Goal: Task Accomplishment & Management: Manage account settings

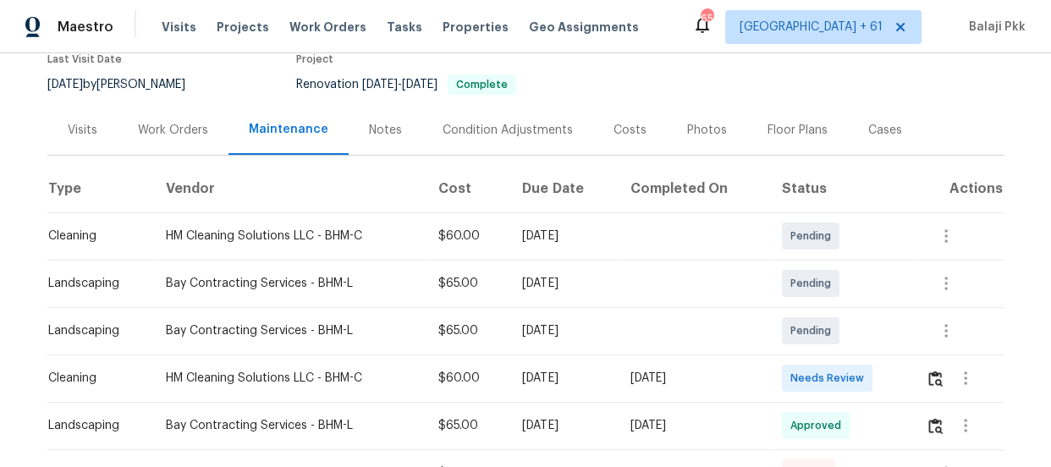
scroll to position [153, 0]
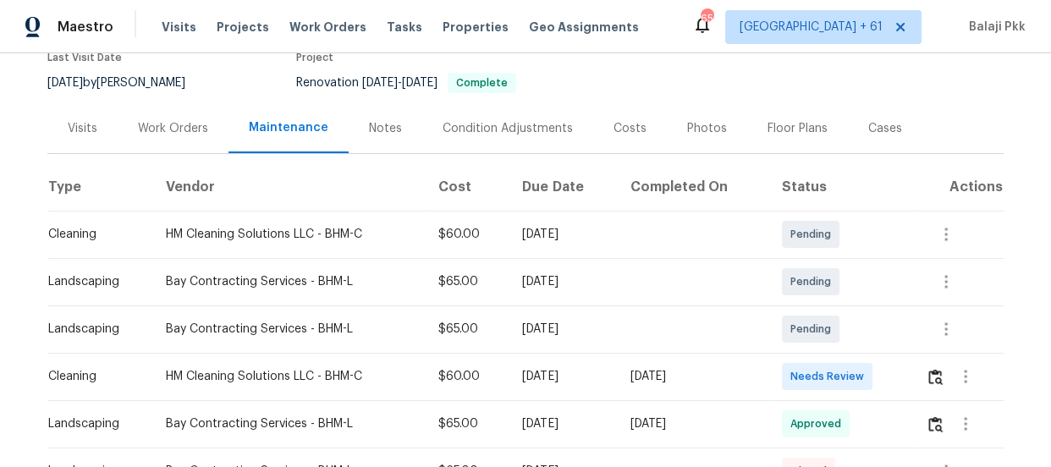
click at [920, 371] on td at bounding box center [957, 376] width 91 height 47
click at [930, 375] on img "button" at bounding box center [935, 377] width 14 height 16
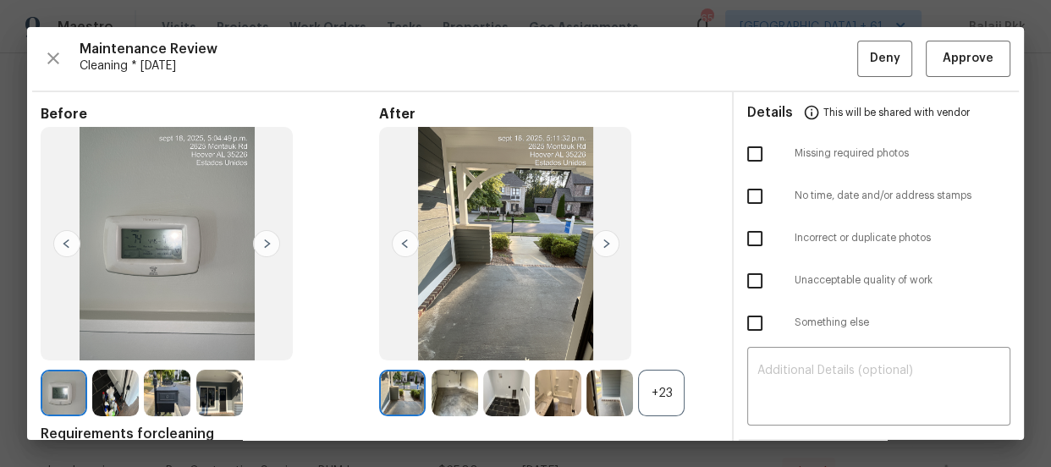
click at [678, 388] on div "+23" at bounding box center [661, 393] width 47 height 47
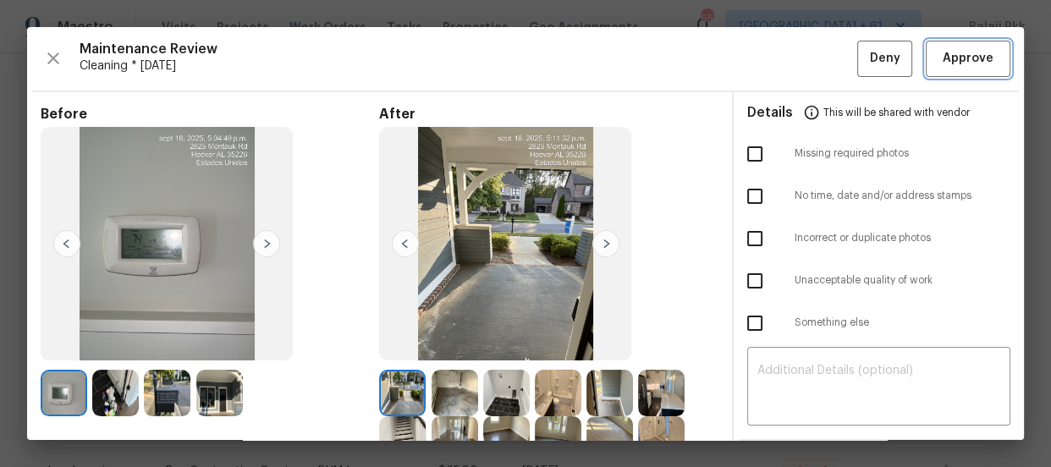
click at [942, 50] on span "Approve" at bounding box center [967, 58] width 51 height 21
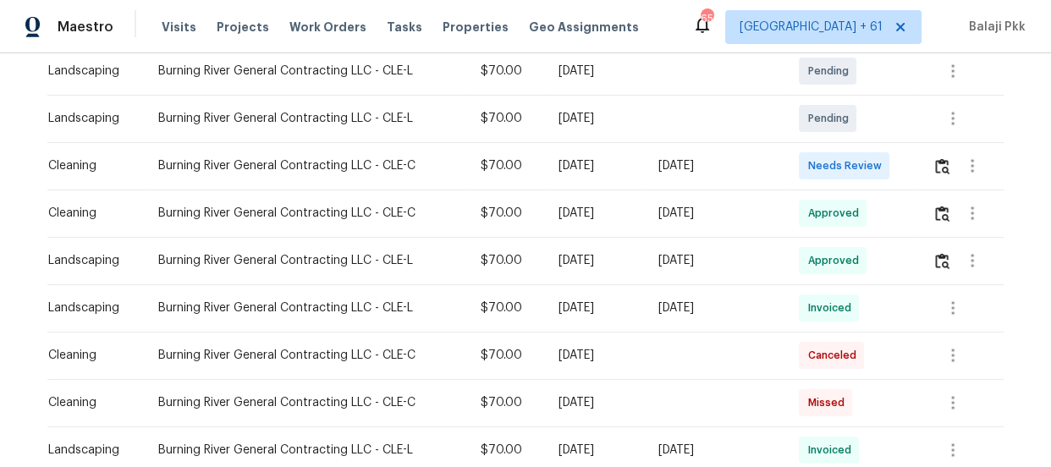
scroll to position [307, 0]
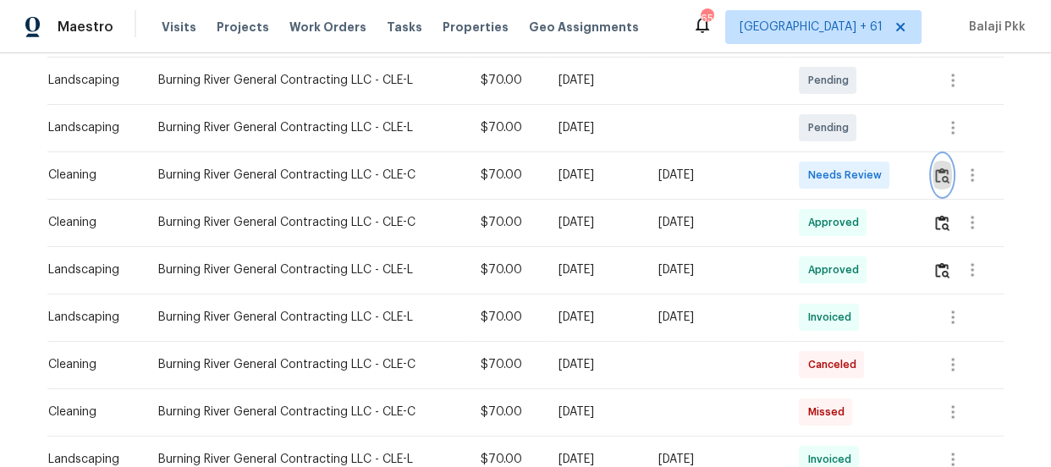
click at [935, 168] on img "button" at bounding box center [942, 176] width 14 height 16
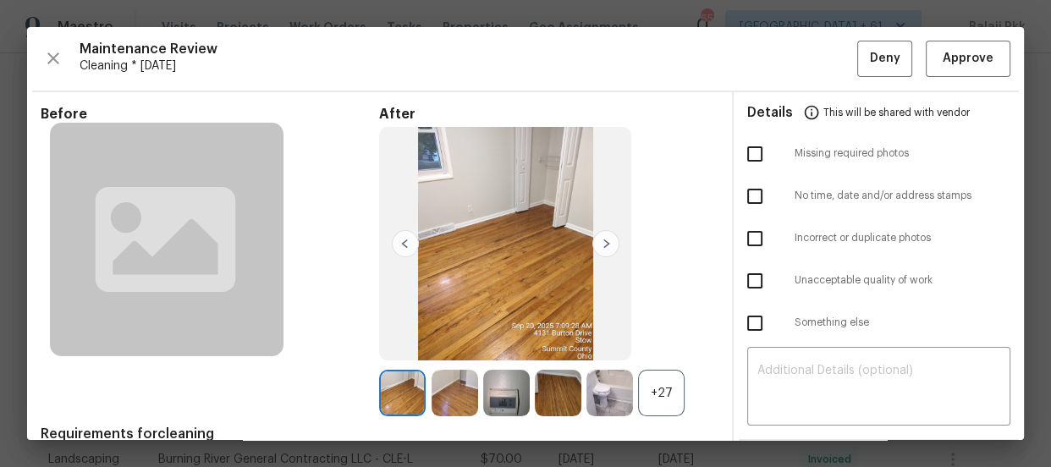
click at [684, 395] on div "+27" at bounding box center [548, 393] width 338 height 47
click at [677, 401] on div "+27" at bounding box center [661, 393] width 47 height 47
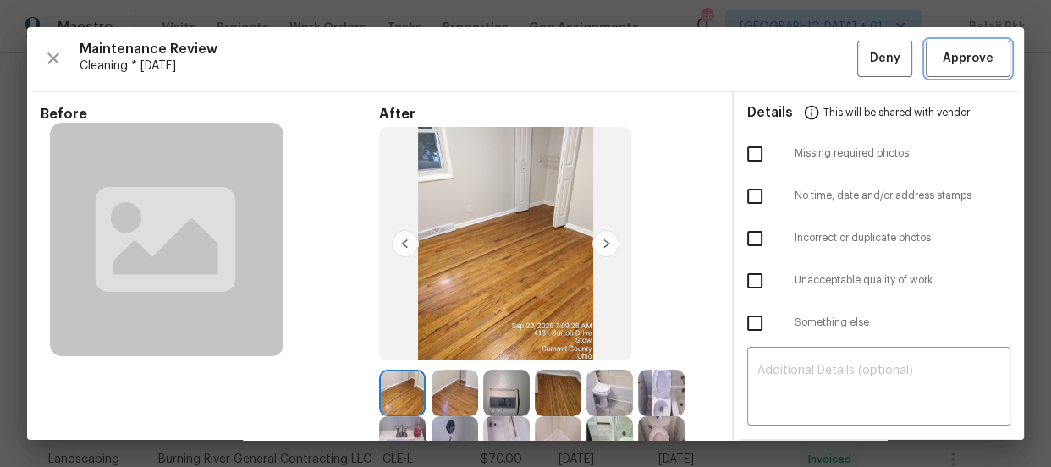
click at [963, 69] on button "Approve" at bounding box center [968, 59] width 85 height 36
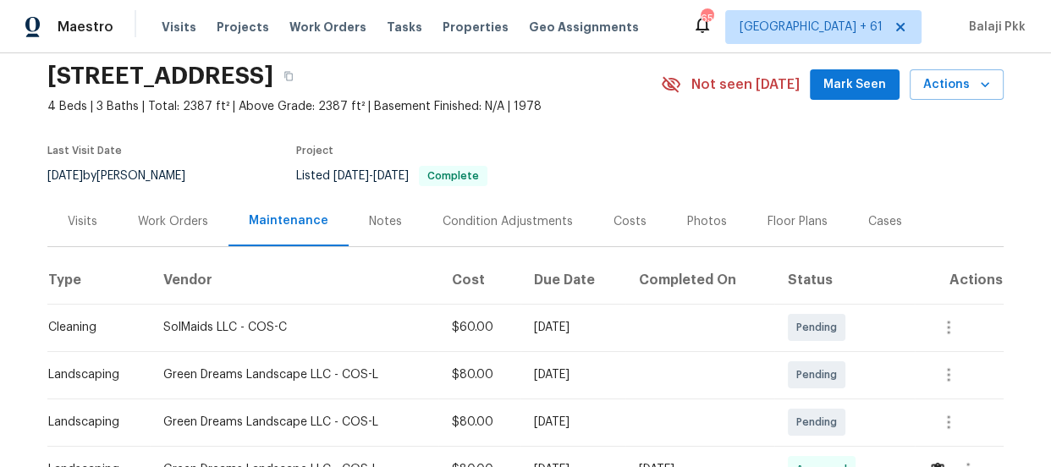
scroll to position [307, 0]
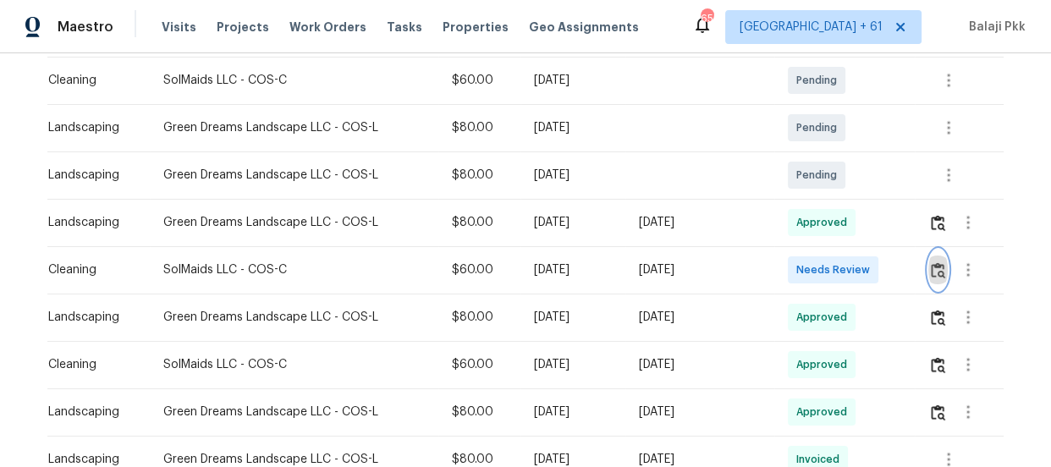
click at [931, 271] on img "button" at bounding box center [938, 270] width 14 height 16
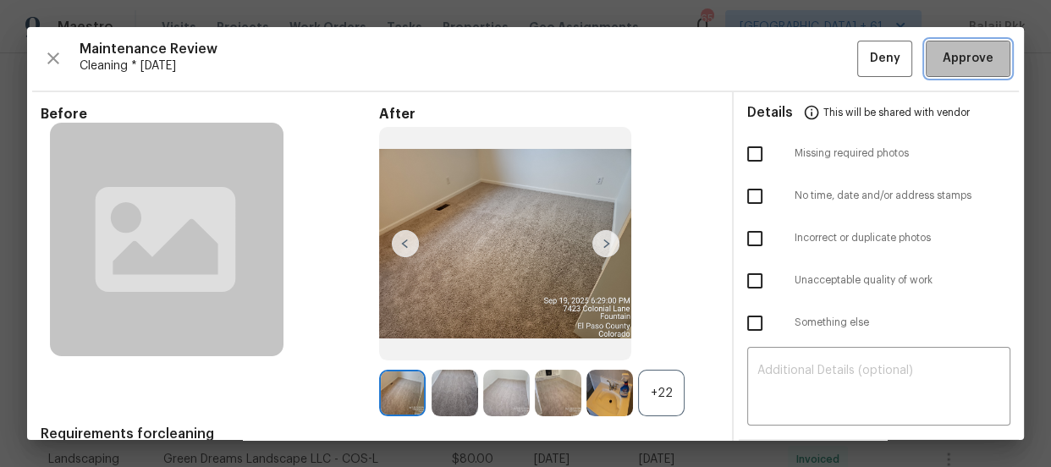
click at [948, 68] on span "Approve" at bounding box center [967, 58] width 51 height 21
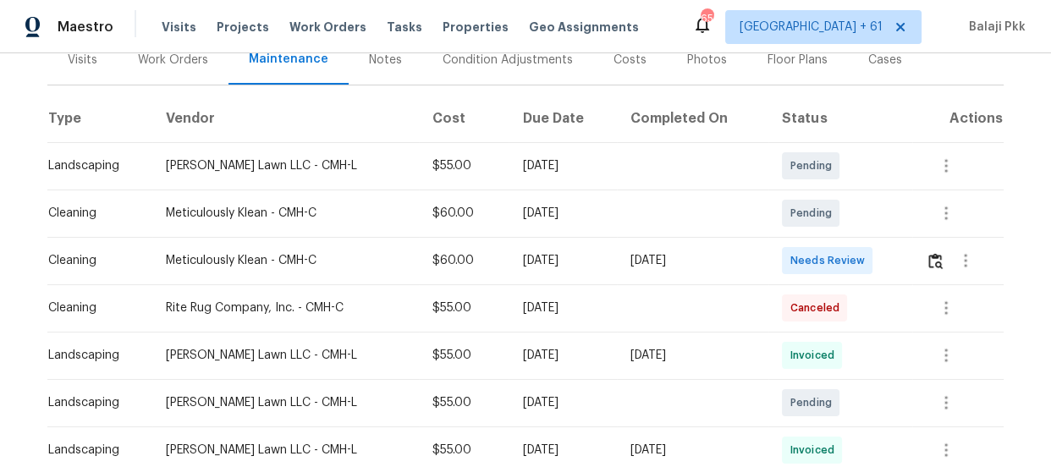
scroll to position [230, 0]
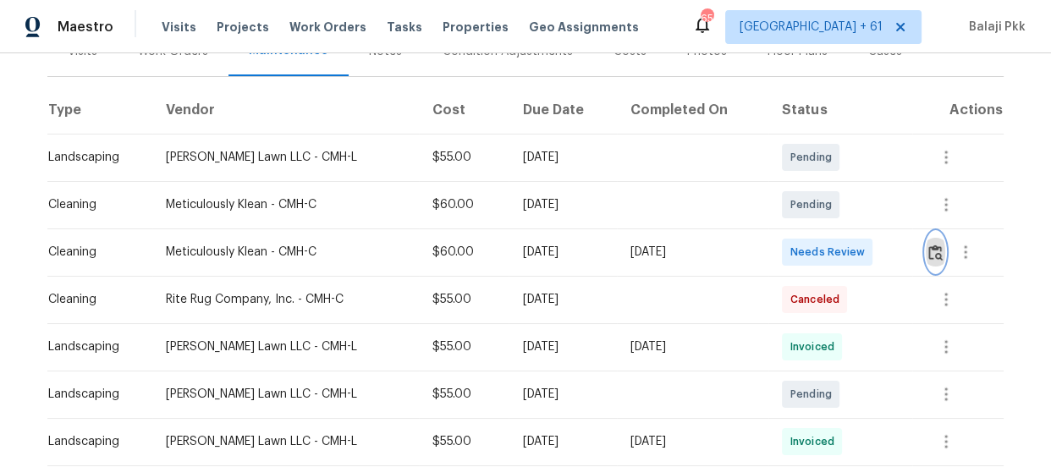
click at [926, 251] on button "button" at bounding box center [935, 252] width 19 height 41
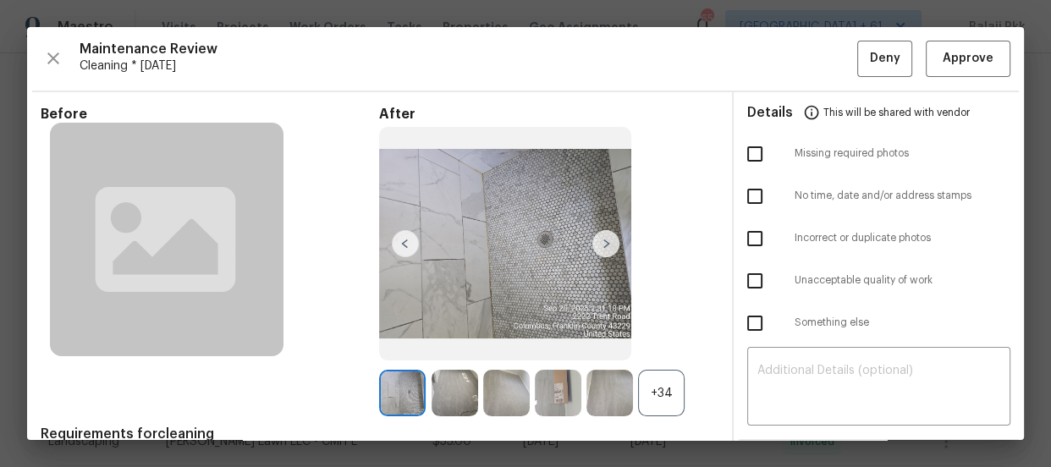
click at [653, 398] on div "+34" at bounding box center [661, 393] width 47 height 47
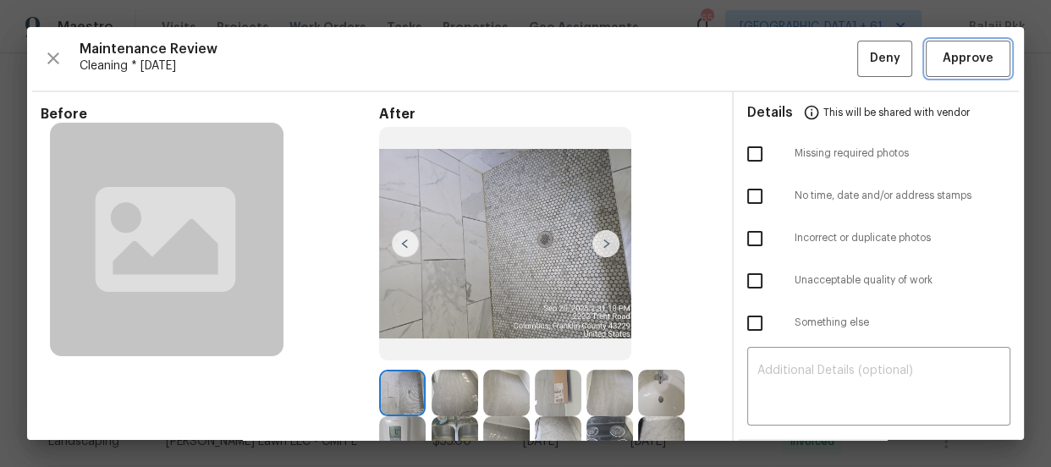
click at [942, 60] on span "Approve" at bounding box center [967, 58] width 51 height 21
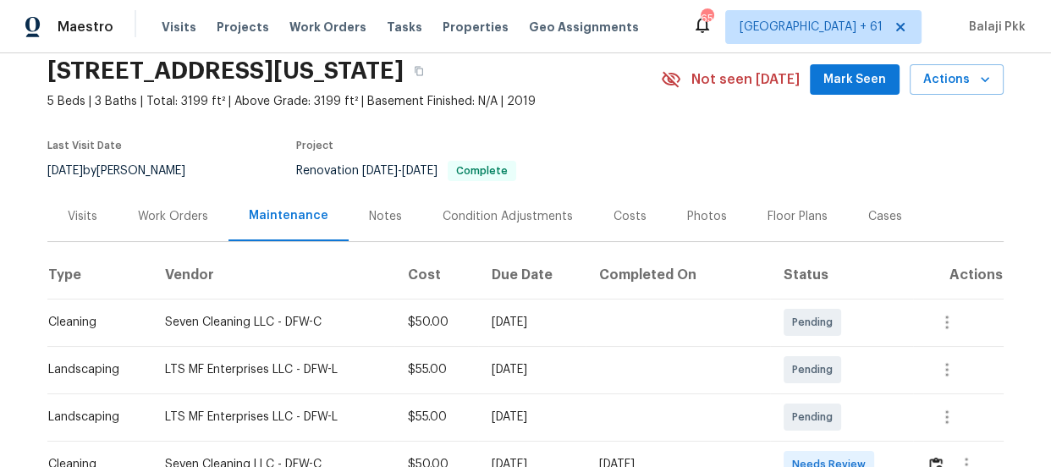
scroll to position [153, 0]
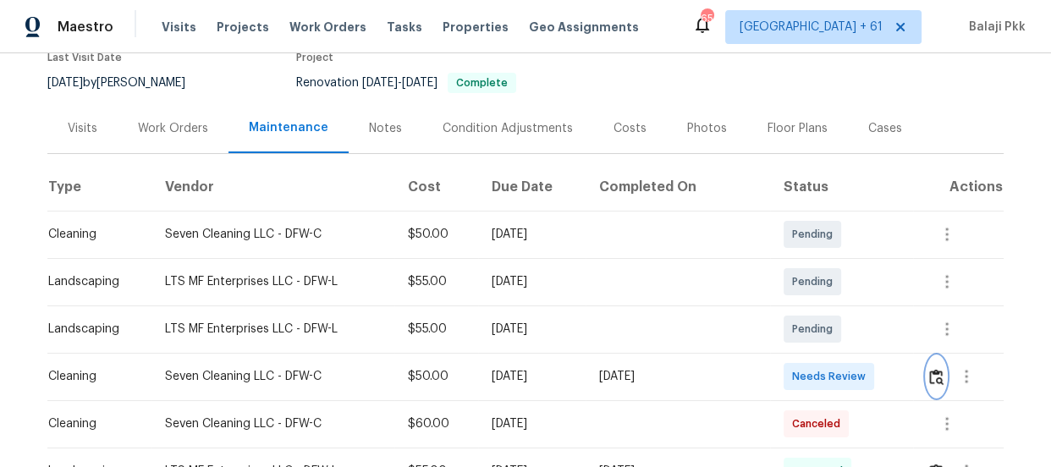
click at [931, 376] on img "button" at bounding box center [936, 377] width 14 height 16
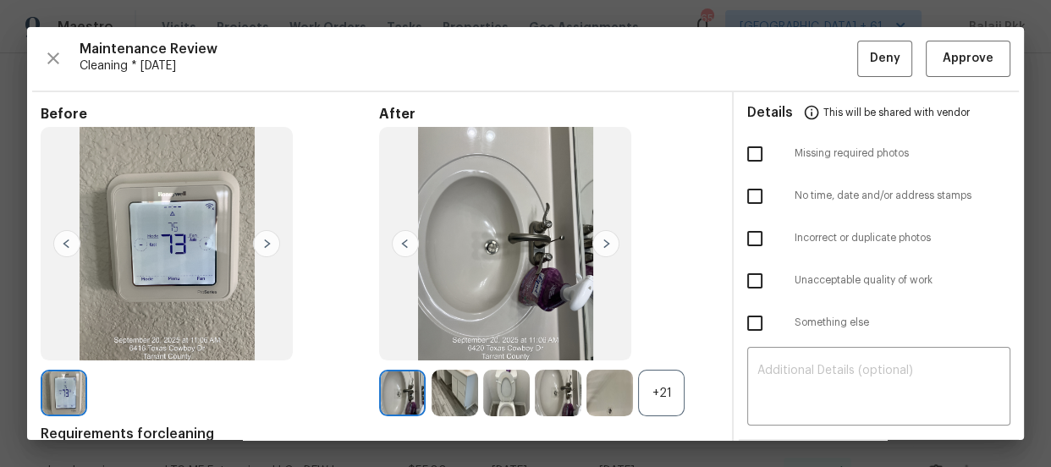
click at [672, 412] on div "+21" at bounding box center [661, 393] width 47 height 47
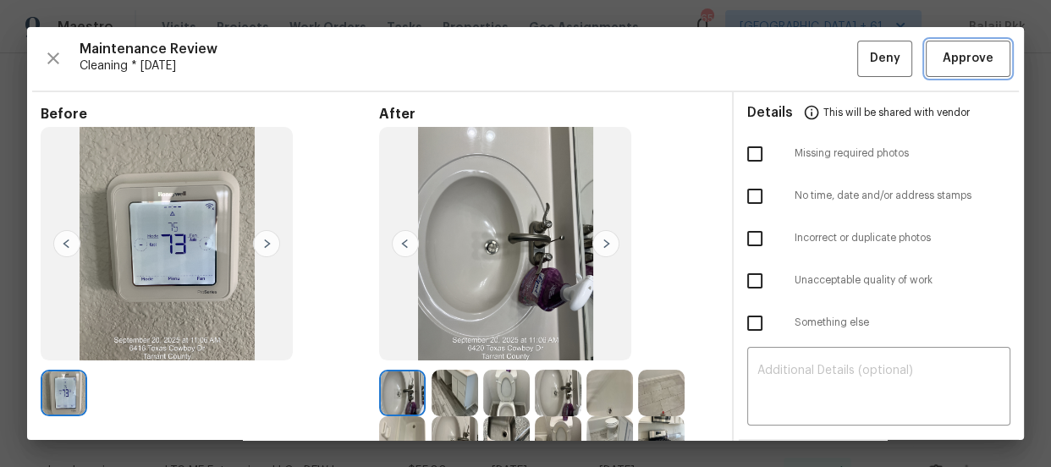
click at [942, 57] on span "Approve" at bounding box center [967, 58] width 51 height 21
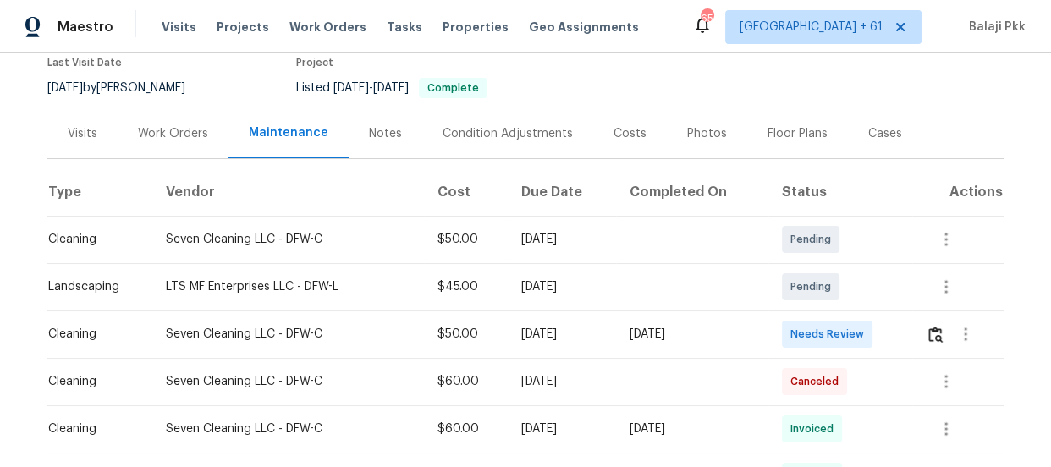
scroll to position [307, 0]
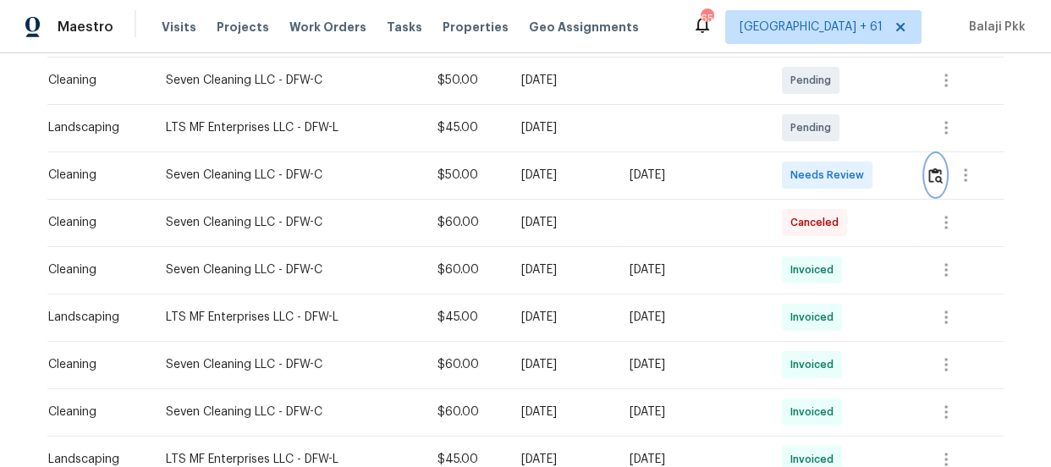
click at [935, 177] on img "button" at bounding box center [935, 176] width 14 height 16
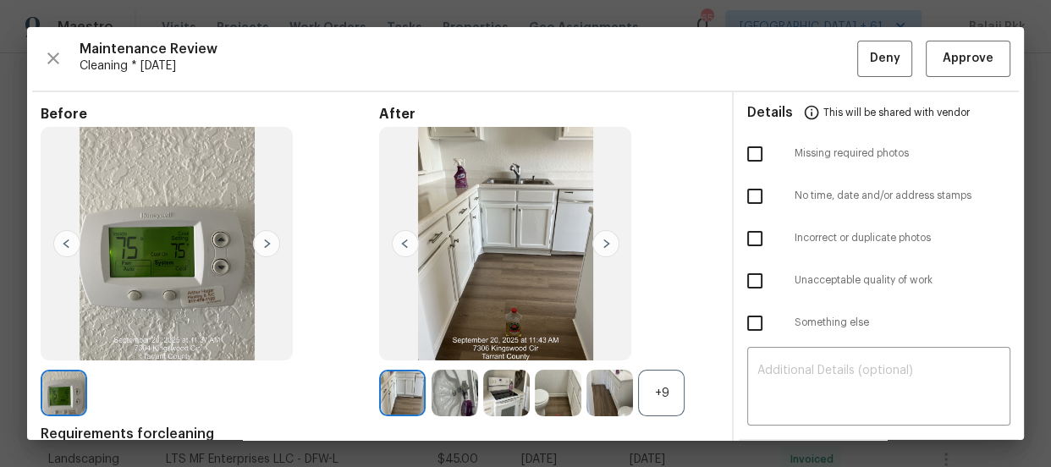
click at [666, 381] on div "+9" at bounding box center [661, 393] width 47 height 47
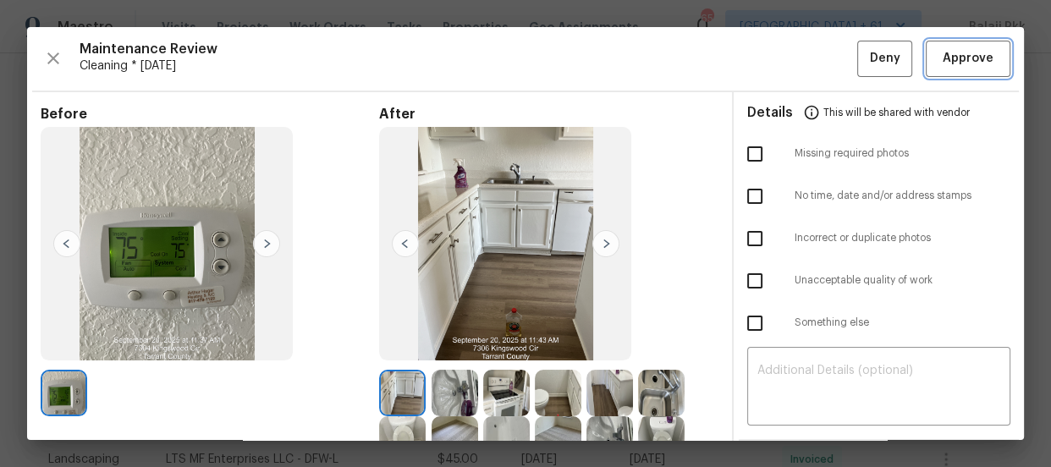
click at [946, 58] on span "Approve" at bounding box center [967, 58] width 51 height 21
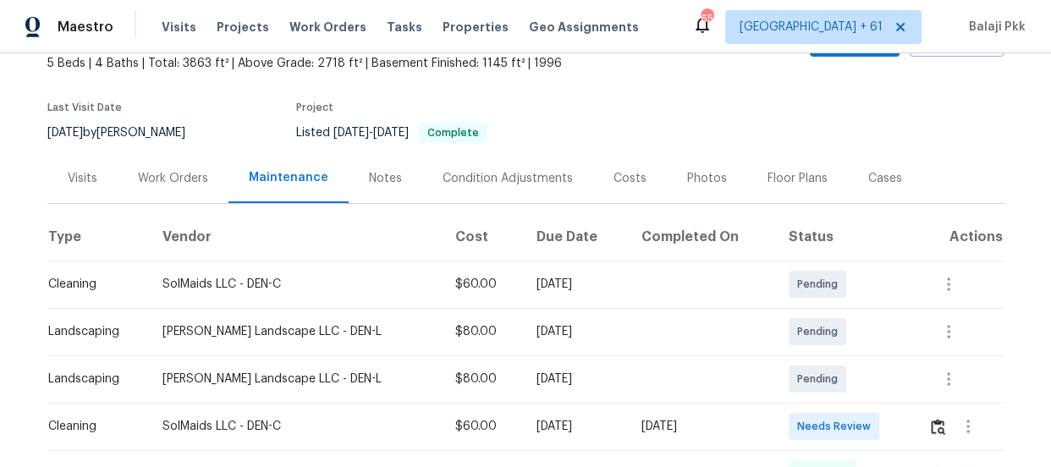
scroll to position [230, 0]
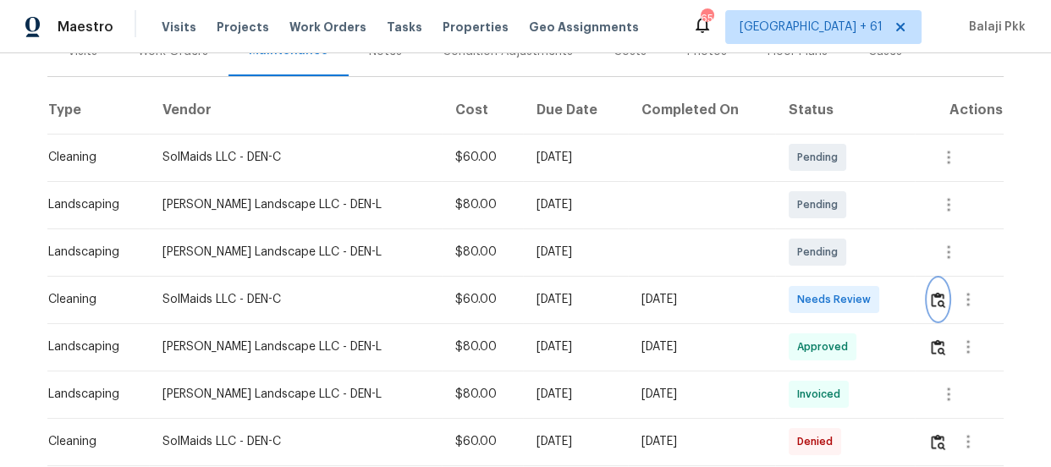
click at [931, 292] on img "button" at bounding box center [938, 300] width 14 height 16
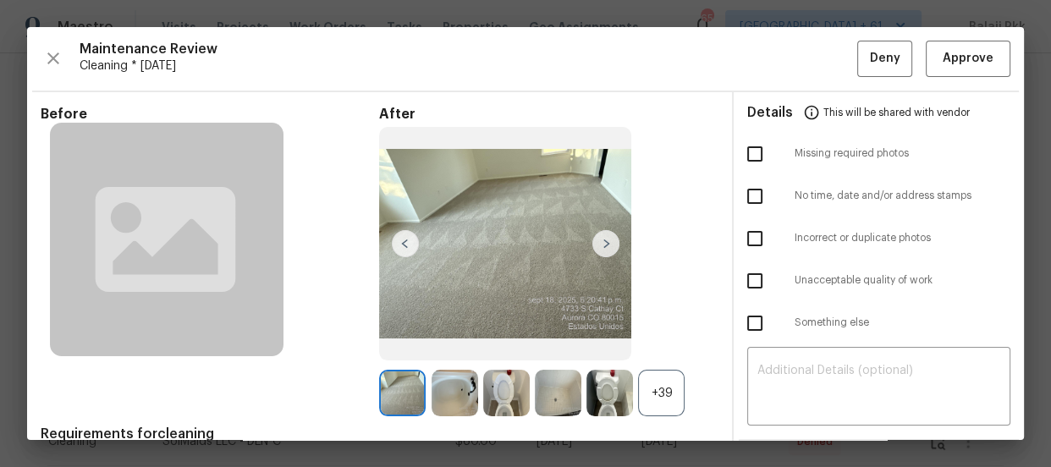
click at [661, 382] on div "+39" at bounding box center [661, 393] width 47 height 47
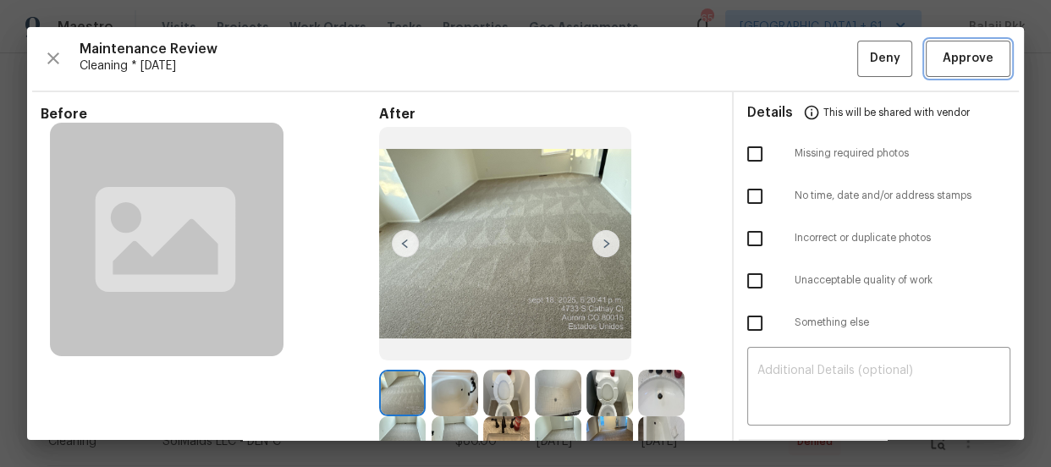
click at [953, 41] on button "Approve" at bounding box center [968, 59] width 85 height 36
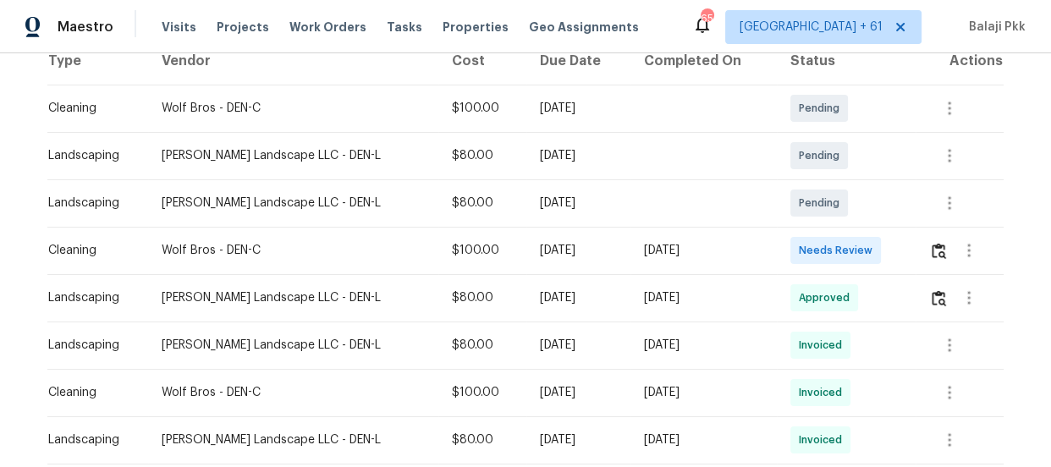
scroll to position [307, 0]
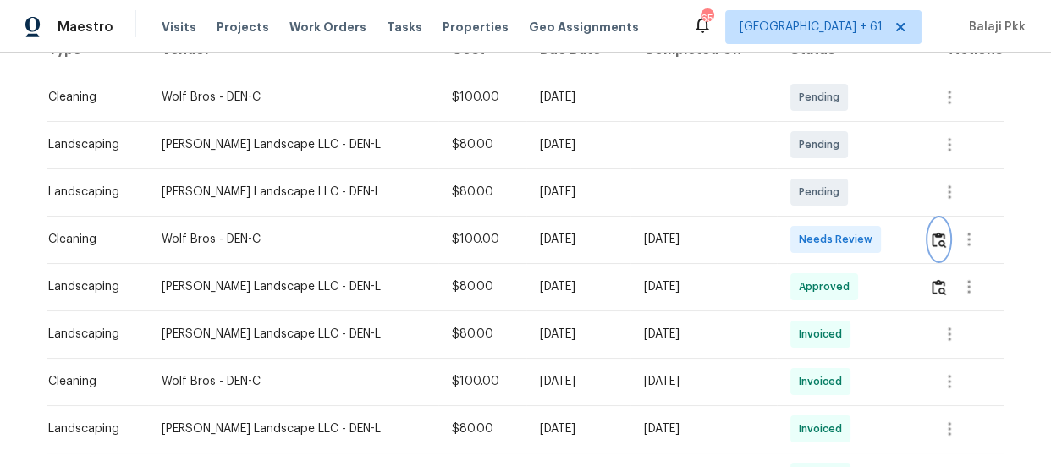
click at [931, 232] on img "button" at bounding box center [938, 240] width 14 height 16
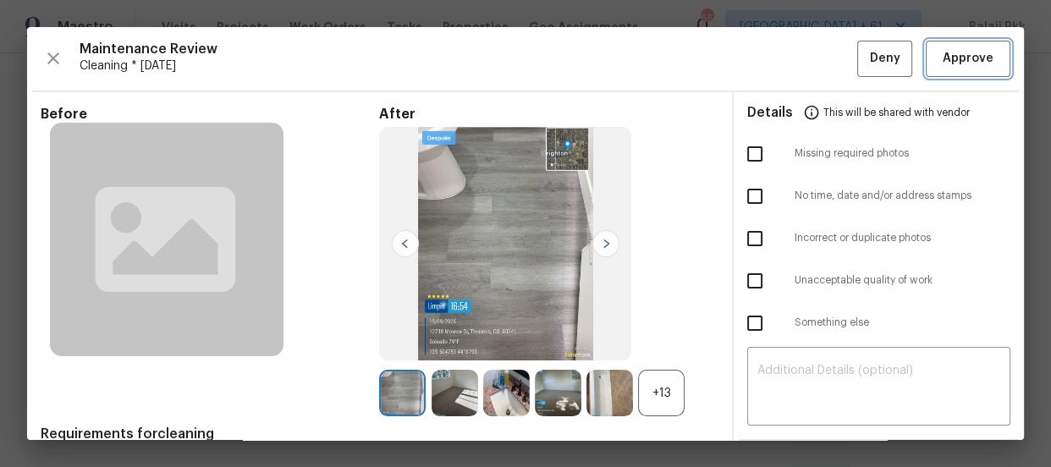
click at [934, 47] on button "Approve" at bounding box center [968, 59] width 85 height 36
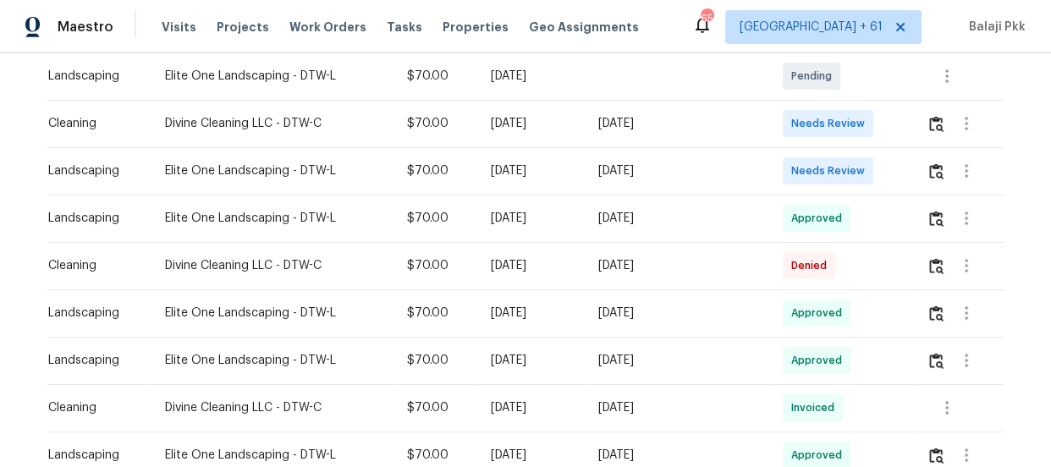
scroll to position [384, 0]
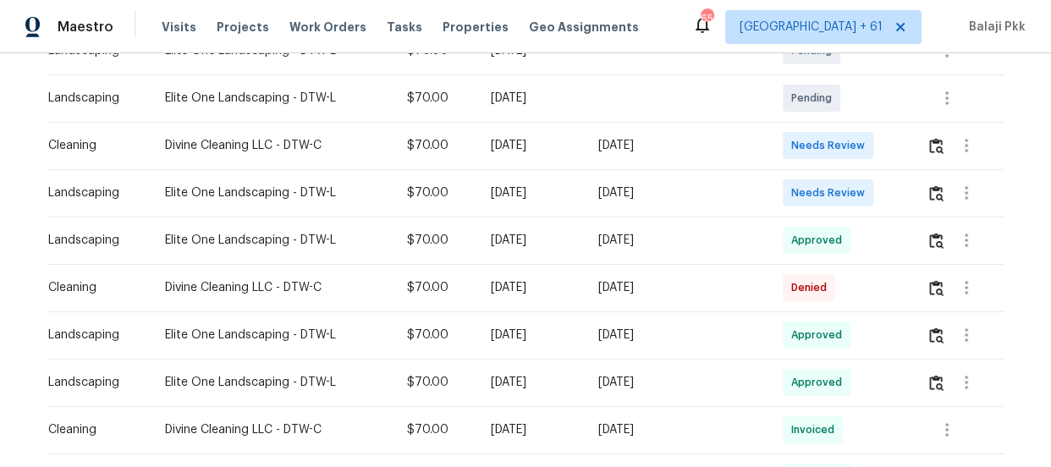
click at [937, 161] on div at bounding box center [964, 145] width 76 height 41
click at [936, 158] on button "button" at bounding box center [935, 145] width 19 height 41
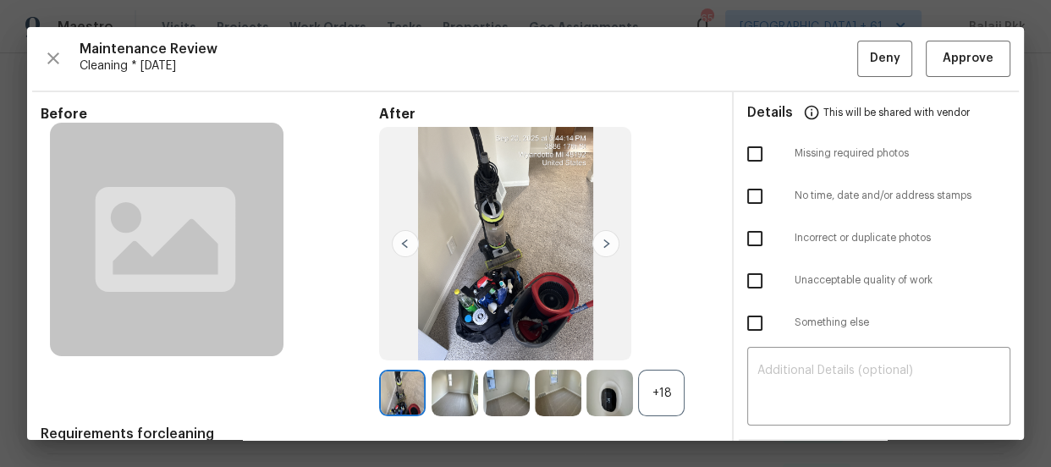
click at [671, 380] on div "+18" at bounding box center [661, 393] width 47 height 47
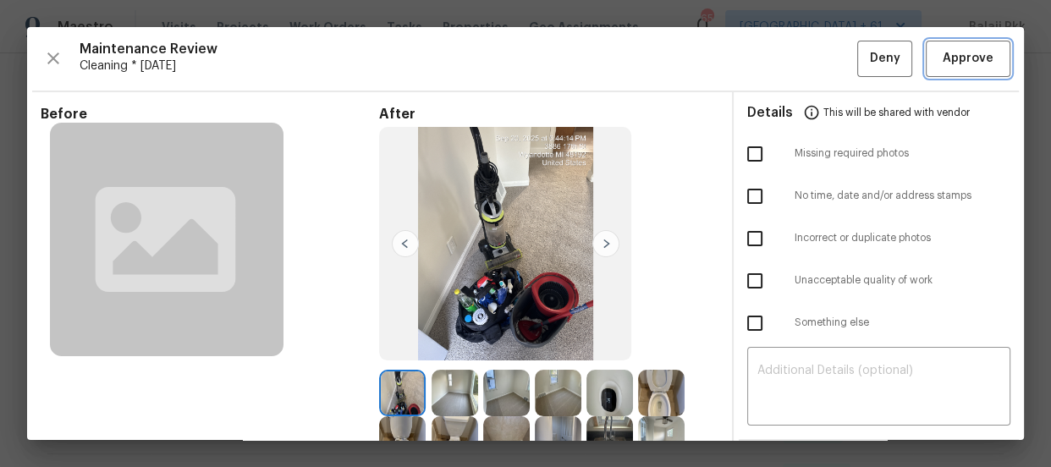
drag, startPoint x: 945, startPoint y: 57, endPoint x: 924, endPoint y: 52, distance: 21.8
click at [946, 57] on span "Approve" at bounding box center [967, 58] width 51 height 21
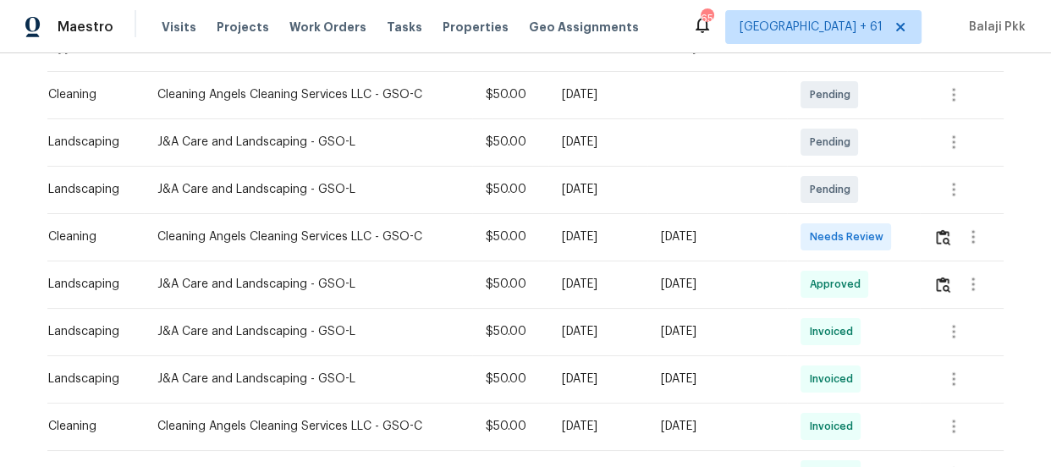
scroll to position [307, 0]
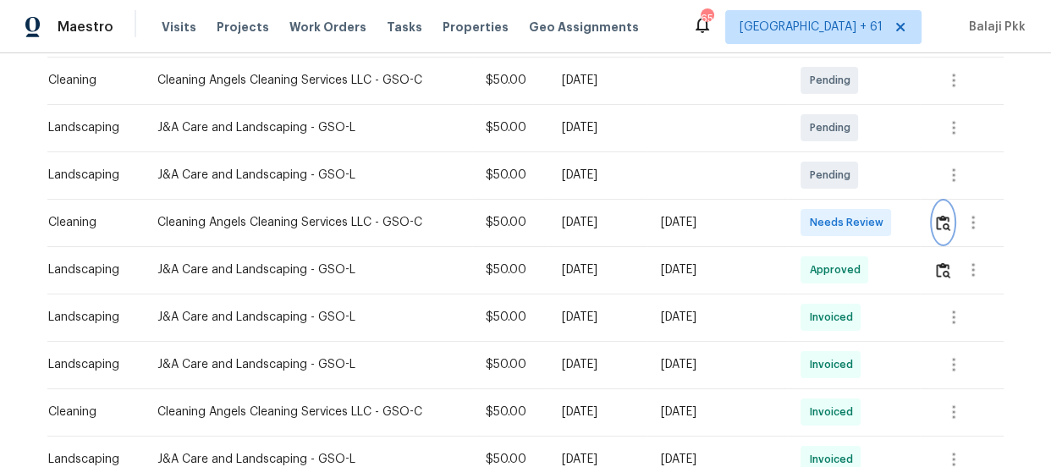
click at [936, 225] on img "button" at bounding box center [943, 223] width 14 height 16
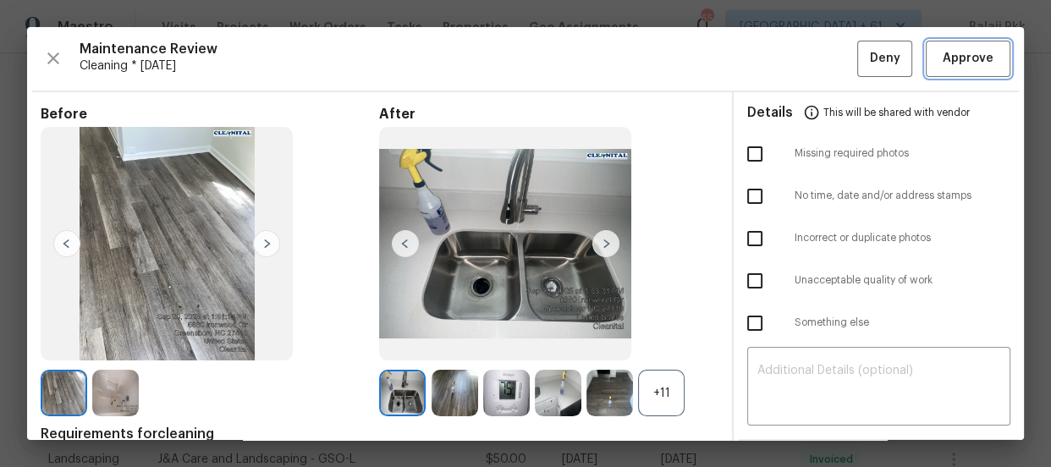
click at [931, 47] on button "Approve" at bounding box center [968, 59] width 85 height 36
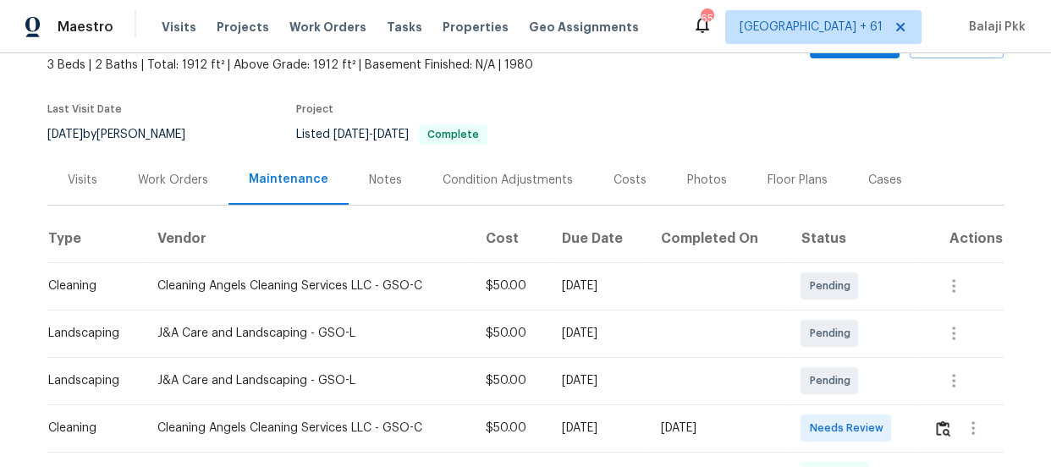
scroll to position [307, 0]
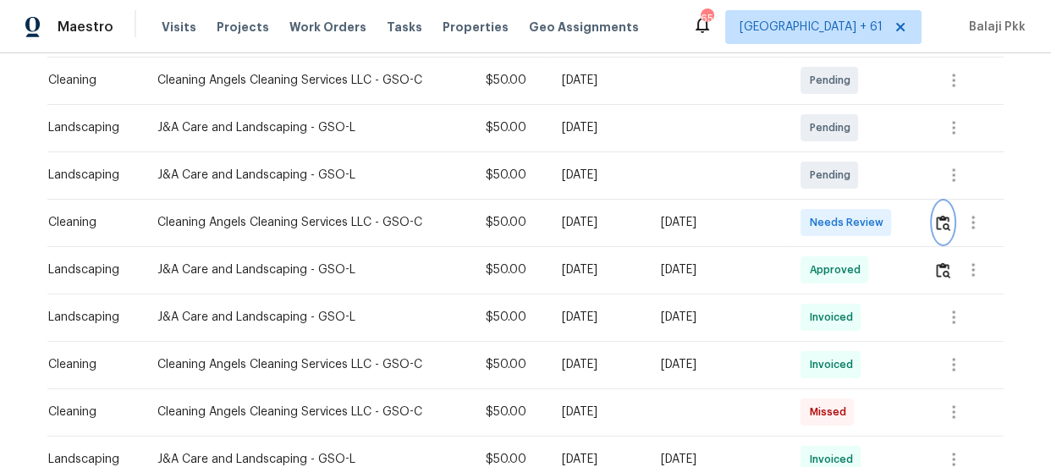
click at [939, 223] on img "button" at bounding box center [943, 223] width 14 height 16
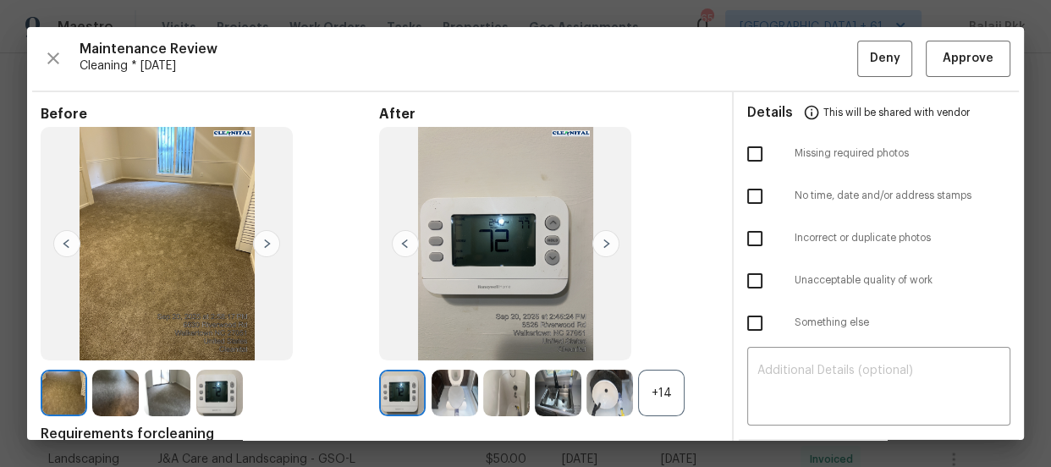
click at [663, 410] on div "+14" at bounding box center [661, 393] width 47 height 47
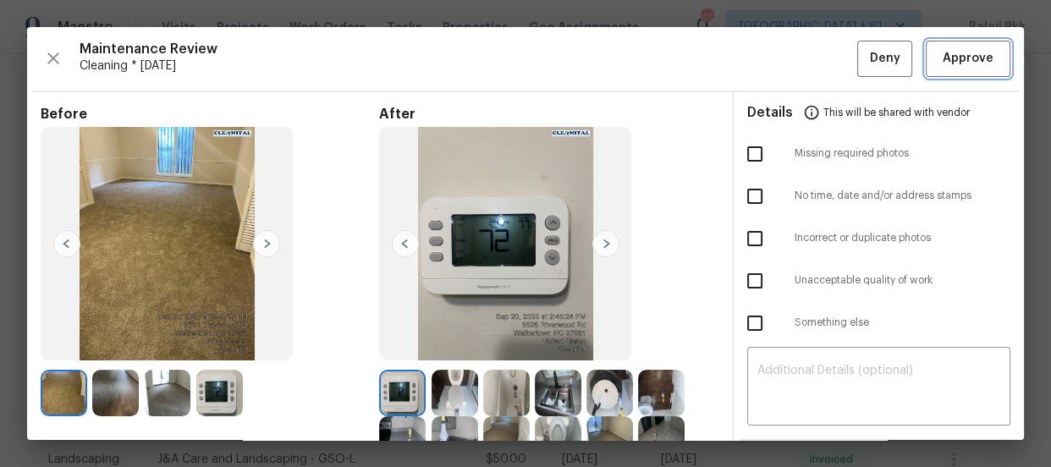
click at [942, 50] on span "Approve" at bounding box center [967, 58] width 51 height 21
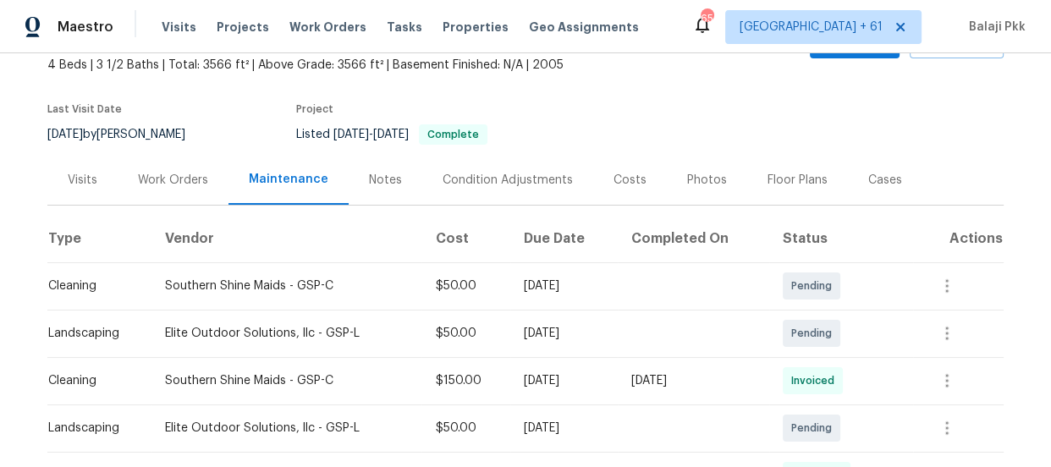
scroll to position [307, 0]
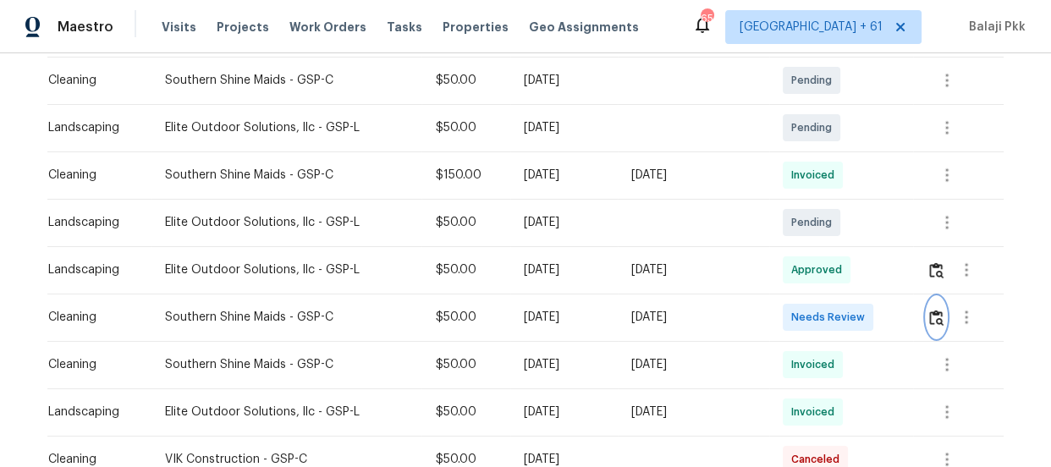
click at [930, 316] on img "button" at bounding box center [936, 318] width 14 height 16
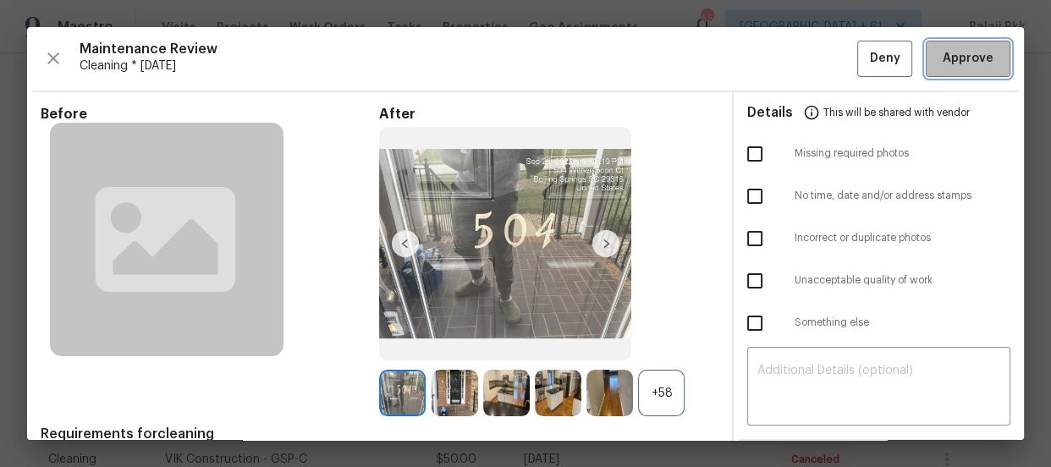
click at [942, 68] on span "Approve" at bounding box center [967, 58] width 51 height 21
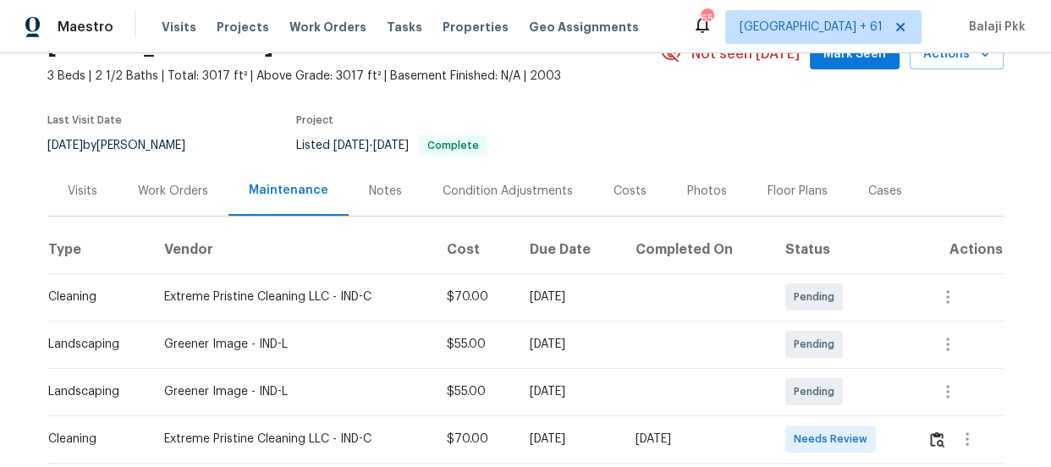
scroll to position [230, 0]
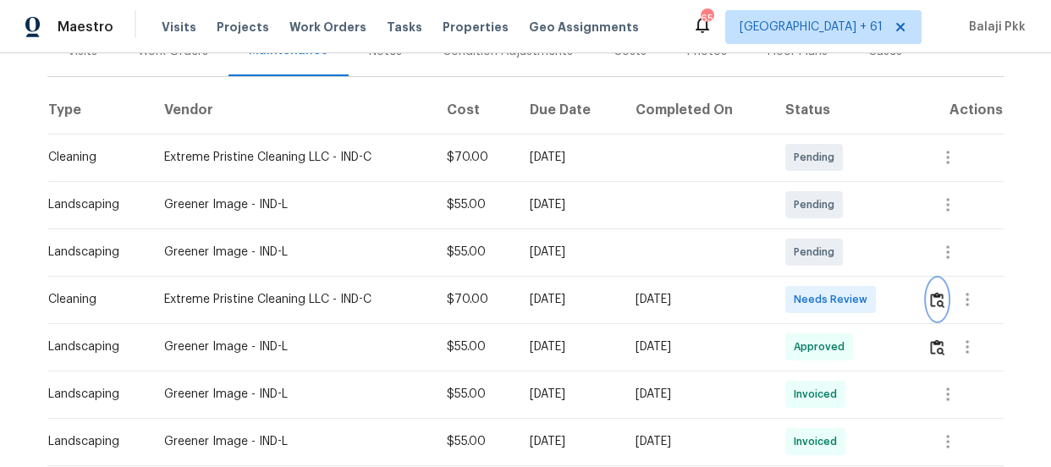
click at [930, 302] on img "button" at bounding box center [937, 300] width 14 height 16
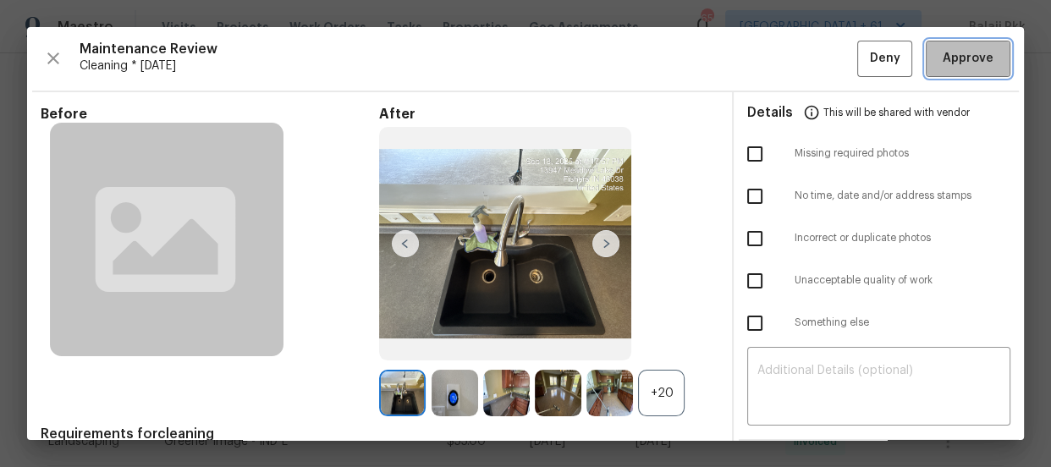
click at [973, 60] on span "Approve" at bounding box center [967, 58] width 51 height 21
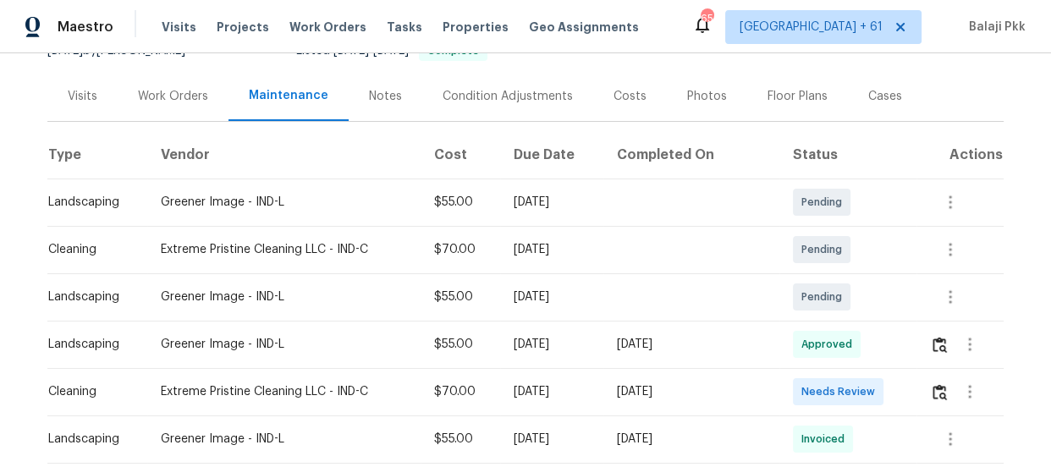
scroll to position [307, 0]
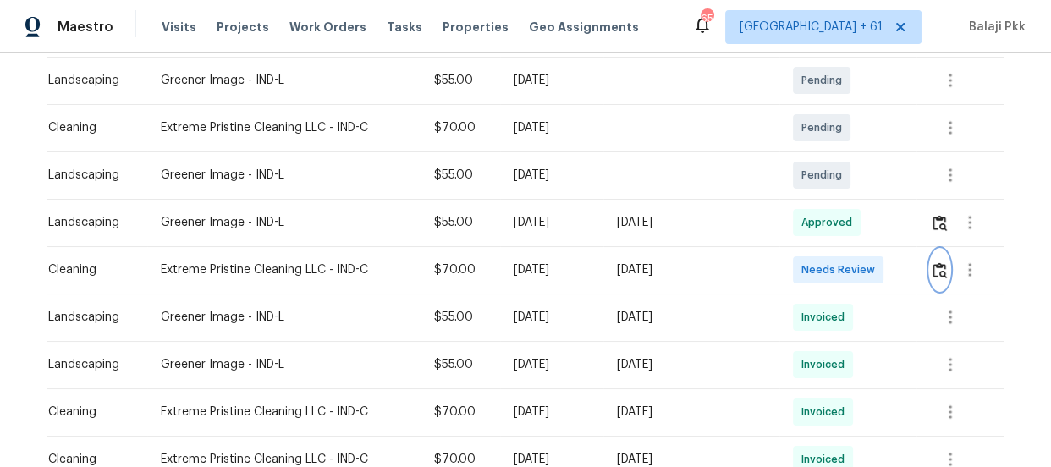
click at [932, 268] on img "button" at bounding box center [939, 270] width 14 height 16
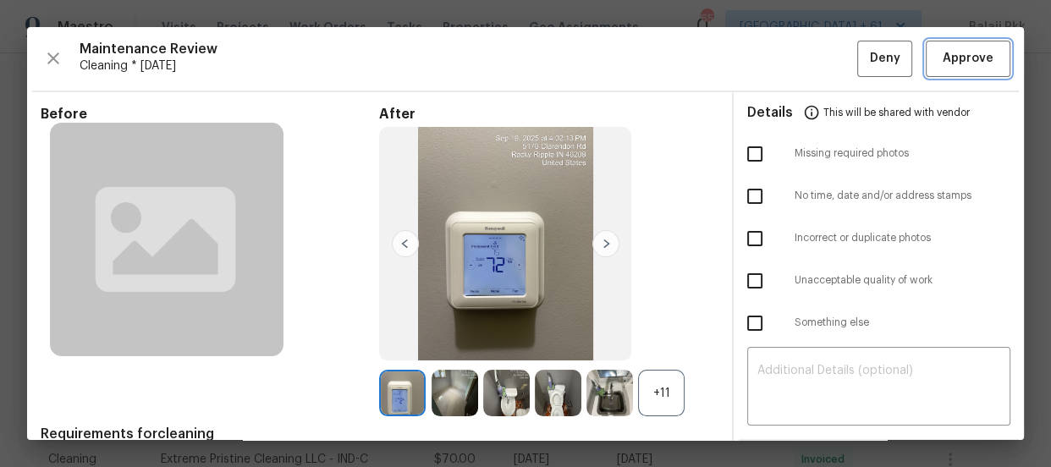
click at [964, 52] on span "Approve" at bounding box center [967, 58] width 51 height 21
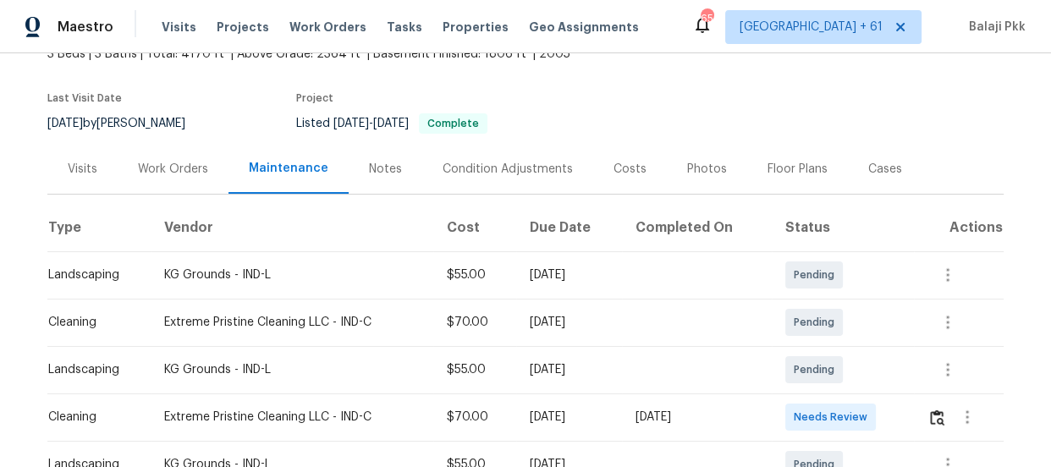
scroll to position [230, 0]
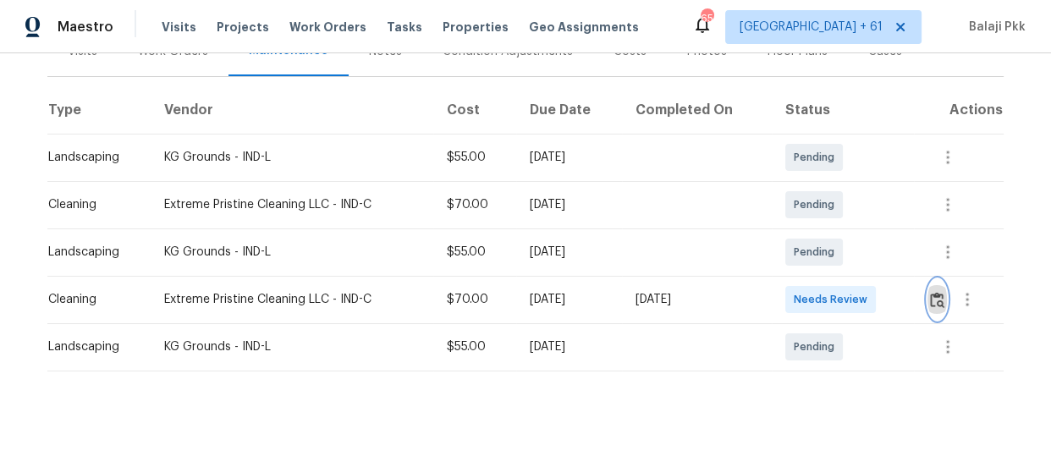
click at [931, 292] on img "button" at bounding box center [937, 300] width 14 height 16
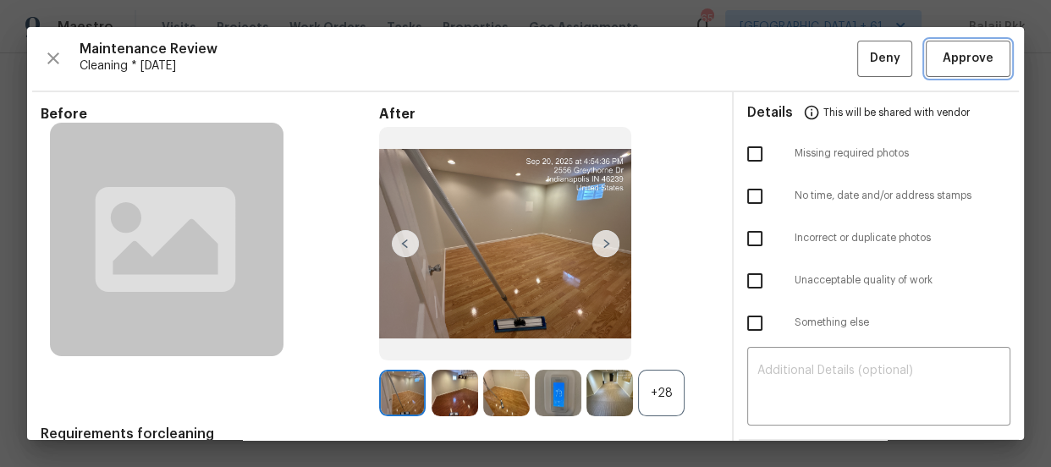
click at [957, 60] on span "Approve" at bounding box center [967, 58] width 51 height 21
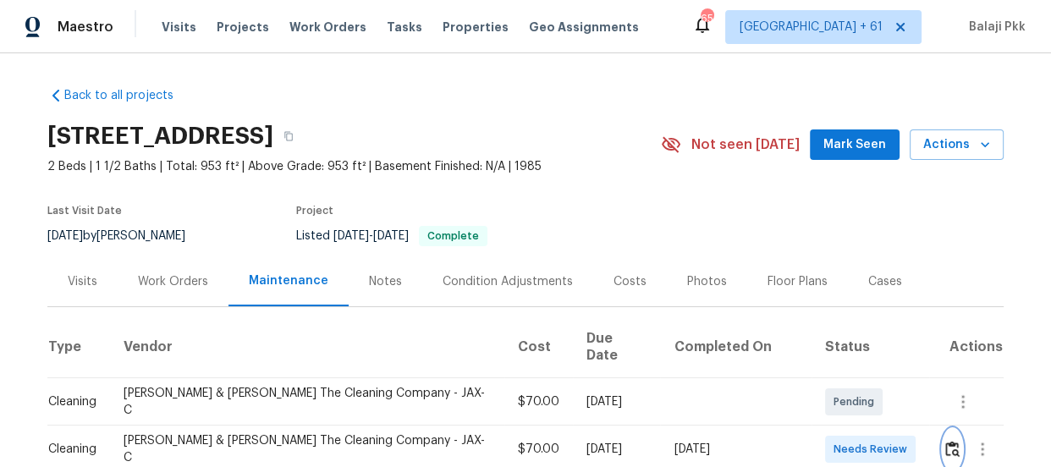
click at [945, 441] on img "button" at bounding box center [952, 449] width 14 height 16
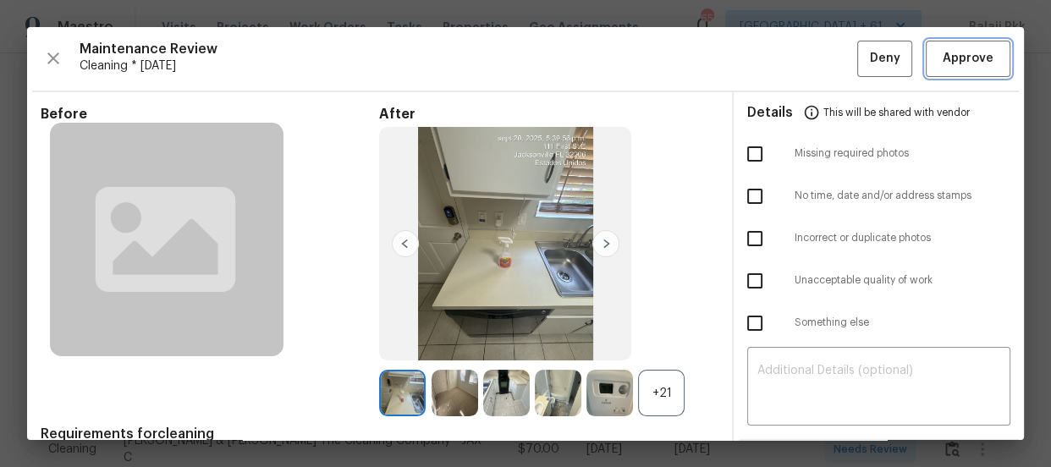
click at [942, 63] on span "Approve" at bounding box center [967, 58] width 51 height 21
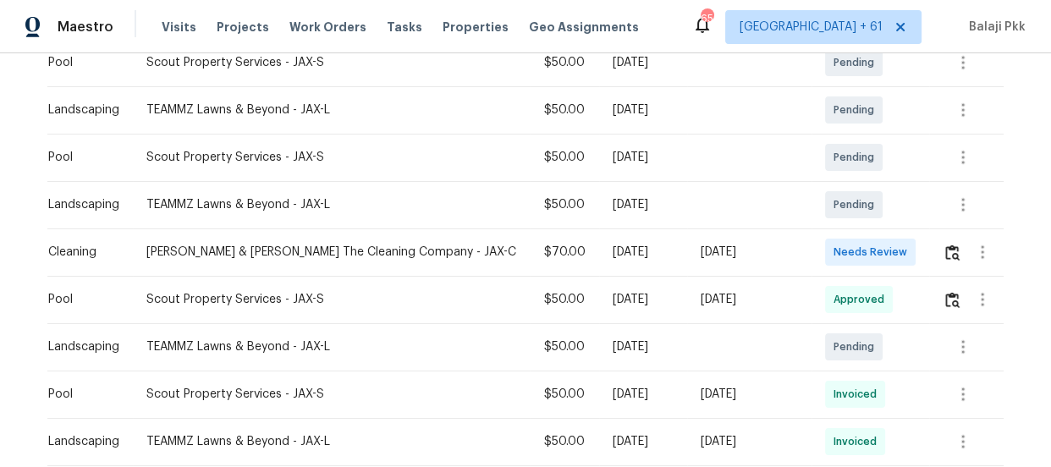
scroll to position [384, 0]
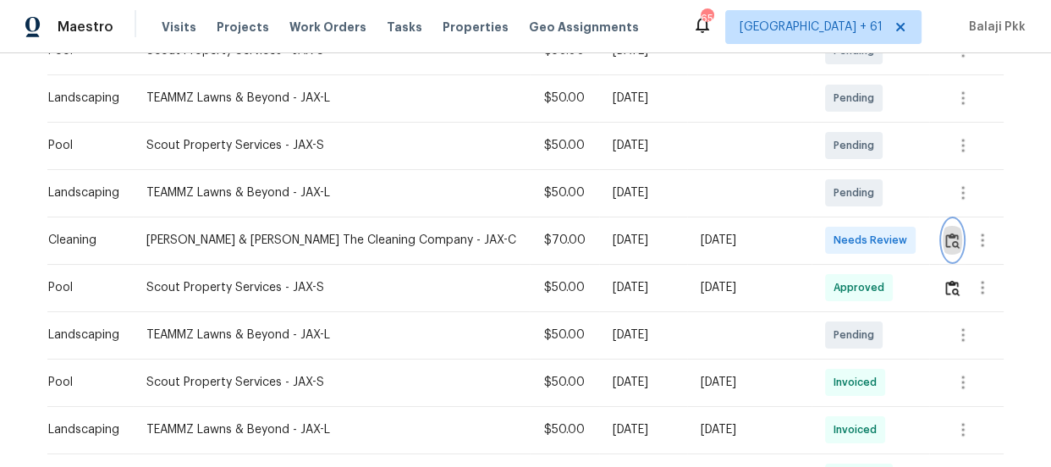
click at [945, 242] on img "button" at bounding box center [952, 241] width 14 height 16
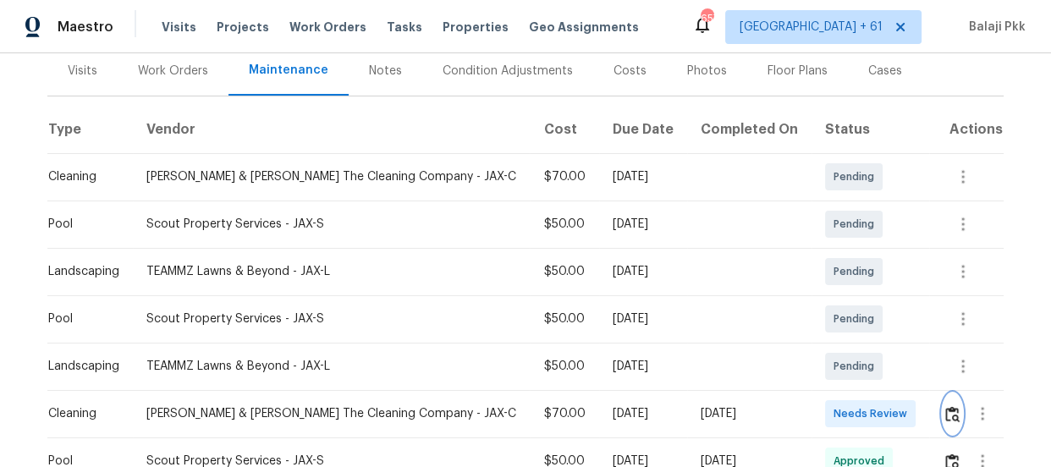
scroll to position [230, 0]
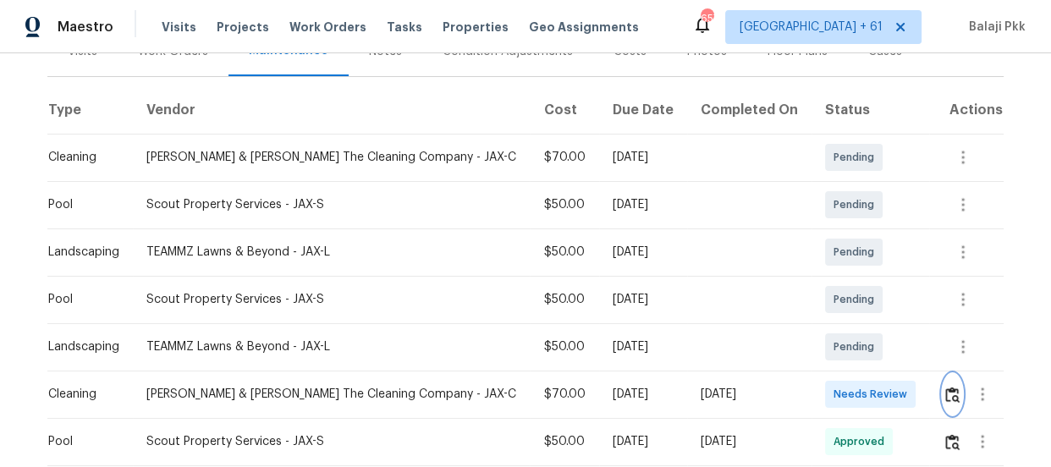
click at [945, 398] on img "button" at bounding box center [952, 395] width 14 height 16
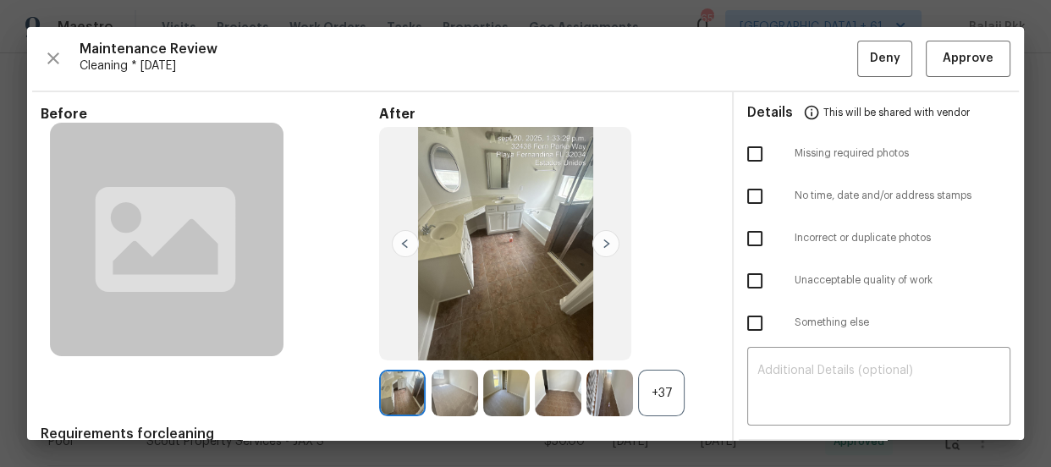
click at [663, 406] on div "+37" at bounding box center [661, 393] width 47 height 47
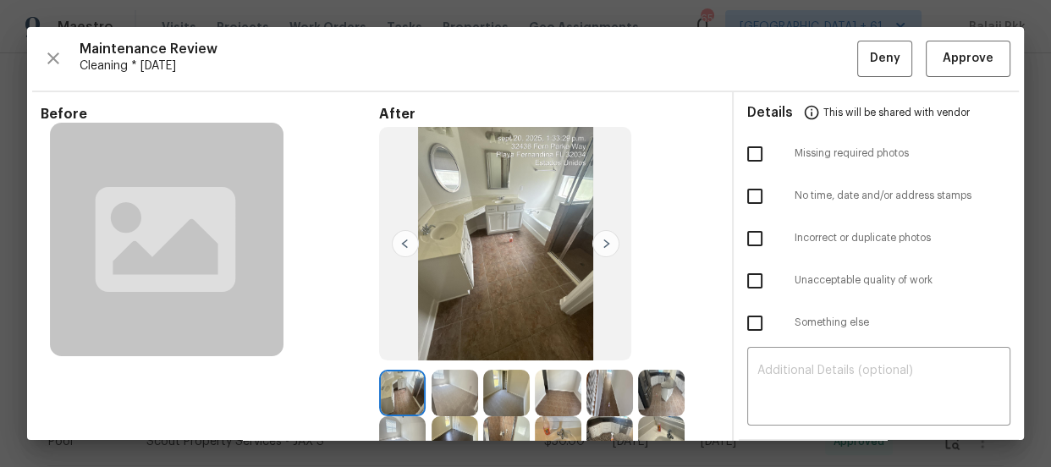
click at [744, 155] on input "checkbox" at bounding box center [755, 154] width 36 height 36
checkbox input "true"
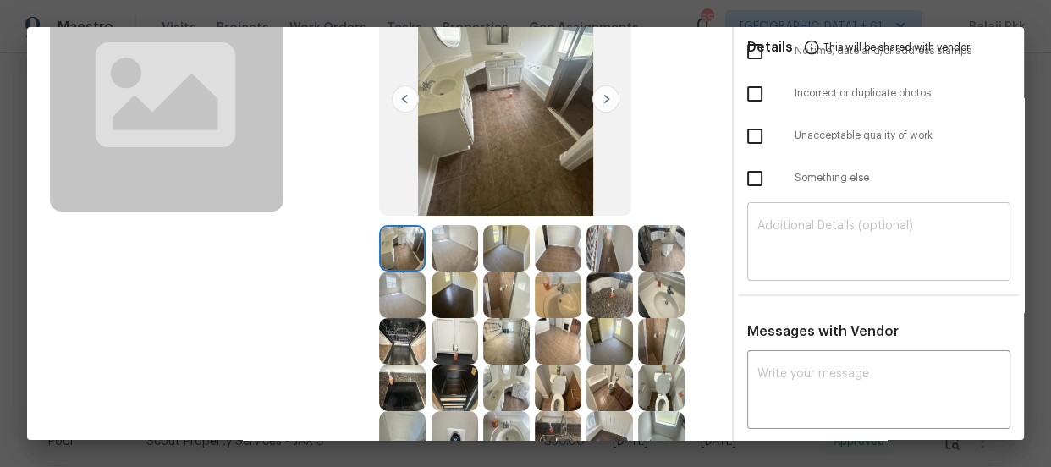
scroll to position [153, 0]
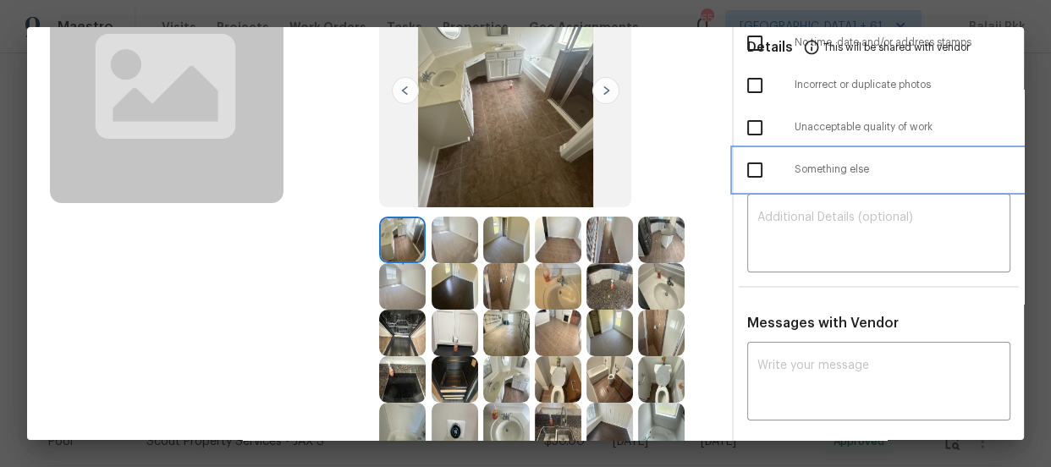
click at [822, 187] on div "Something else" at bounding box center [878, 170] width 290 height 42
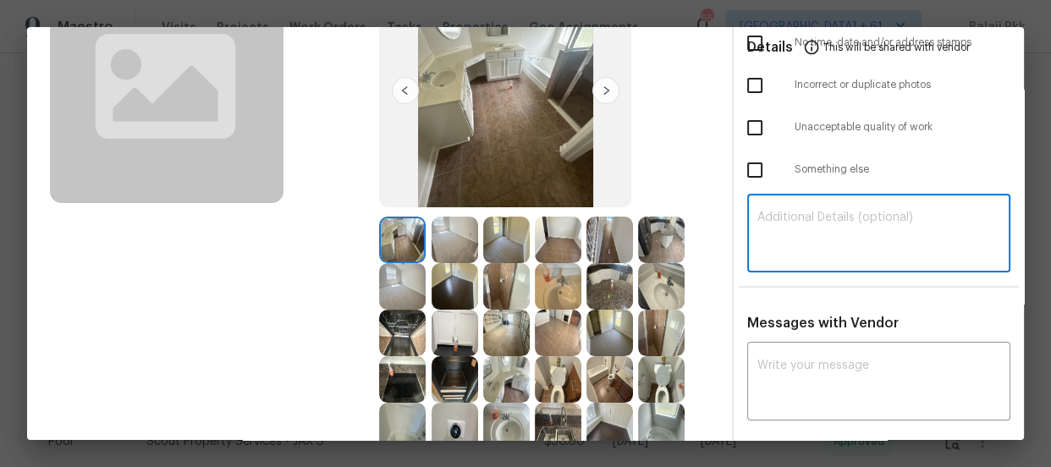
click at [827, 213] on textarea at bounding box center [878, 234] width 243 height 47
paste textarea "Maintenance Audit Team: Hello! Unfortunately, this Cleaning visit completed on …"
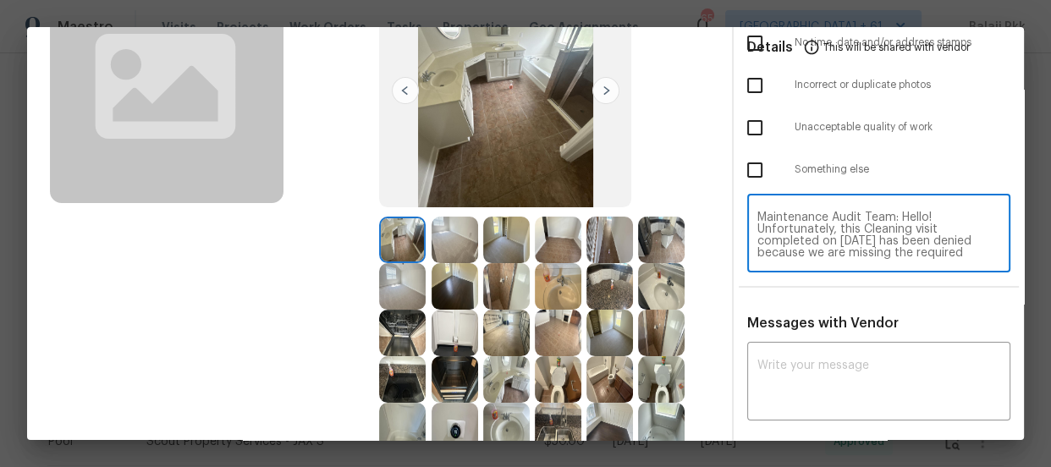
scroll to position [178, 0]
type textarea "Maintenance Audit Team: Hello! Unfortunately, this Cleaning visit completed on …"
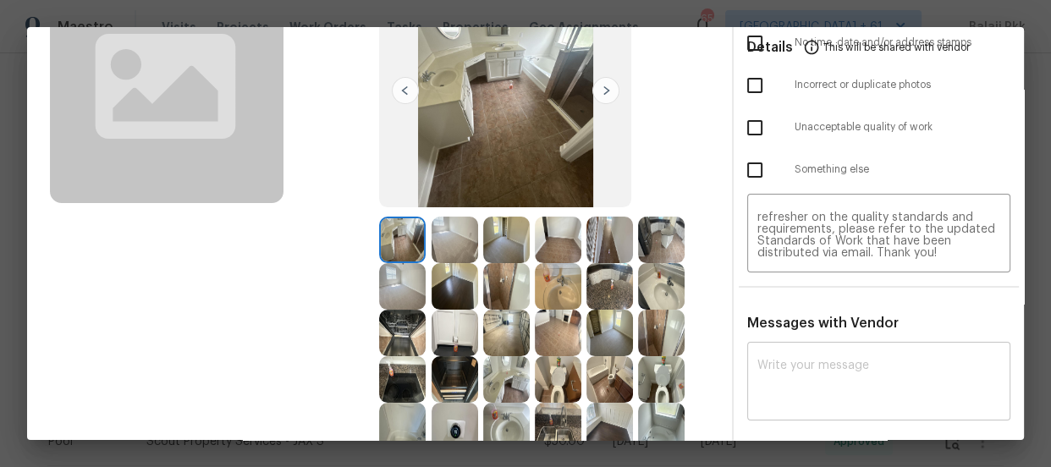
click at [834, 353] on div "x ​" at bounding box center [878, 383] width 263 height 74
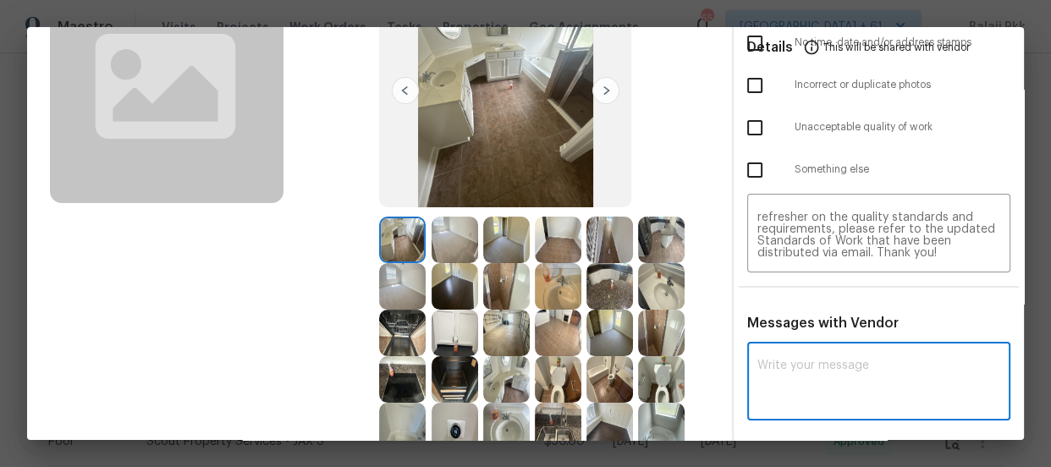
paste textarea "Maintenance Audit Team: Hello! Unfortunately, this Cleaning visit completed on …"
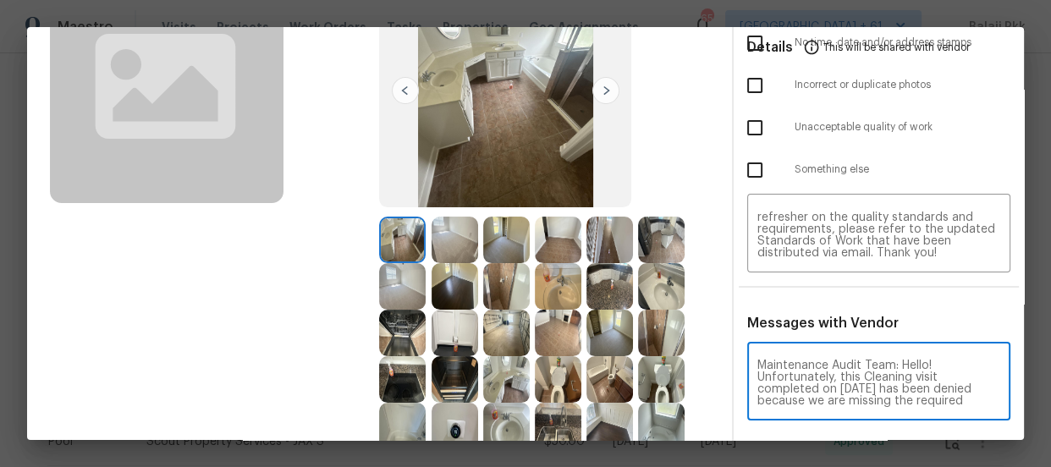
scroll to position [261, 0]
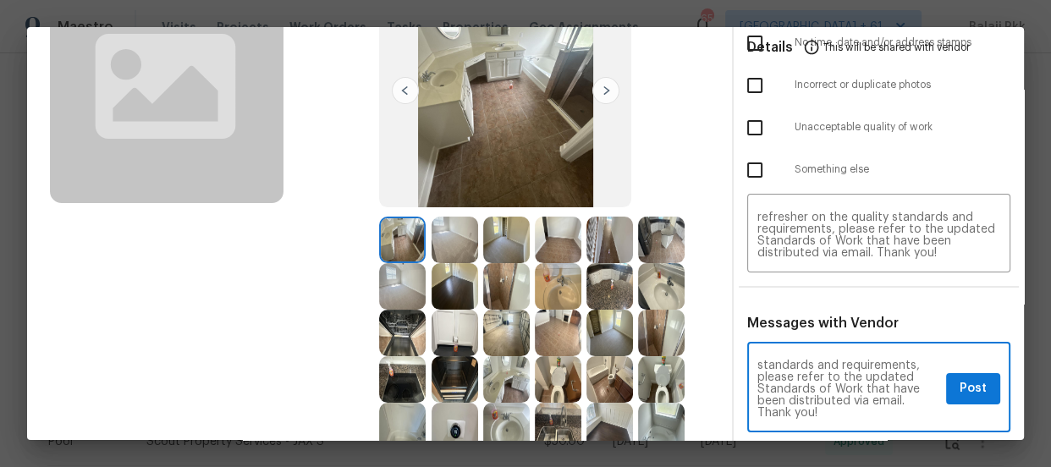
type textarea "Maintenance Audit Team: Hello! Unfortunately, this Cleaning visit completed on …"
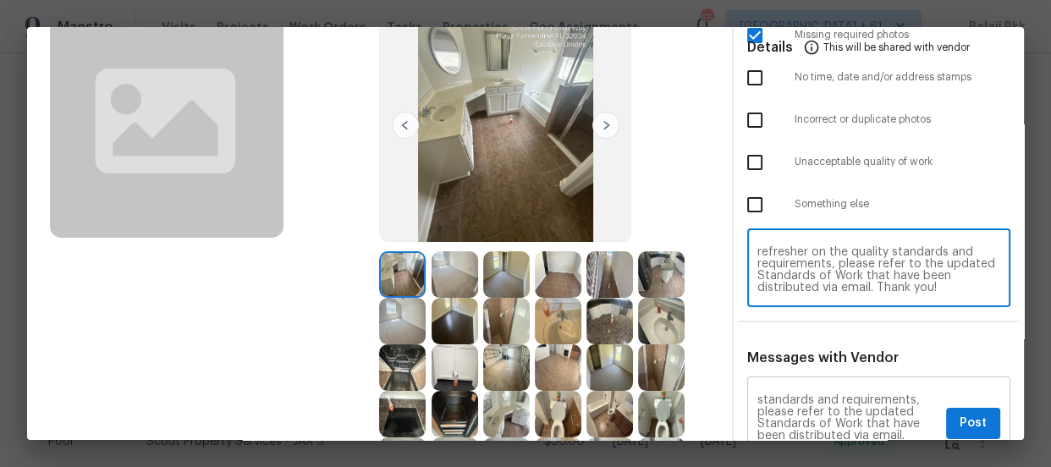
scroll to position [153, 0]
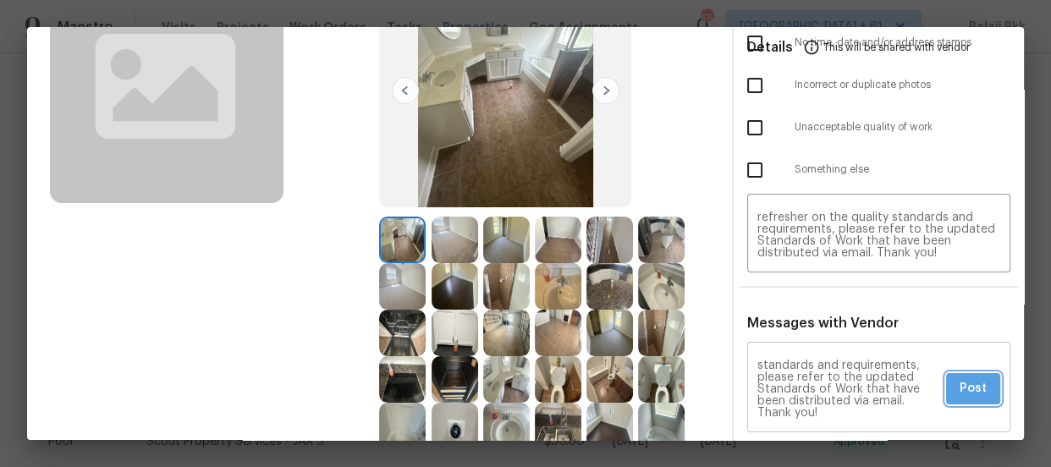
click at [973, 399] on button "Post" at bounding box center [973, 388] width 54 height 31
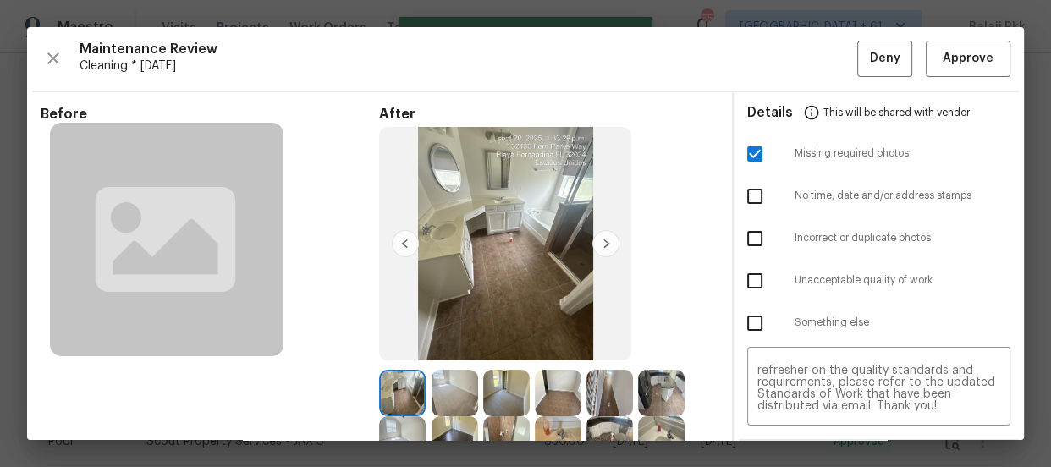
scroll to position [0, 0]
click at [873, 62] on span "Deny" at bounding box center [885, 58] width 30 height 21
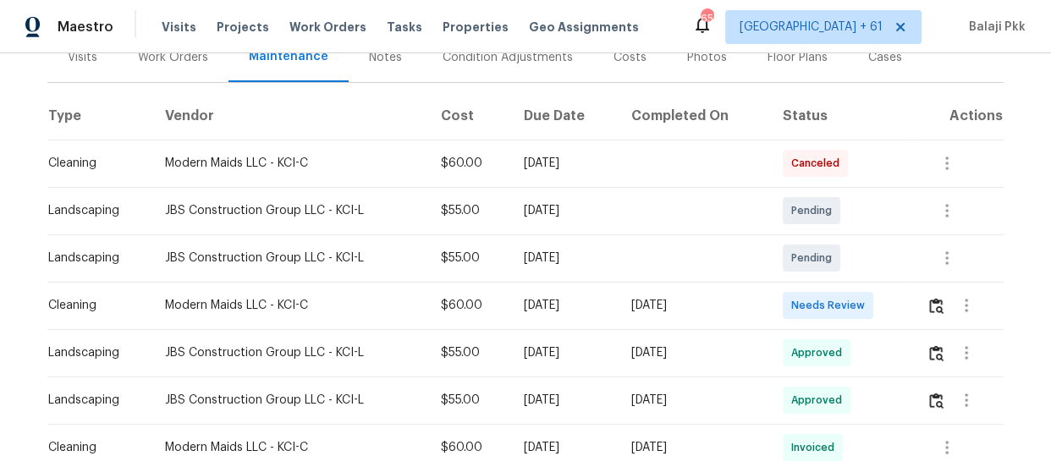
scroll to position [230, 0]
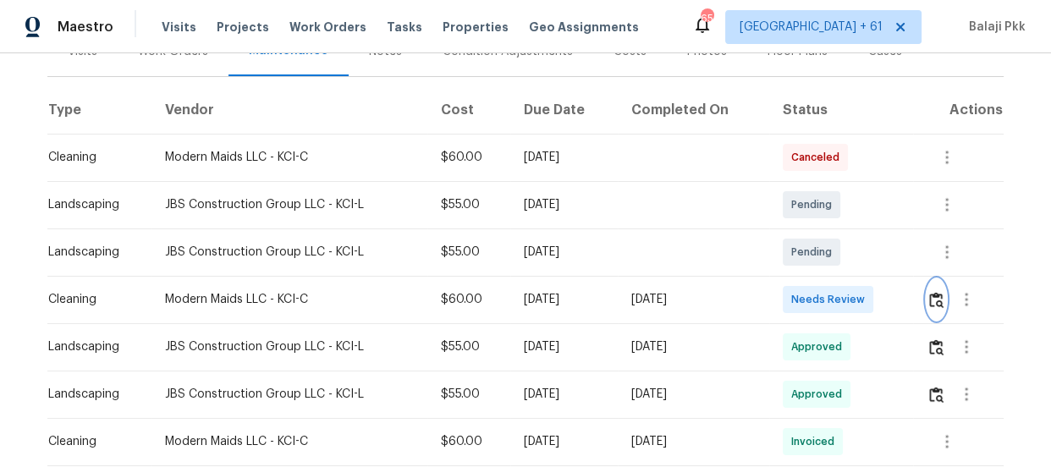
click at [932, 299] on img "button" at bounding box center [936, 300] width 14 height 16
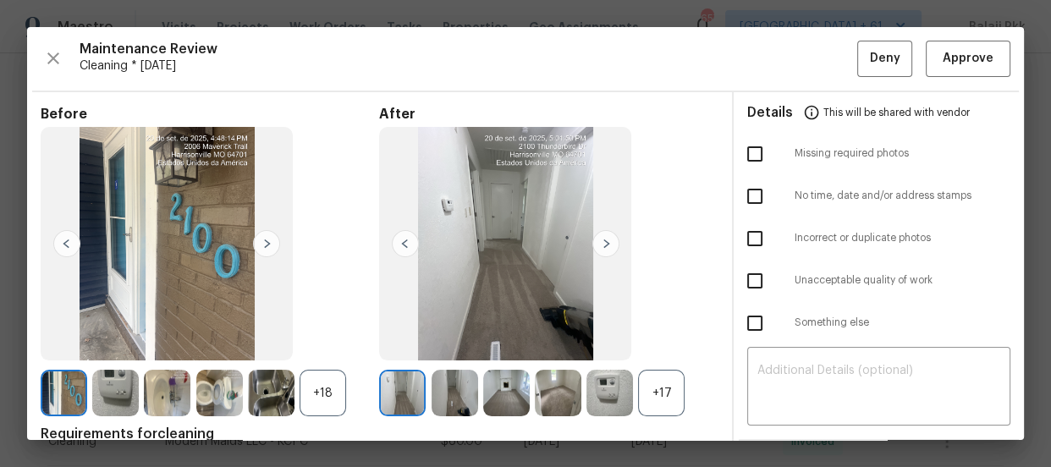
click at [658, 390] on div "+17" at bounding box center [661, 393] width 47 height 47
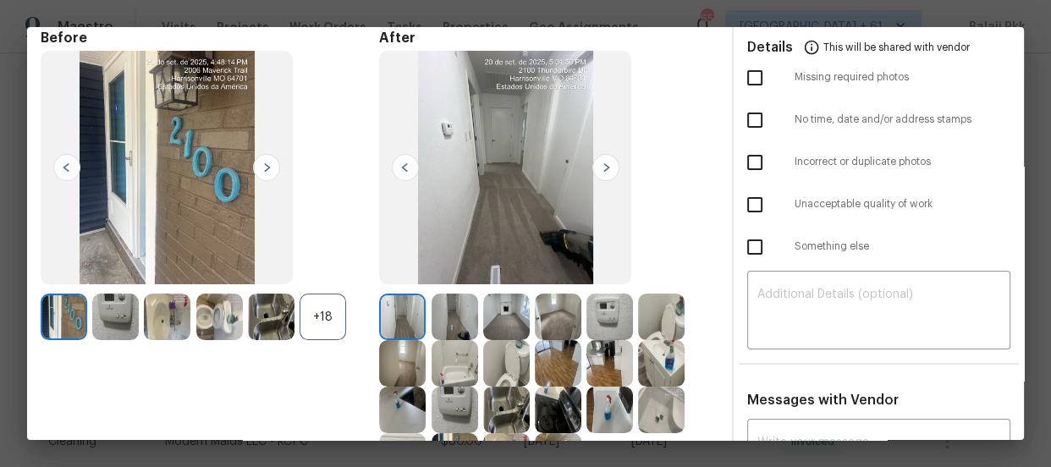
scroll to position [0, 0]
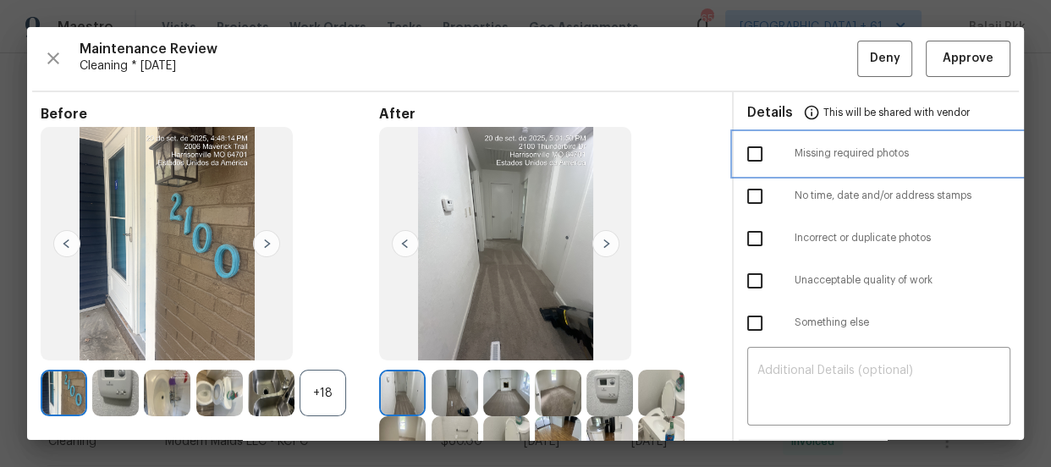
click at [794, 156] on span "Missing required photos" at bounding box center [902, 153] width 216 height 14
checkbox input "true"
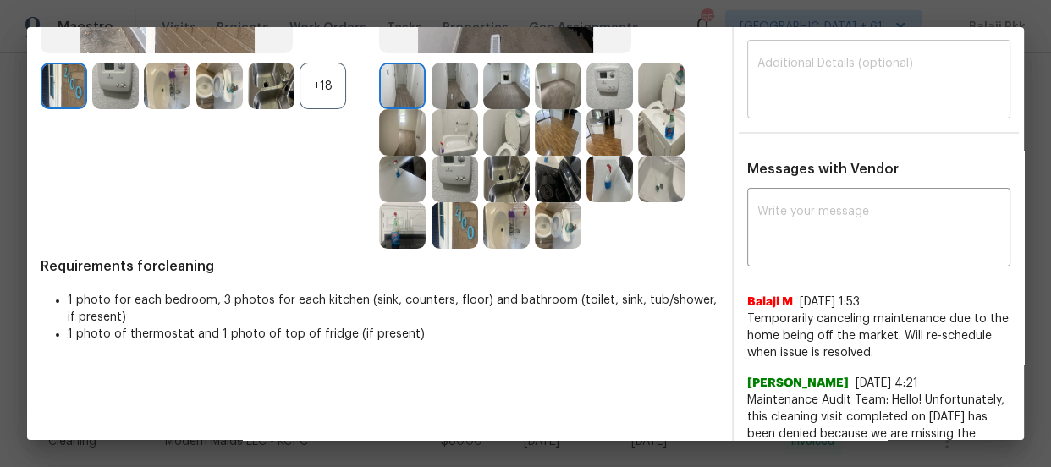
click at [823, 102] on textarea at bounding box center [878, 81] width 243 height 47
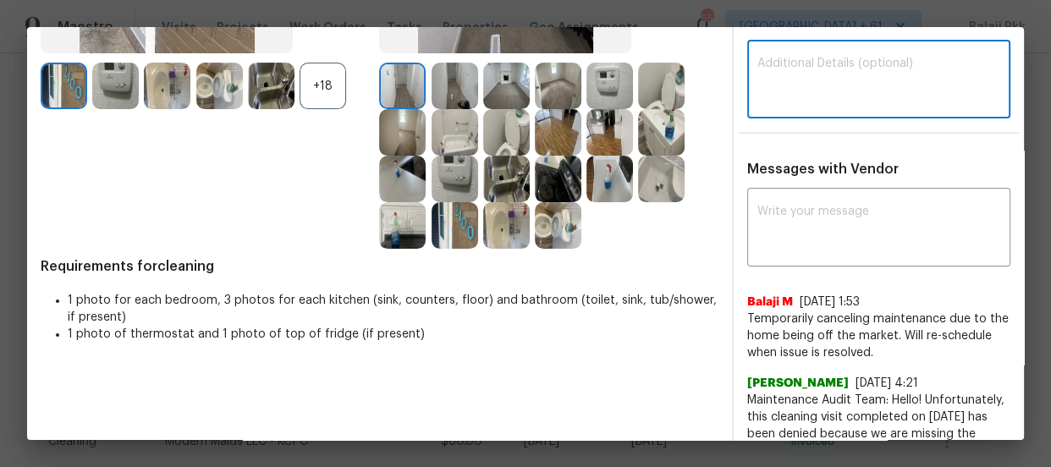
paste textarea "Maintenance Audit Team: Hello! Unfortunately, this Cleaning visit completed on …"
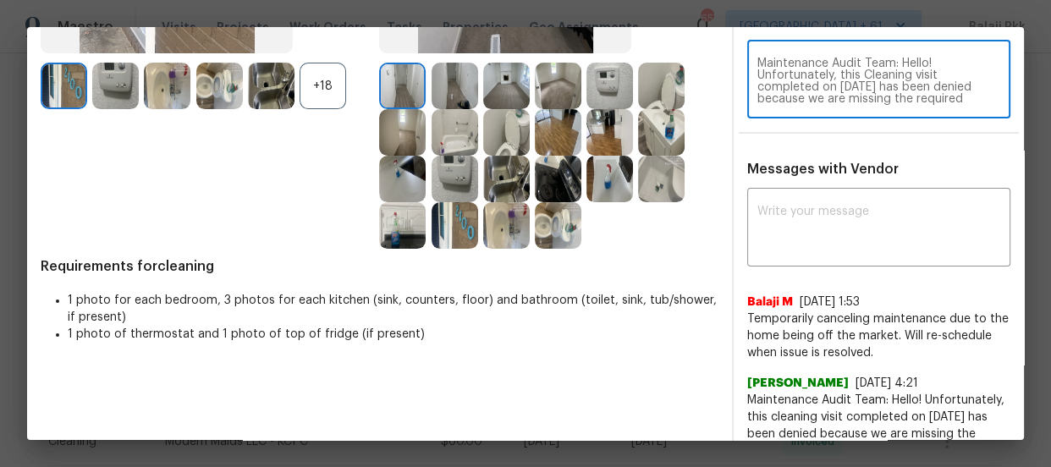
scroll to position [189, 0]
type textarea "Maintenance Audit Team: Hello! Unfortunately, this Cleaning visit completed on …"
click at [829, 249] on textarea at bounding box center [878, 229] width 243 height 47
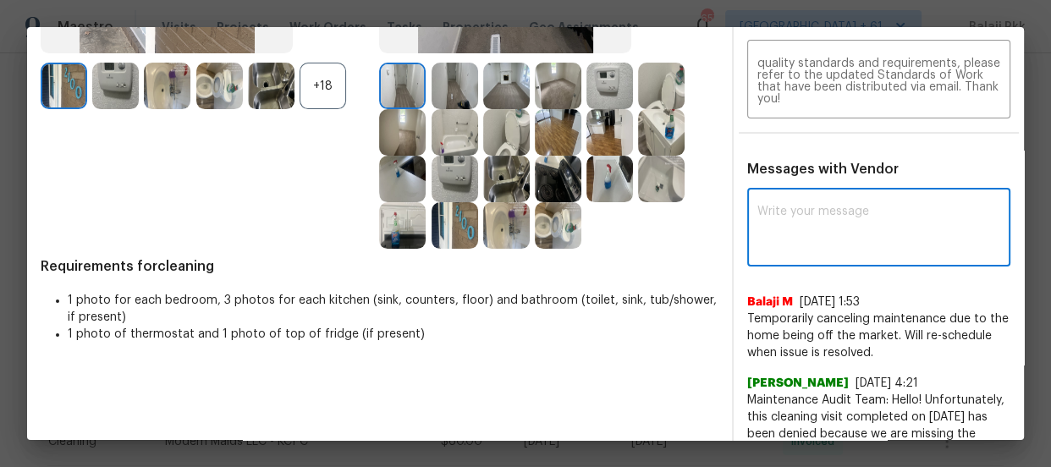
paste textarea "Maintenance Audit Team: Hello! Unfortunately, this Cleaning visit completed on …"
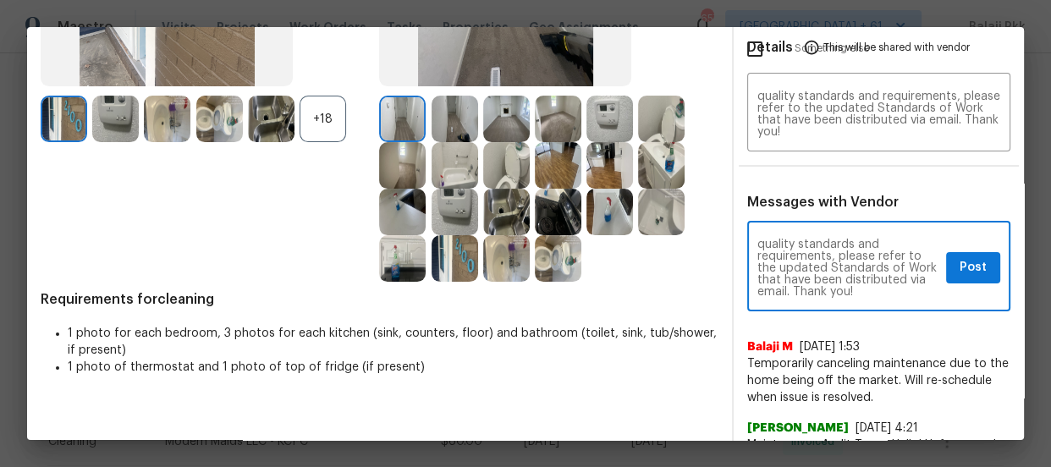
scroll to position [384, 0]
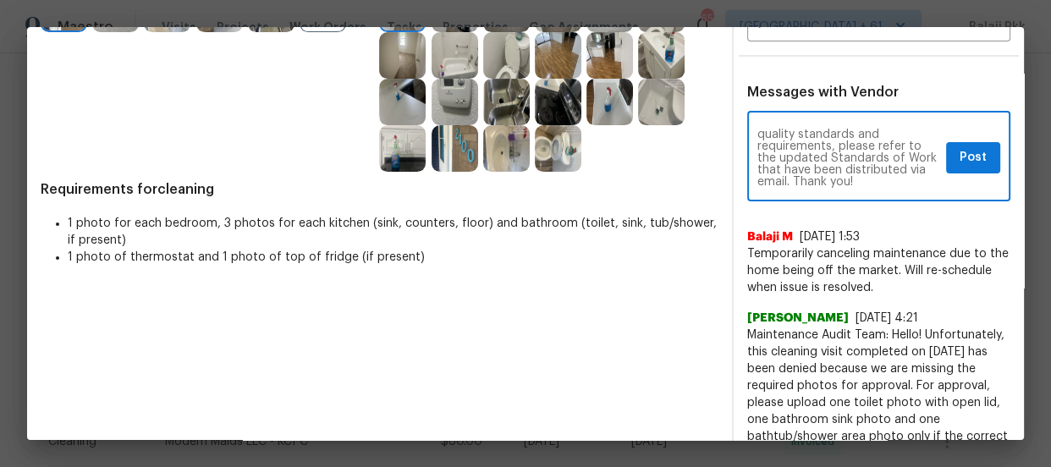
type textarea "Maintenance Audit Team: Hello! Unfortunately, this Cleaning visit completed on …"
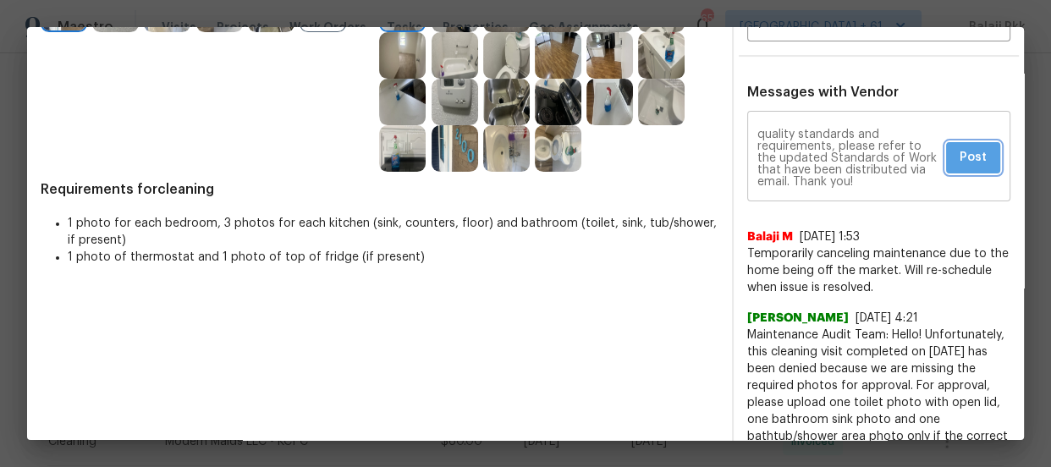
click at [959, 159] on span "Post" at bounding box center [972, 157] width 27 height 21
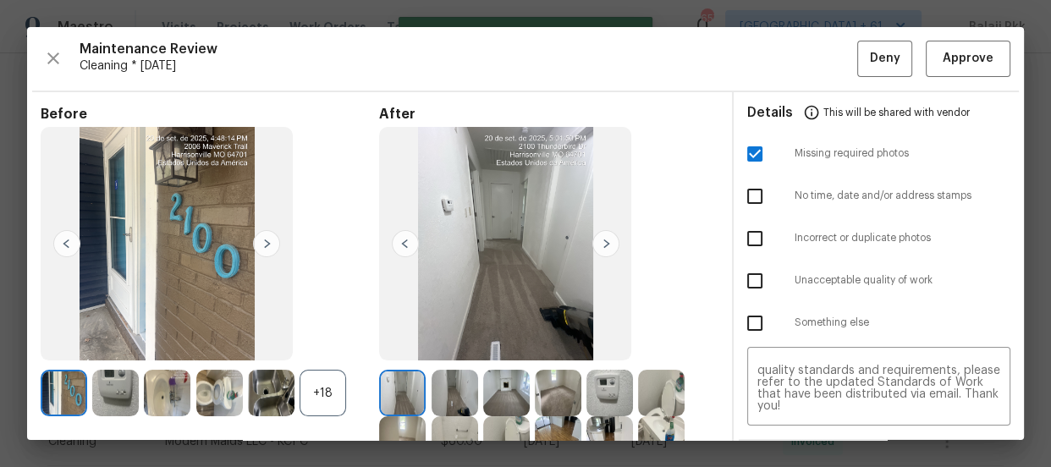
scroll to position [0, 0]
click at [871, 65] on span "Deny" at bounding box center [885, 58] width 30 height 21
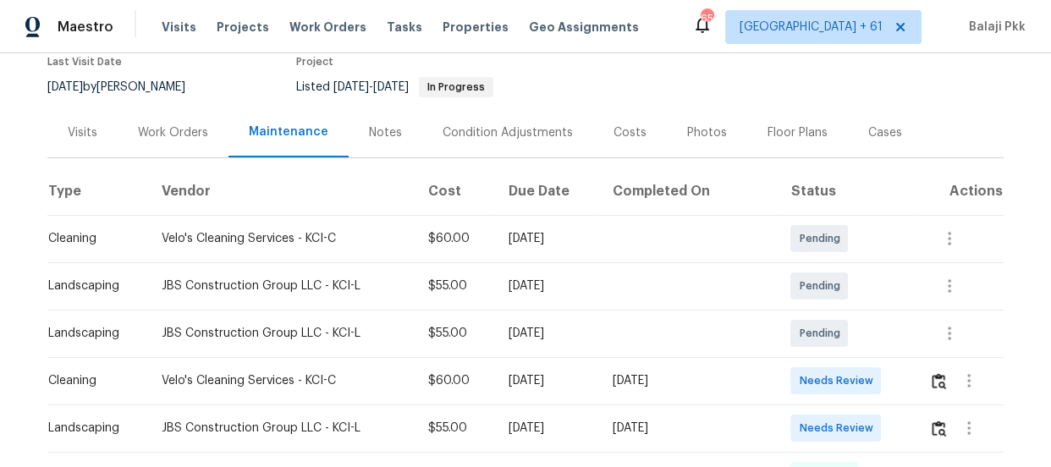
scroll to position [153, 0]
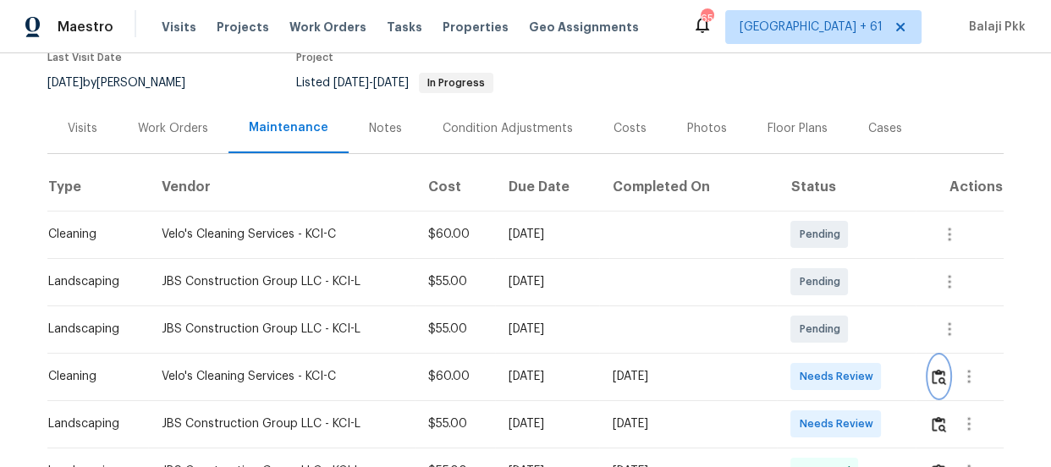
click at [931, 376] on img "button" at bounding box center [938, 377] width 14 height 16
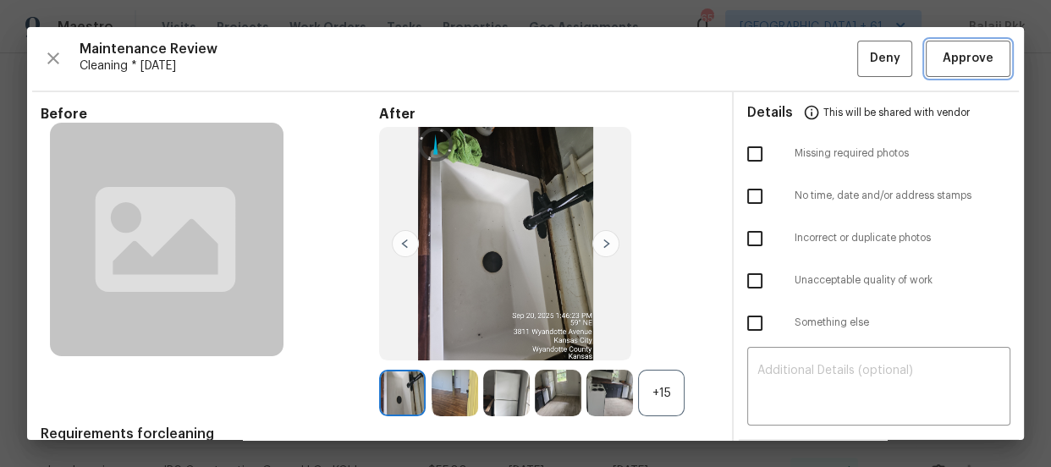
click at [991, 58] on button "Approve" at bounding box center [968, 59] width 85 height 36
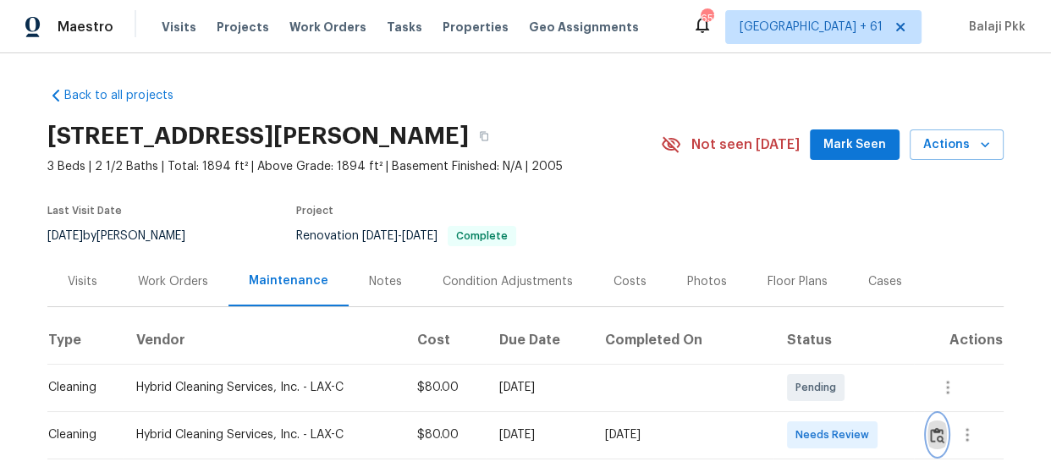
click at [932, 432] on img "button" at bounding box center [937, 435] width 14 height 16
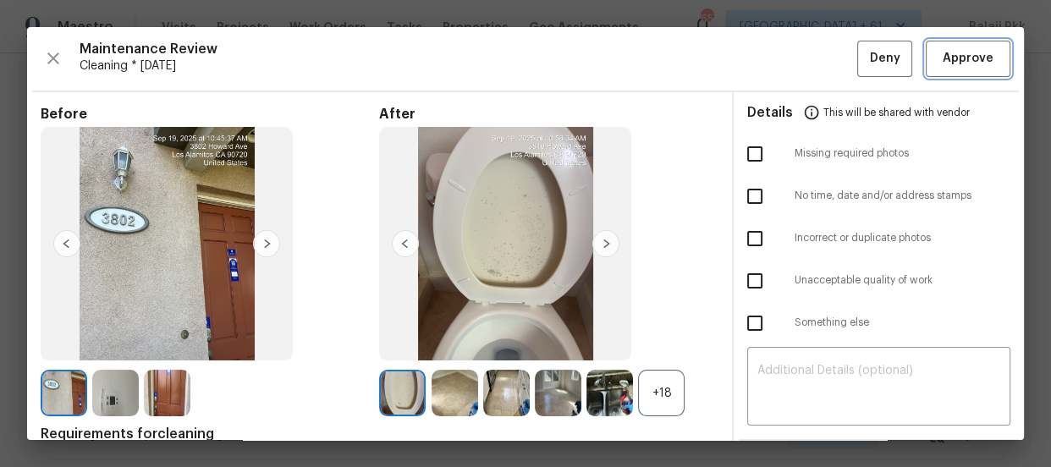
click at [926, 49] on button "Approve" at bounding box center [968, 59] width 85 height 36
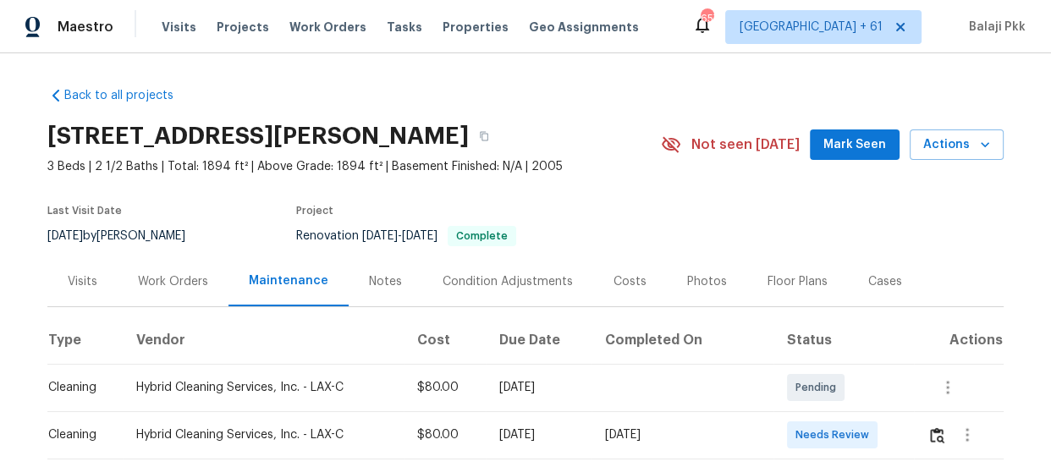
scroll to position [1, 0]
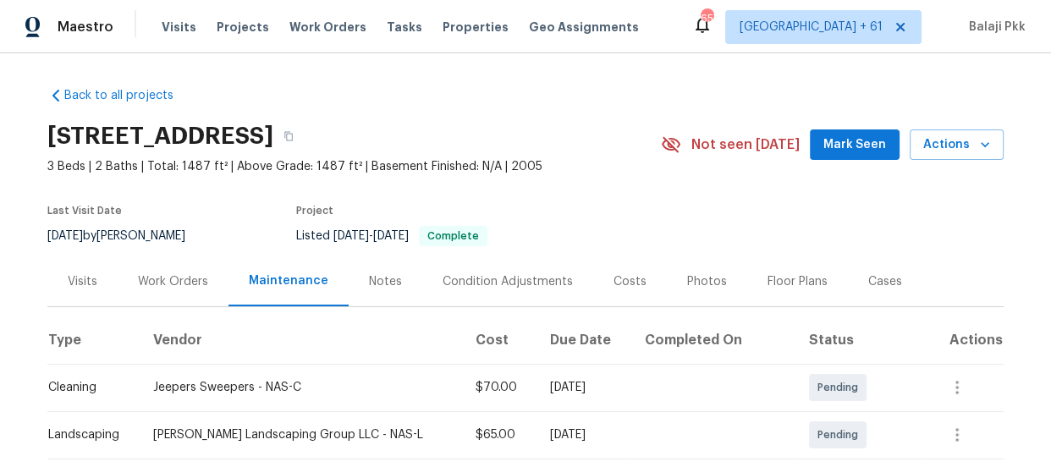
scroll to position [384, 0]
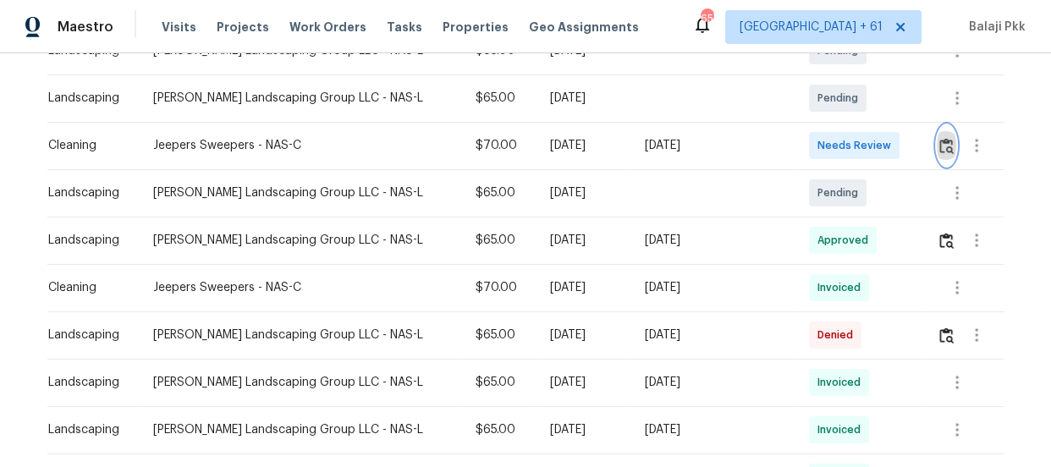
click at [939, 148] on img "button" at bounding box center [946, 146] width 14 height 16
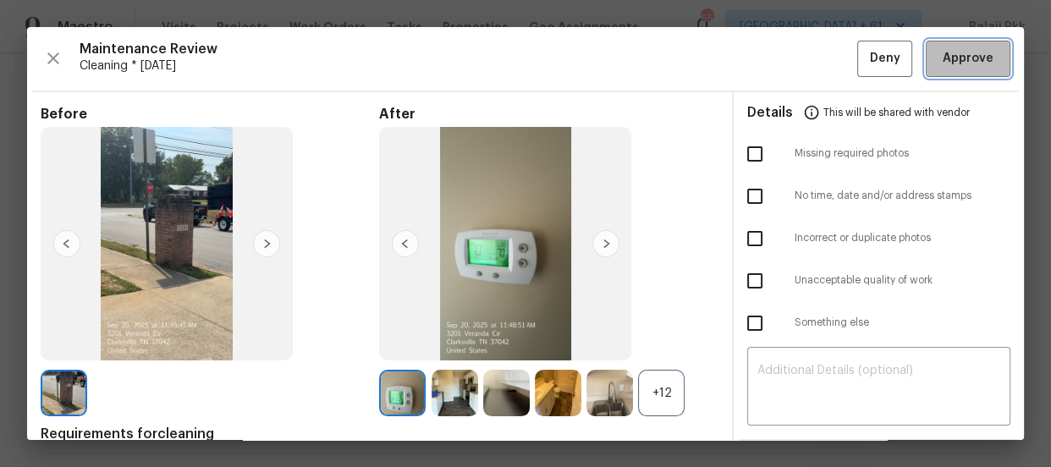
click at [942, 48] on span "Approve" at bounding box center [967, 58] width 51 height 21
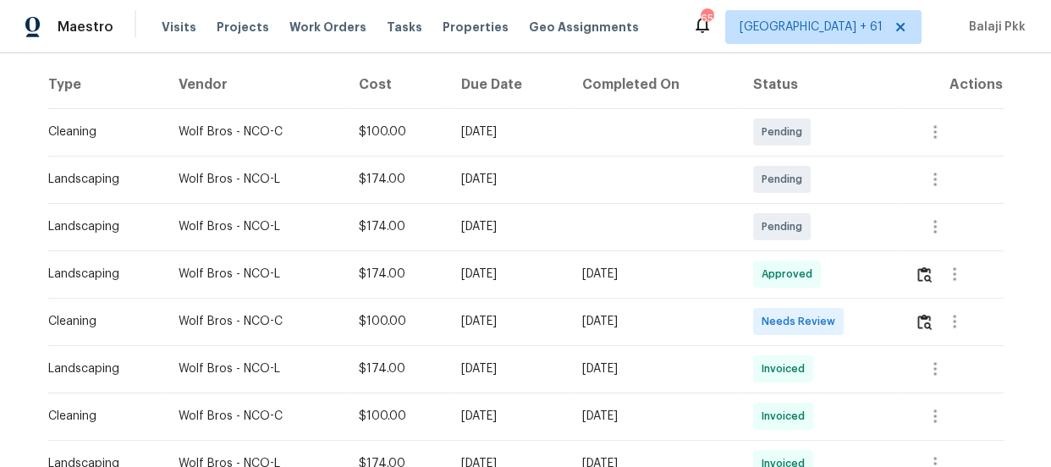
scroll to position [307, 0]
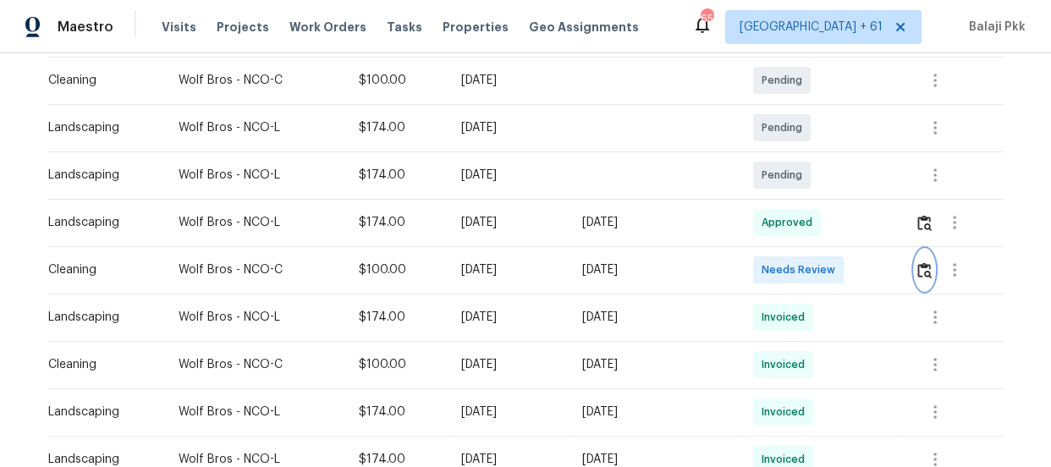
click at [920, 267] on img "button" at bounding box center [924, 270] width 14 height 16
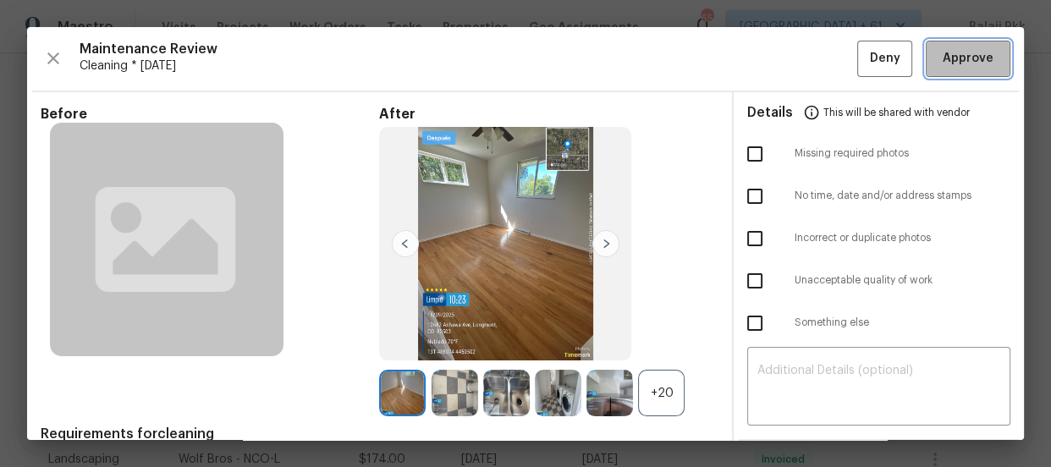
click at [952, 45] on button "Approve" at bounding box center [968, 59] width 85 height 36
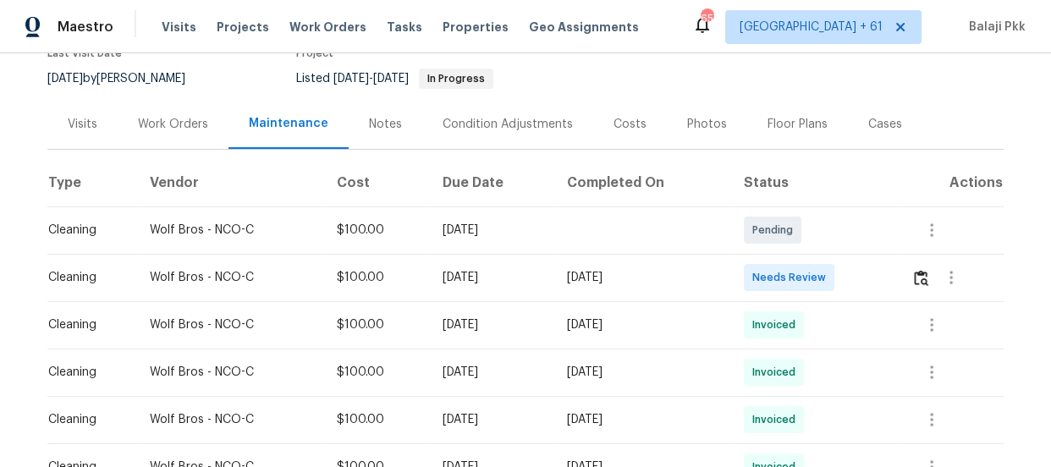
scroll to position [230, 0]
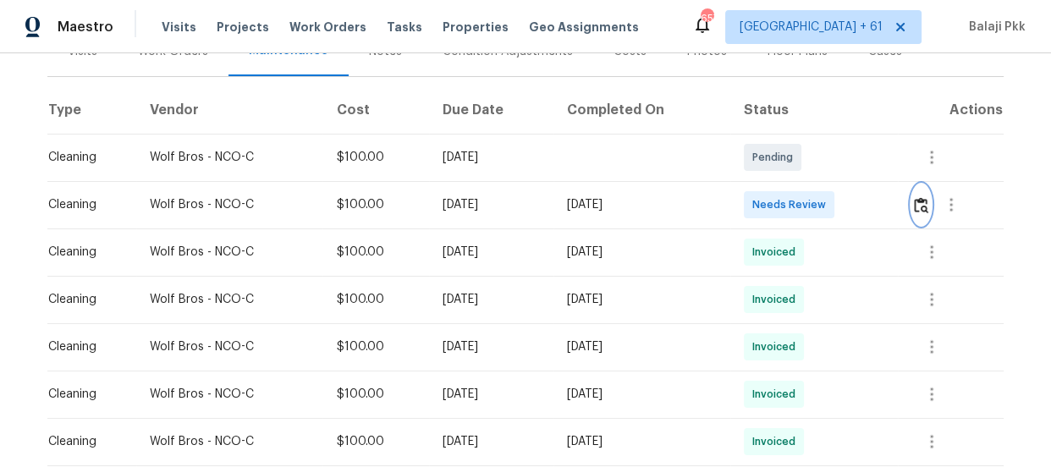
click at [920, 208] on img "button" at bounding box center [921, 205] width 14 height 16
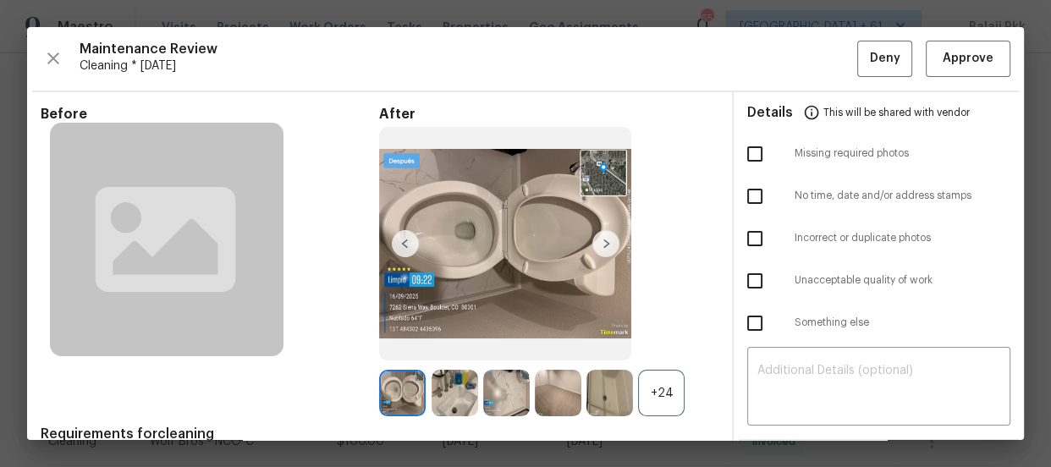
click at [653, 388] on div "+24" at bounding box center [661, 393] width 47 height 47
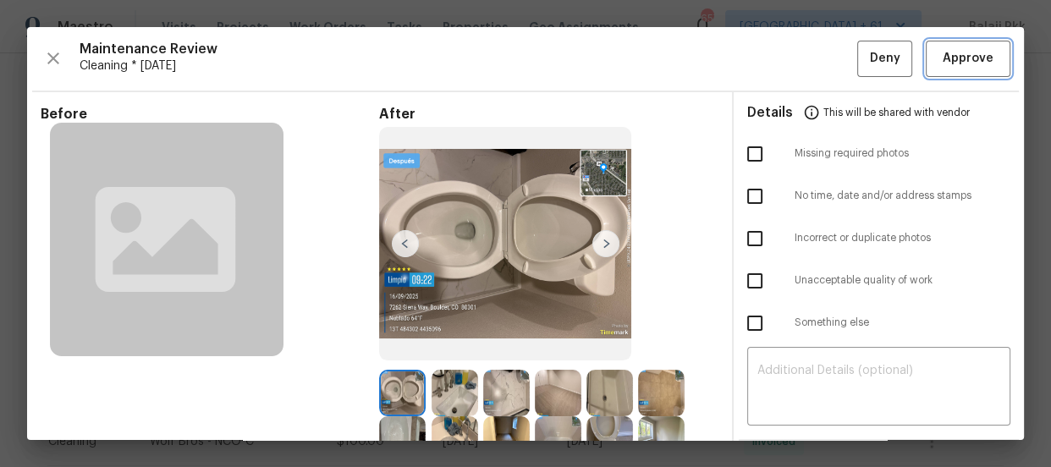
click at [956, 63] on span "Approve" at bounding box center [967, 58] width 51 height 21
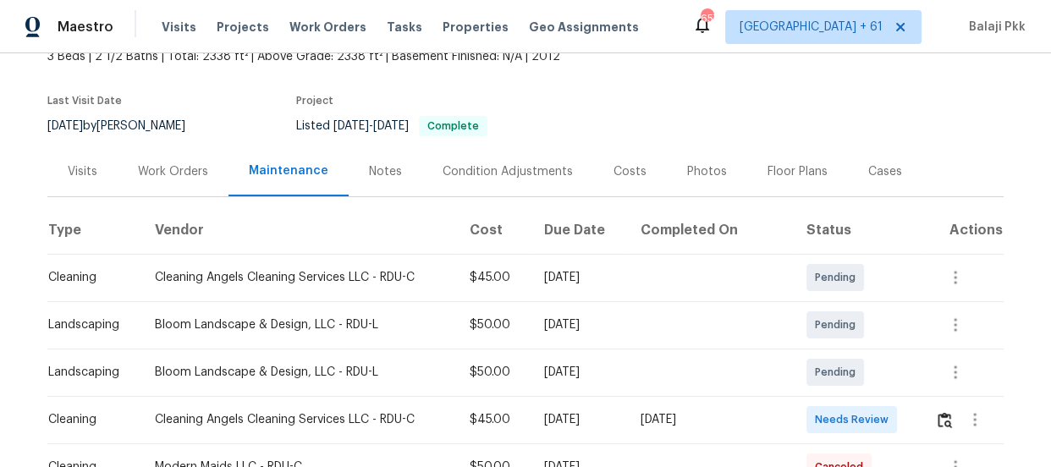
scroll to position [230, 0]
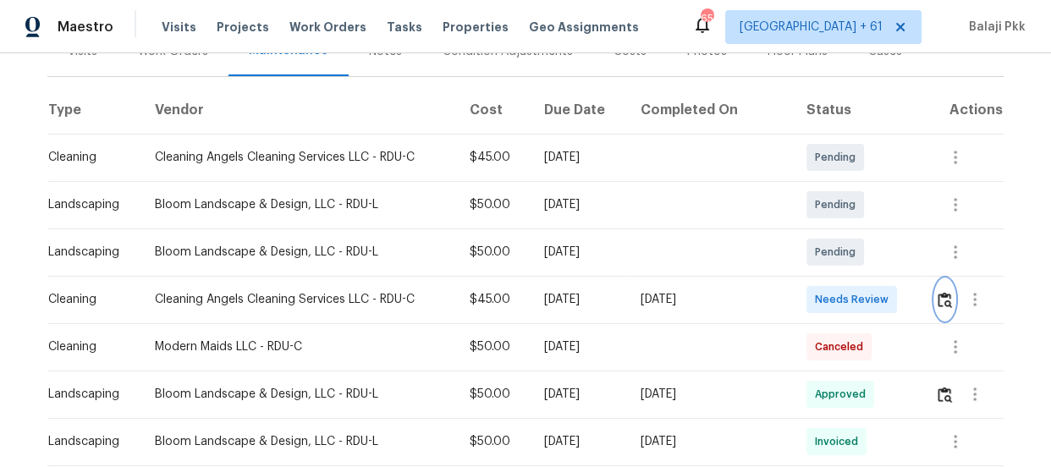
click at [937, 297] on img "button" at bounding box center [944, 300] width 14 height 16
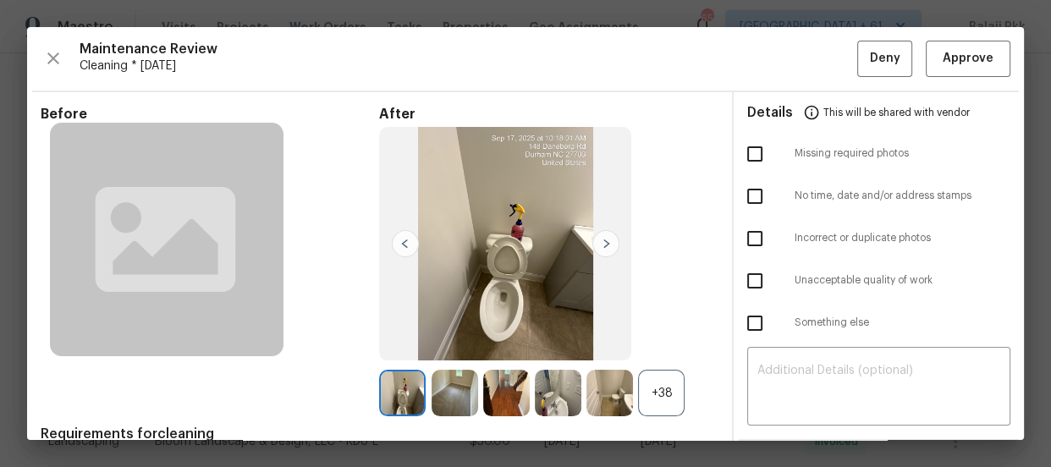
click at [651, 378] on div "+38" at bounding box center [661, 393] width 47 height 47
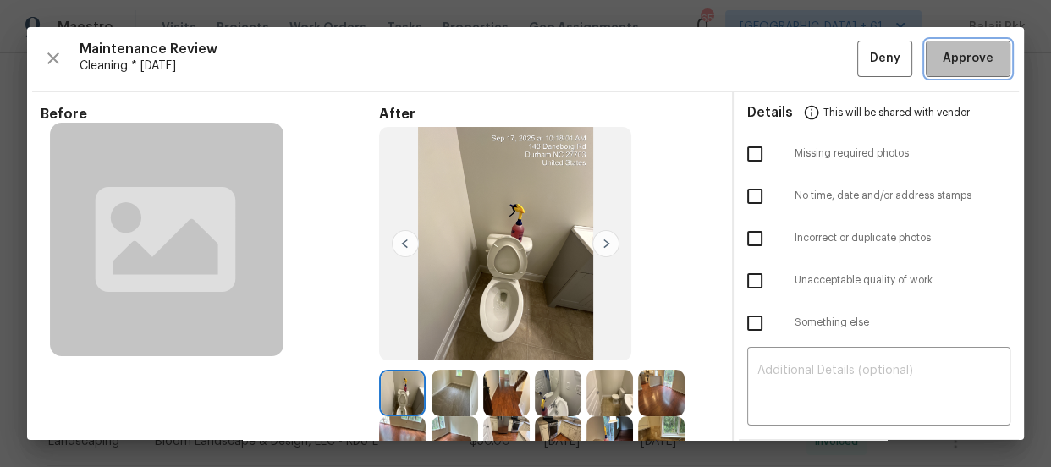
click at [942, 51] on span "Approve" at bounding box center [967, 58] width 51 height 21
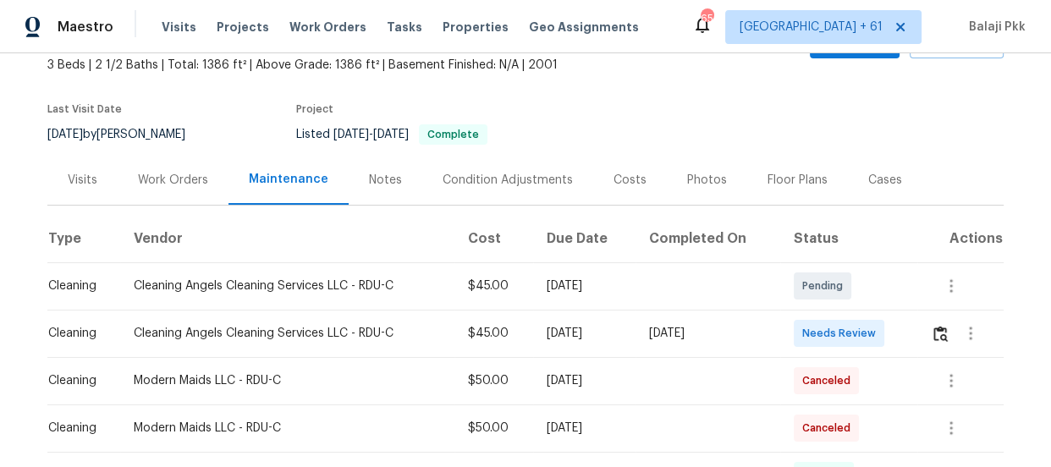
scroll to position [230, 0]
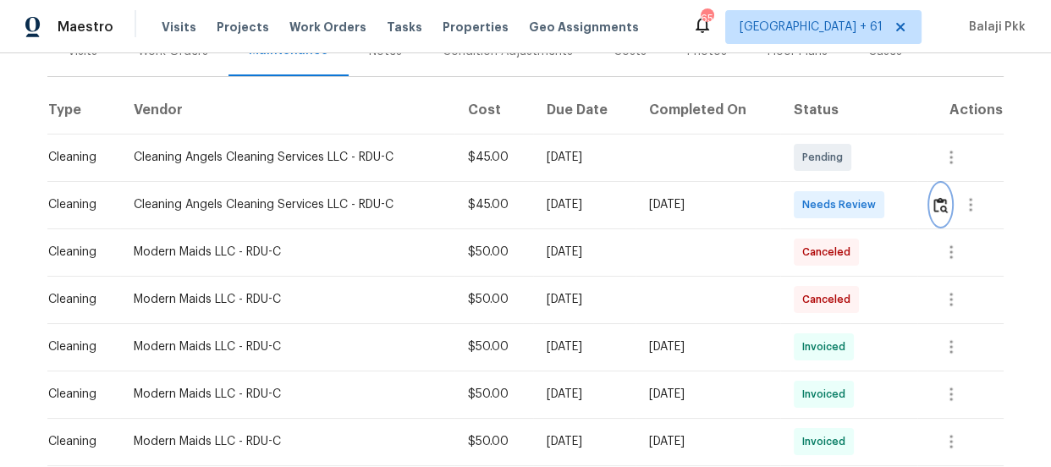
click at [936, 199] on img "button" at bounding box center [940, 205] width 14 height 16
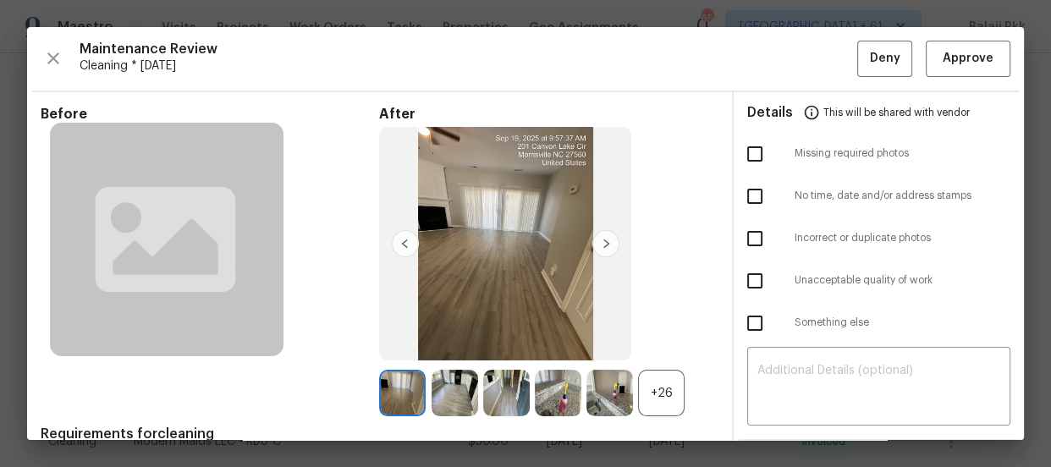
click at [673, 396] on div "+26" at bounding box center [661, 393] width 47 height 47
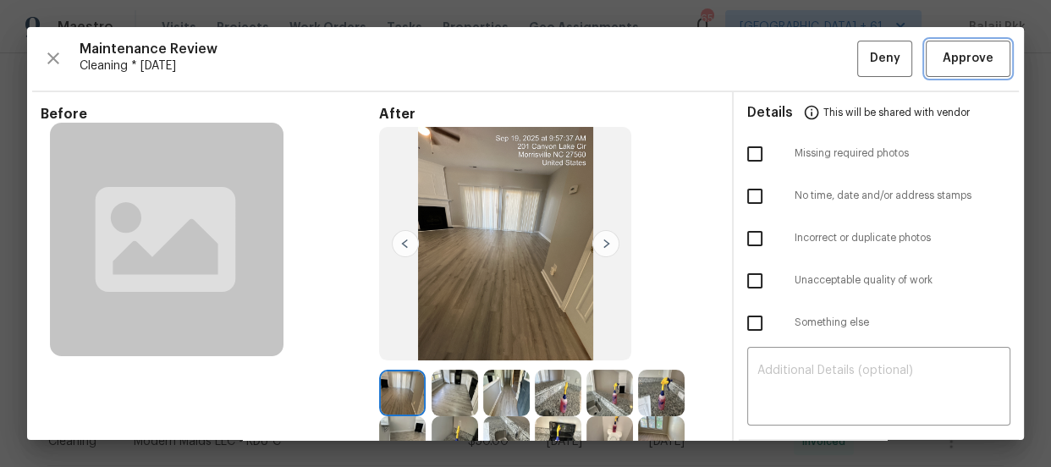
click at [949, 50] on span "Approve" at bounding box center [967, 58] width 51 height 21
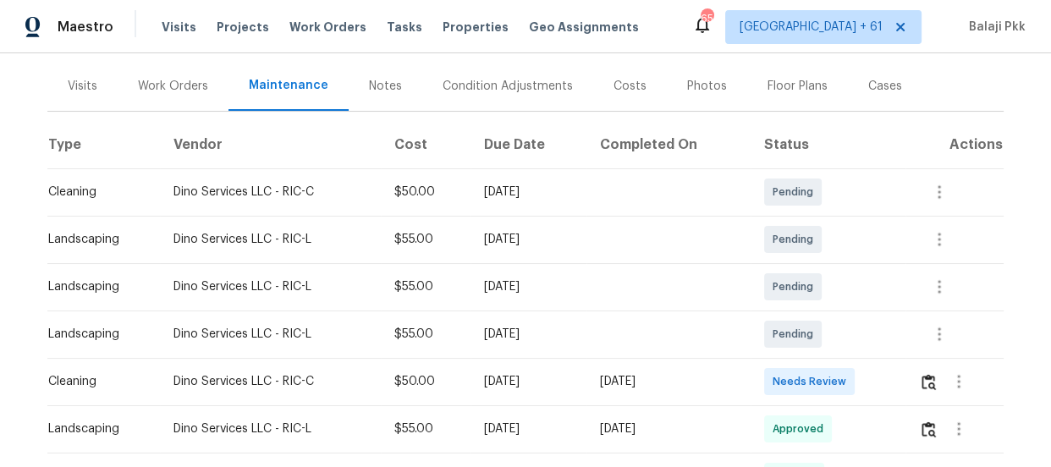
scroll to position [230, 0]
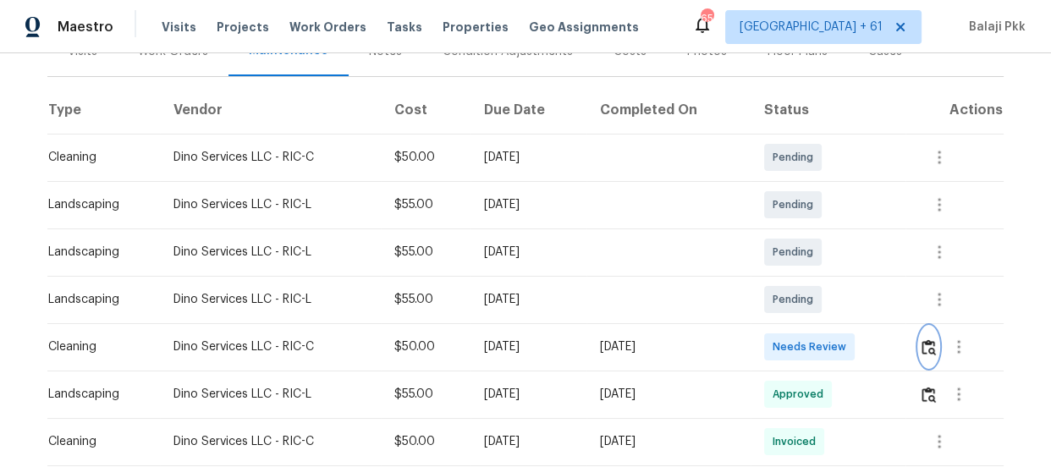
click at [929, 341] on img "button" at bounding box center [928, 347] width 14 height 16
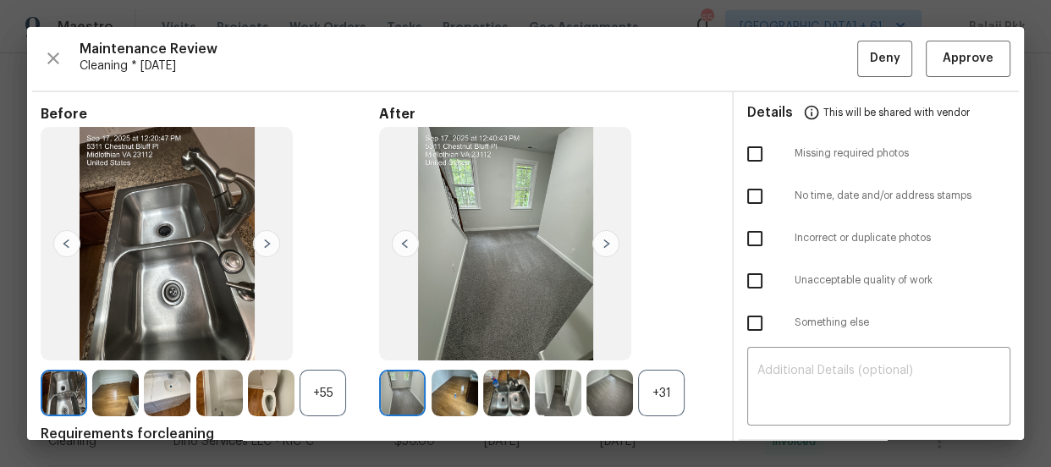
click at [648, 395] on div "+31" at bounding box center [661, 393] width 47 height 47
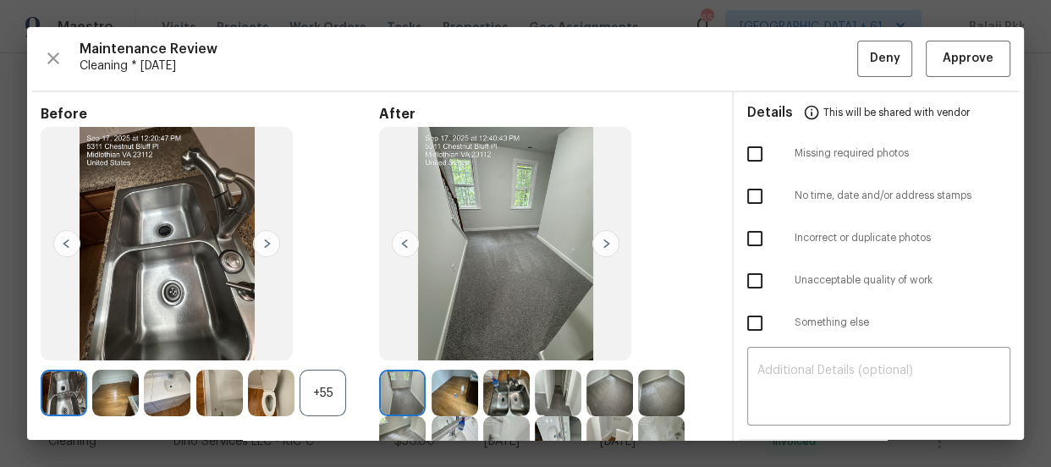
click at [330, 392] on div "+55" at bounding box center [322, 393] width 47 height 47
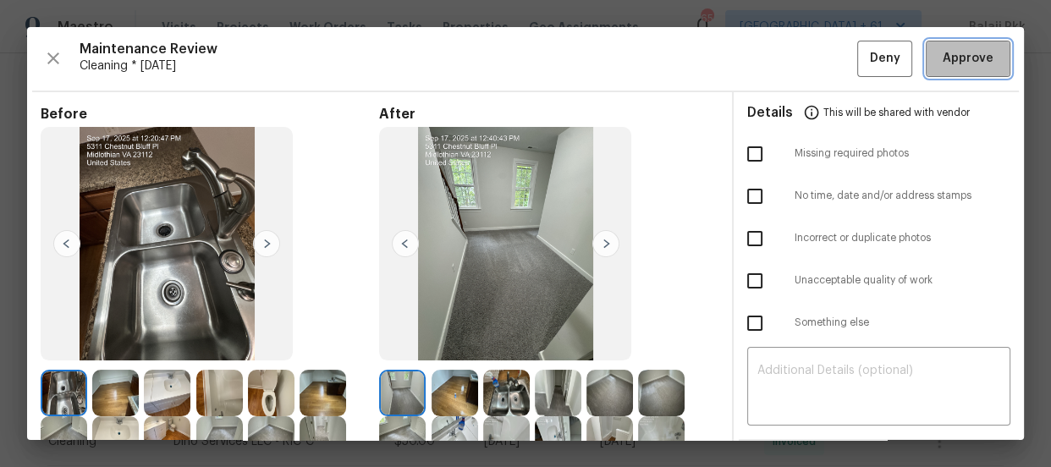
click at [926, 71] on button "Approve" at bounding box center [968, 59] width 85 height 36
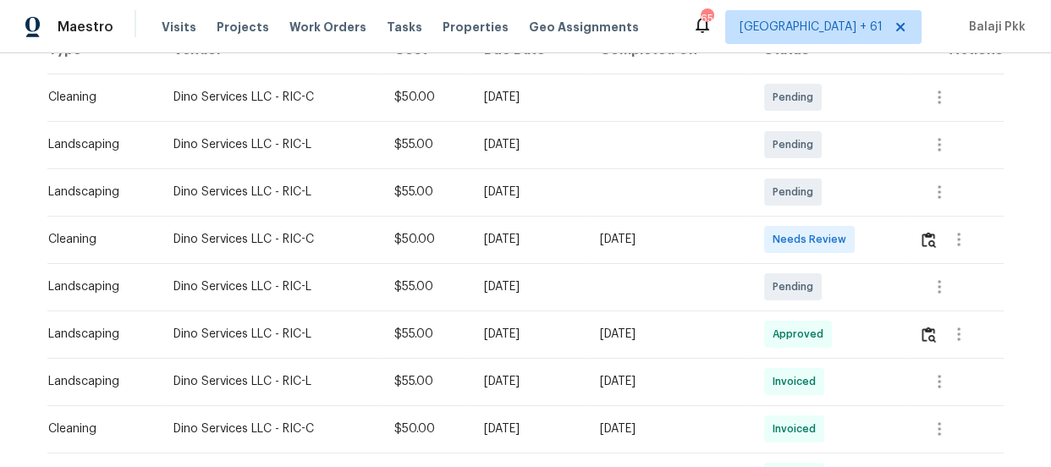
scroll to position [307, 0]
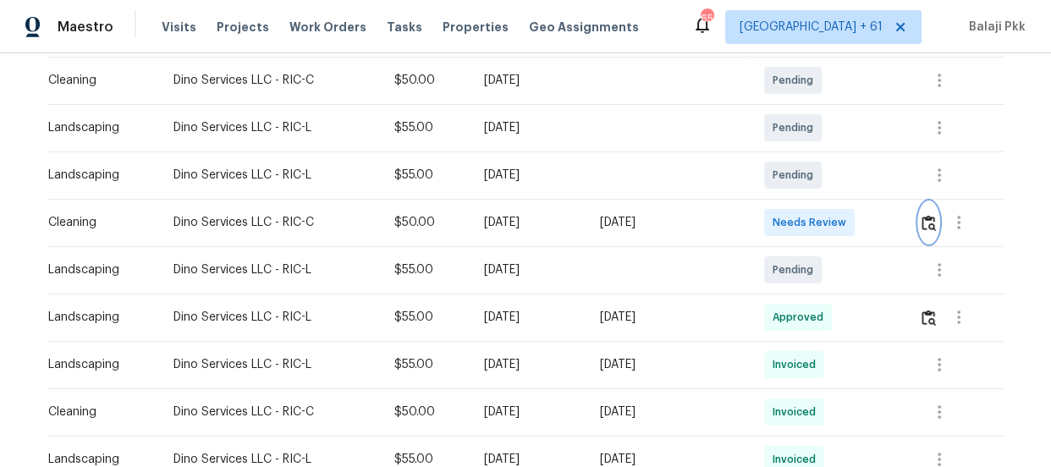
click at [927, 220] on img "button" at bounding box center [928, 223] width 14 height 16
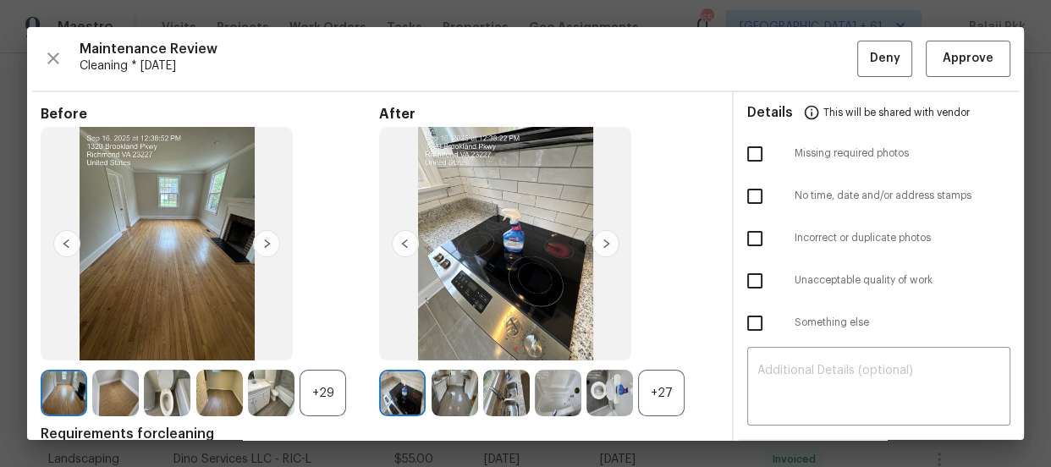
click at [651, 386] on div "+27" at bounding box center [661, 393] width 47 height 47
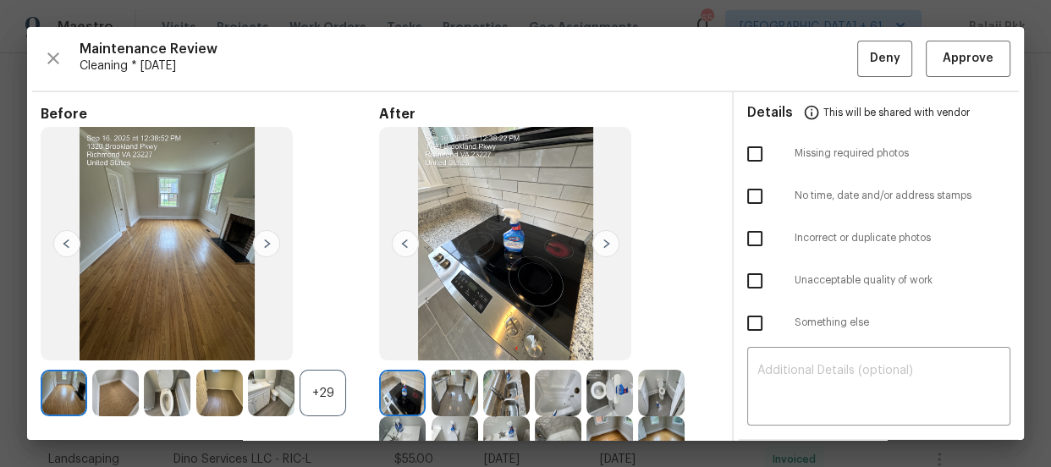
click at [324, 397] on div "+29" at bounding box center [322, 393] width 47 height 47
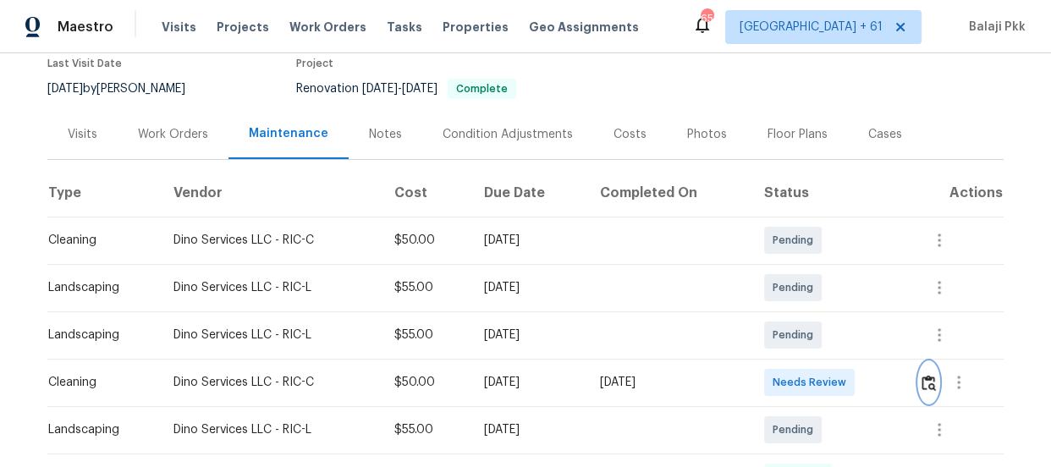
scroll to position [153, 0]
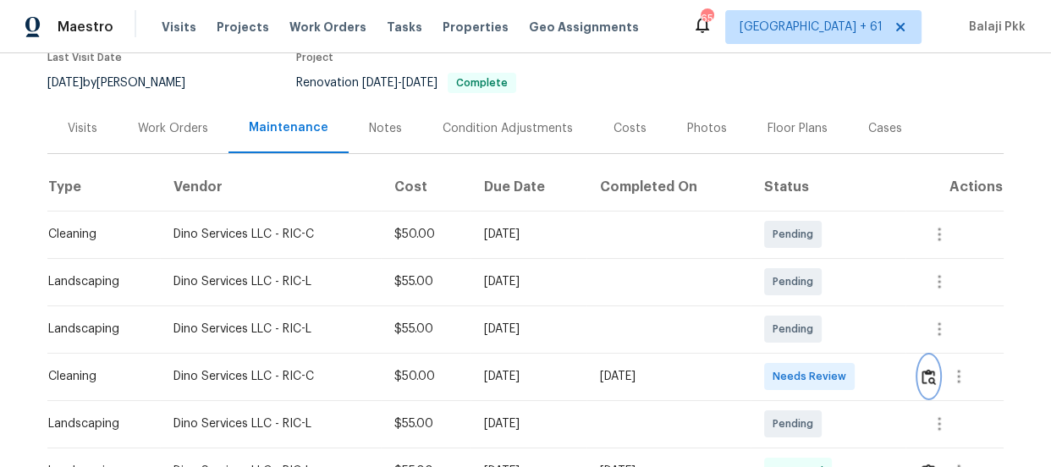
click at [926, 386] on button "button" at bounding box center [928, 376] width 19 height 41
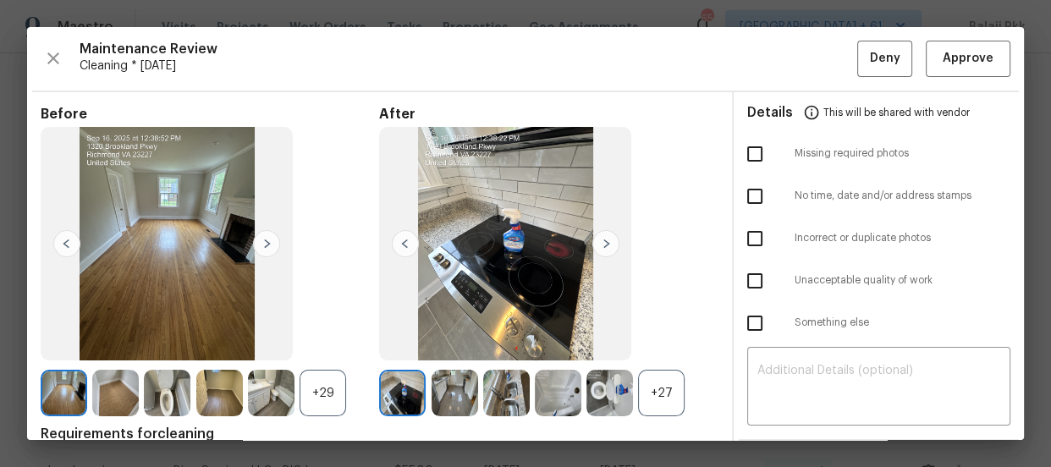
click at [660, 379] on div "+27" at bounding box center [661, 393] width 47 height 47
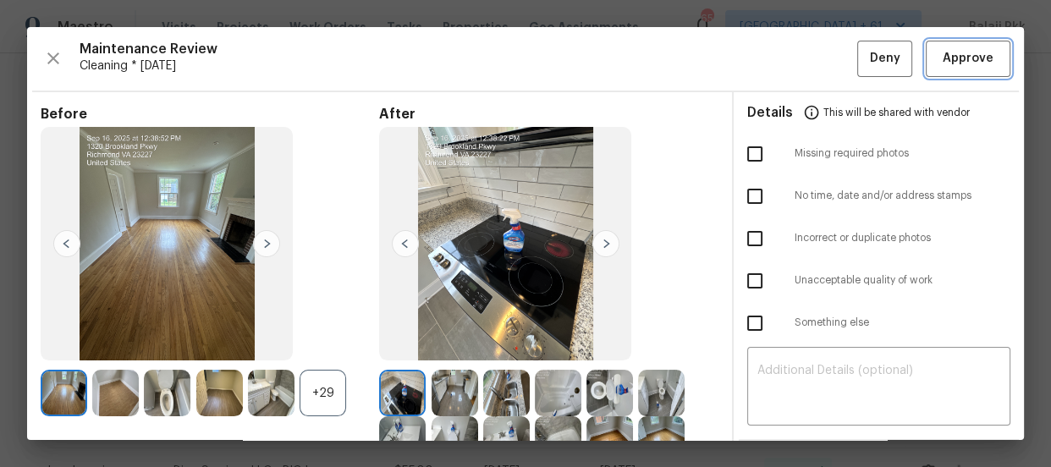
click at [943, 50] on span "Approve" at bounding box center [967, 58] width 51 height 21
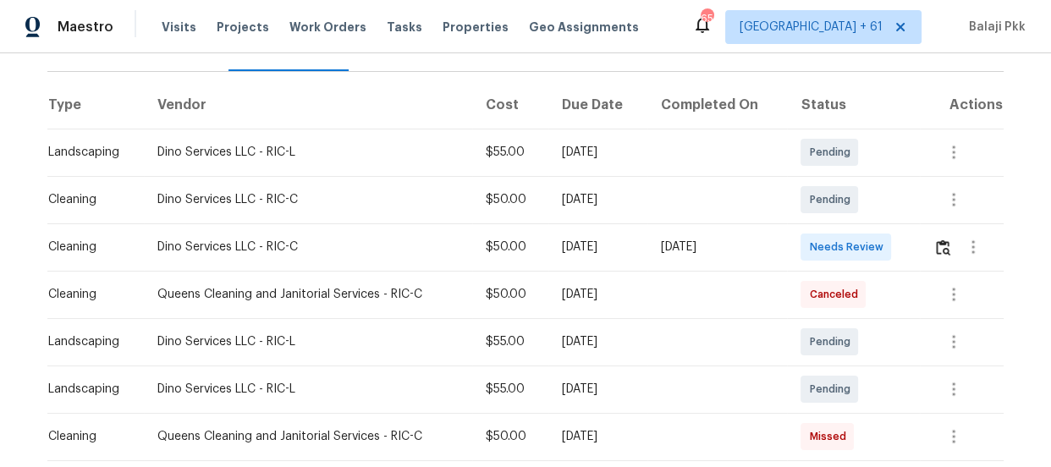
scroll to position [384, 0]
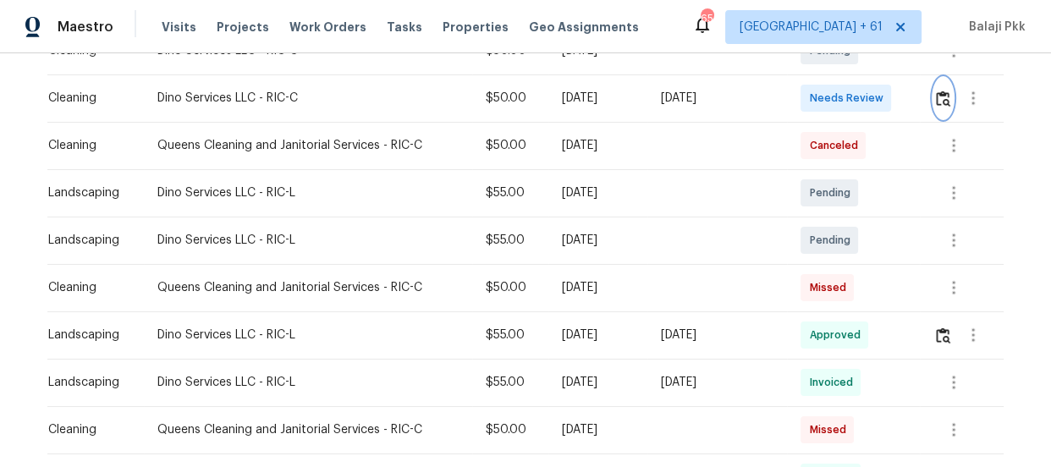
click at [940, 94] on img "button" at bounding box center [943, 99] width 14 height 16
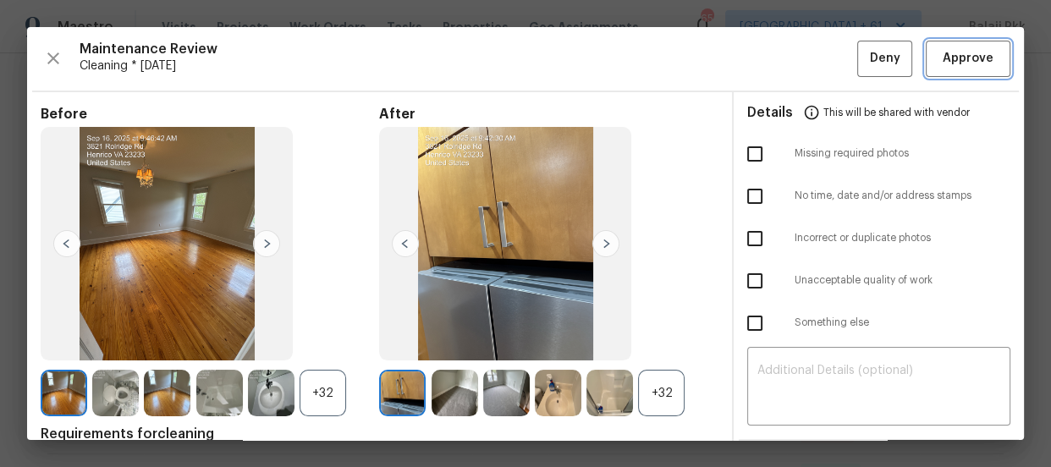
click at [942, 52] on span "Approve" at bounding box center [967, 58] width 51 height 21
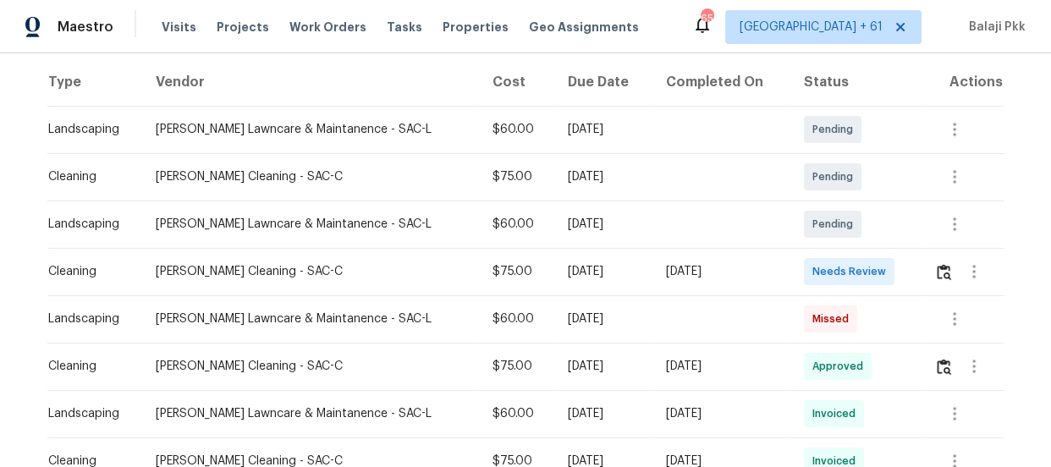
scroll to position [307, 0]
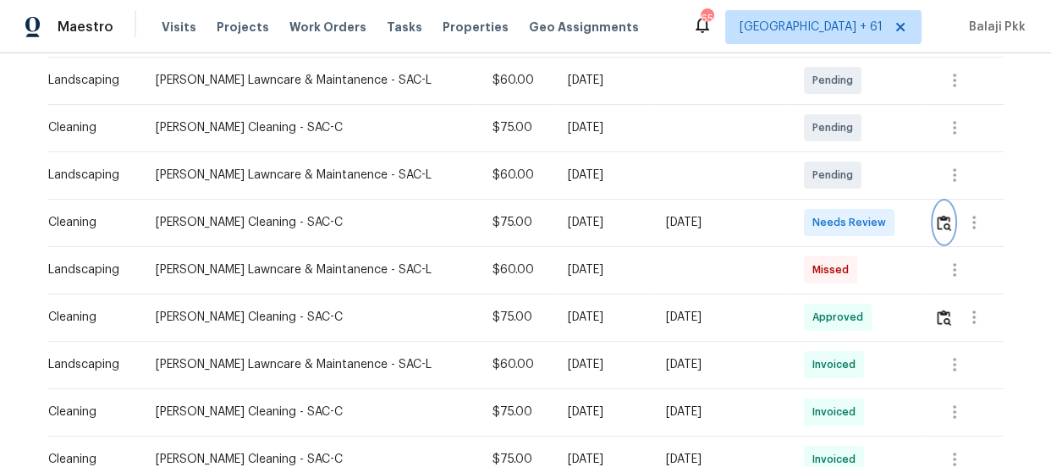
click at [937, 224] on img "button" at bounding box center [944, 223] width 14 height 16
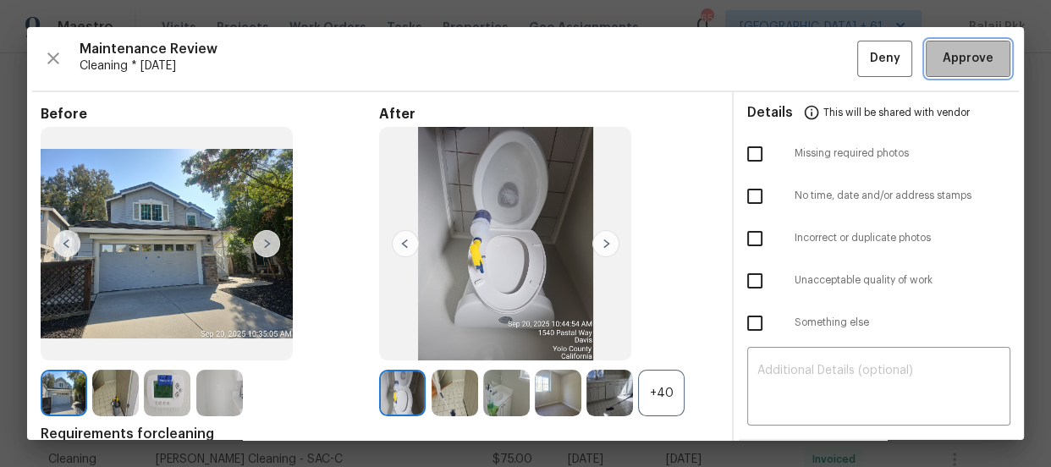
click at [942, 64] on span "Approve" at bounding box center [967, 58] width 51 height 21
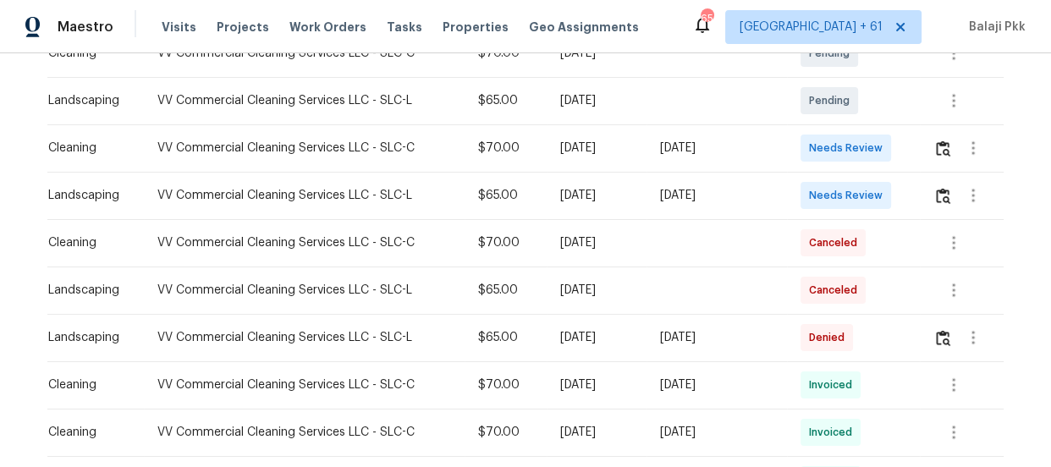
scroll to position [307, 0]
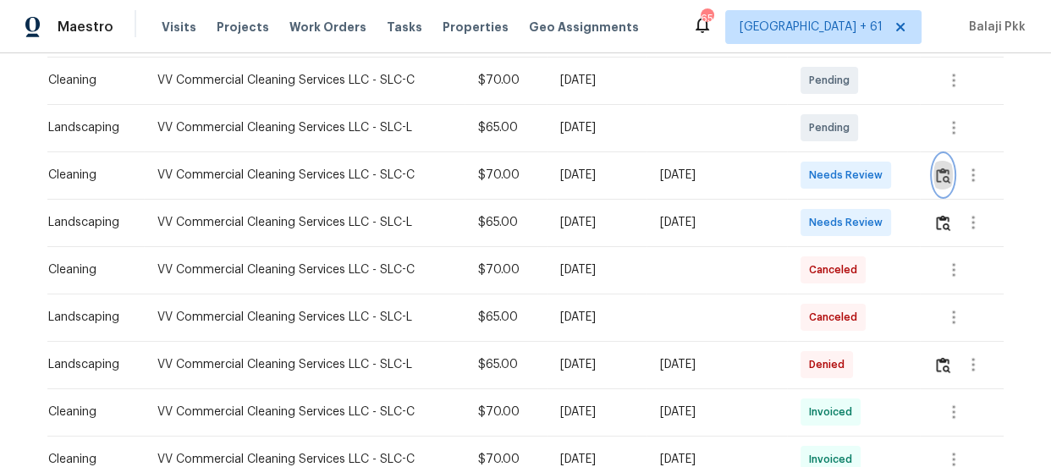
click at [942, 185] on button "button" at bounding box center [942, 175] width 19 height 41
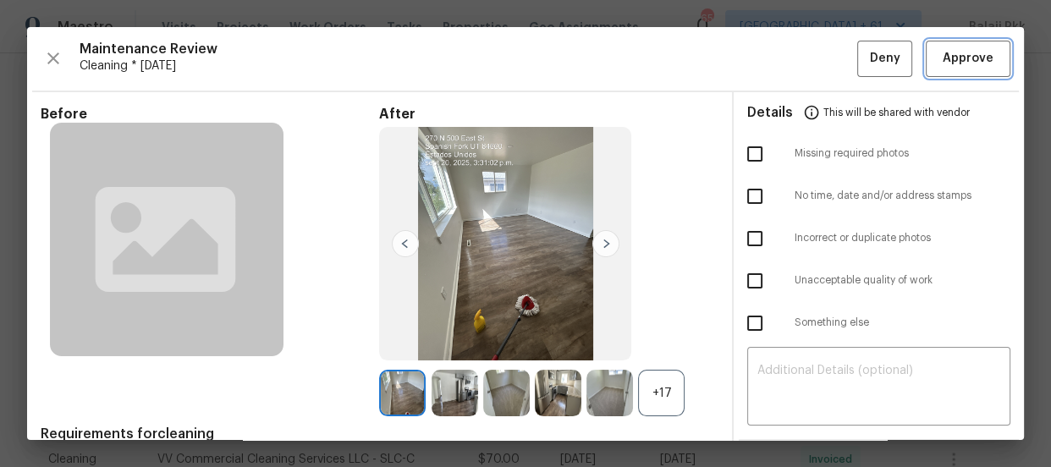
click at [942, 61] on span "Approve" at bounding box center [967, 58] width 51 height 21
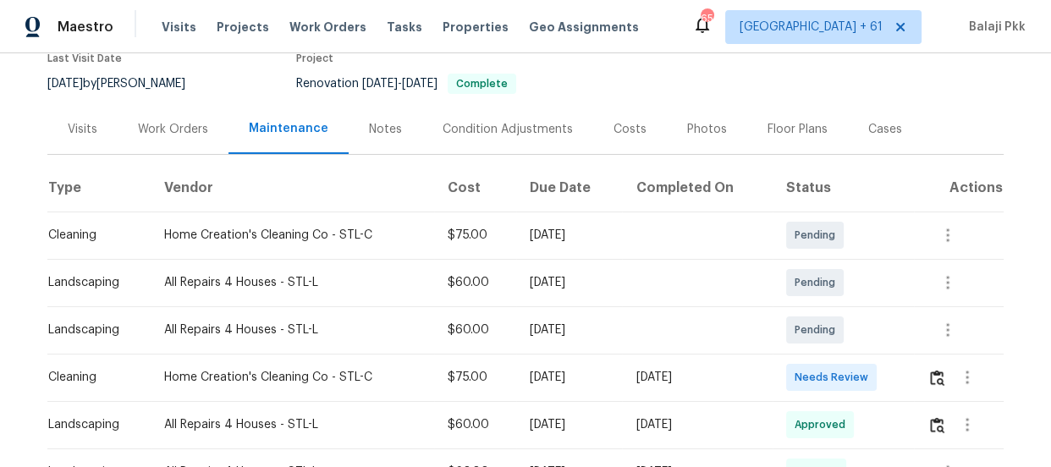
scroll to position [153, 0]
click at [936, 380] on img "button" at bounding box center [937, 377] width 14 height 16
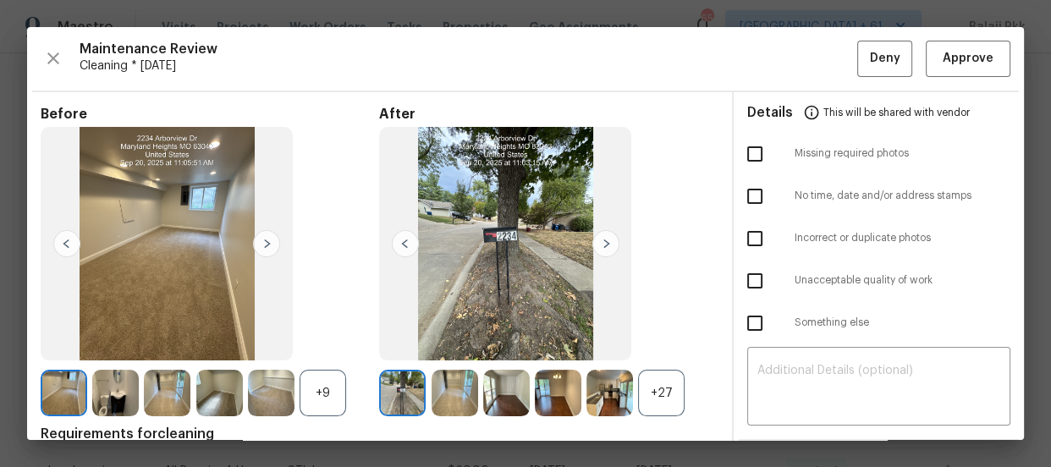
click at [670, 404] on div "+27" at bounding box center [661, 393] width 47 height 47
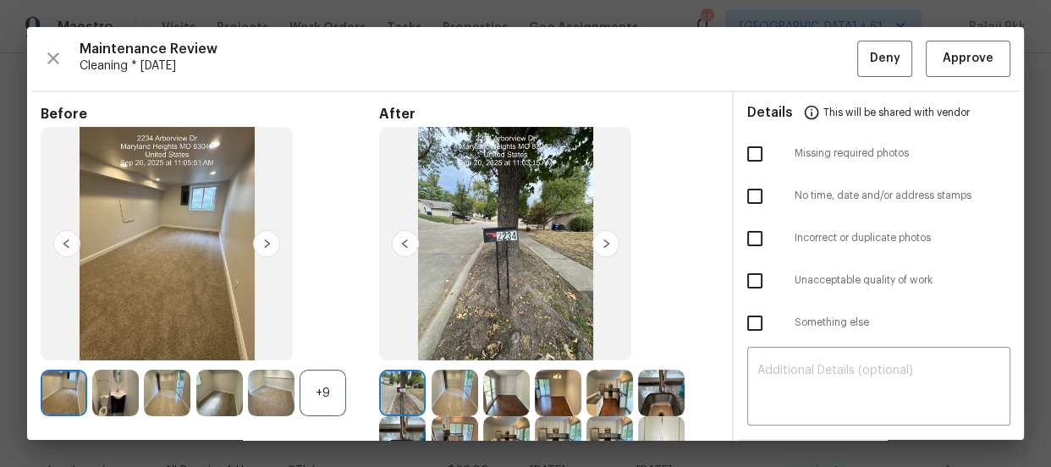
click at [316, 388] on div "+9" at bounding box center [322, 393] width 47 height 47
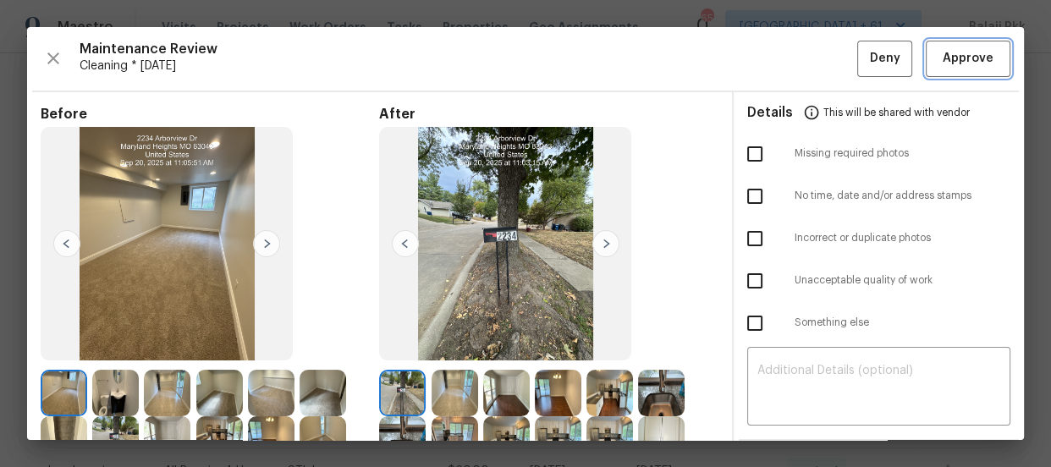
click at [947, 52] on span "Approve" at bounding box center [967, 58] width 51 height 21
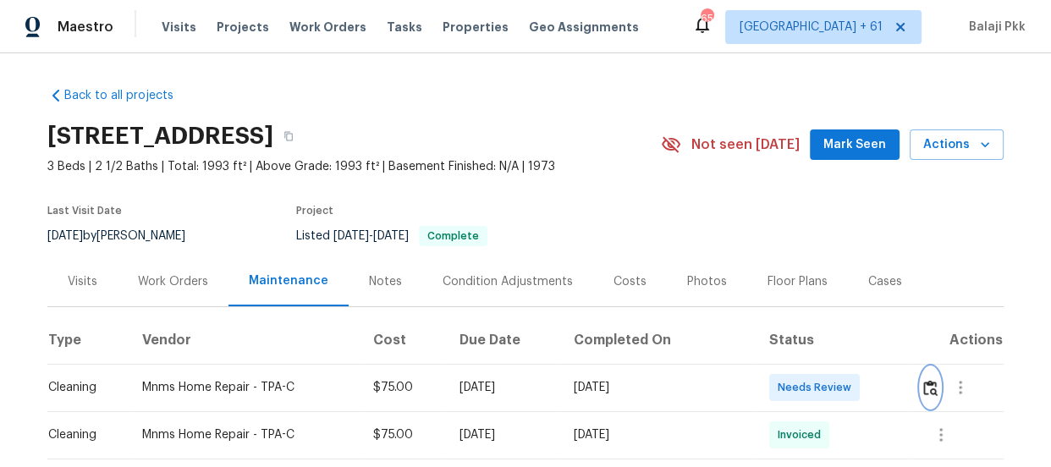
click at [925, 377] on button "button" at bounding box center [929, 387] width 19 height 41
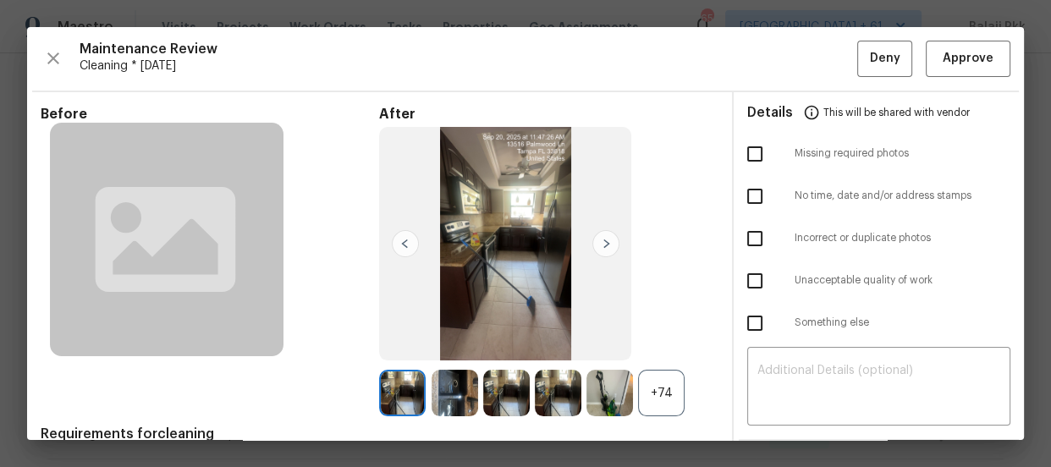
click at [648, 387] on div "+74" at bounding box center [661, 393] width 47 height 47
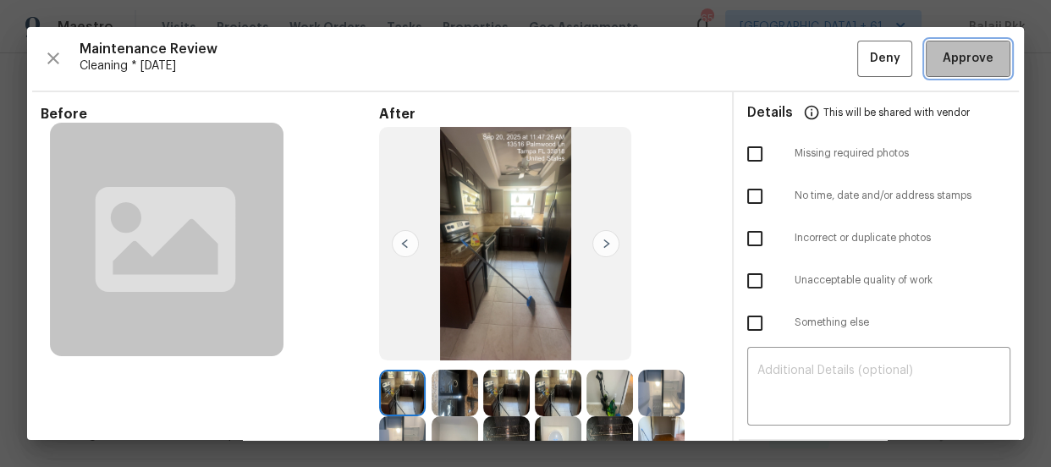
click at [926, 63] on button "Approve" at bounding box center [968, 59] width 85 height 36
